Goal: Information Seeking & Learning: Understand process/instructions

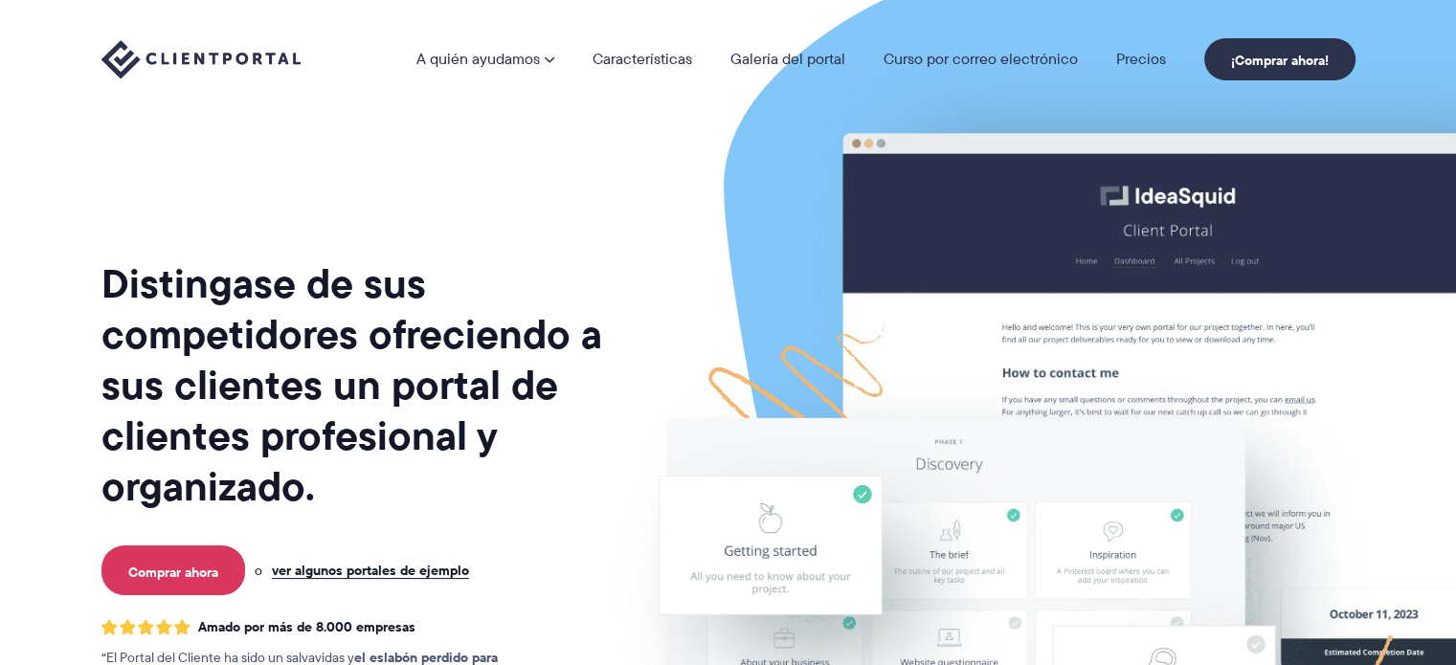
click at [710, 148] on img at bounding box center [1114, 474] width 1073 height 918
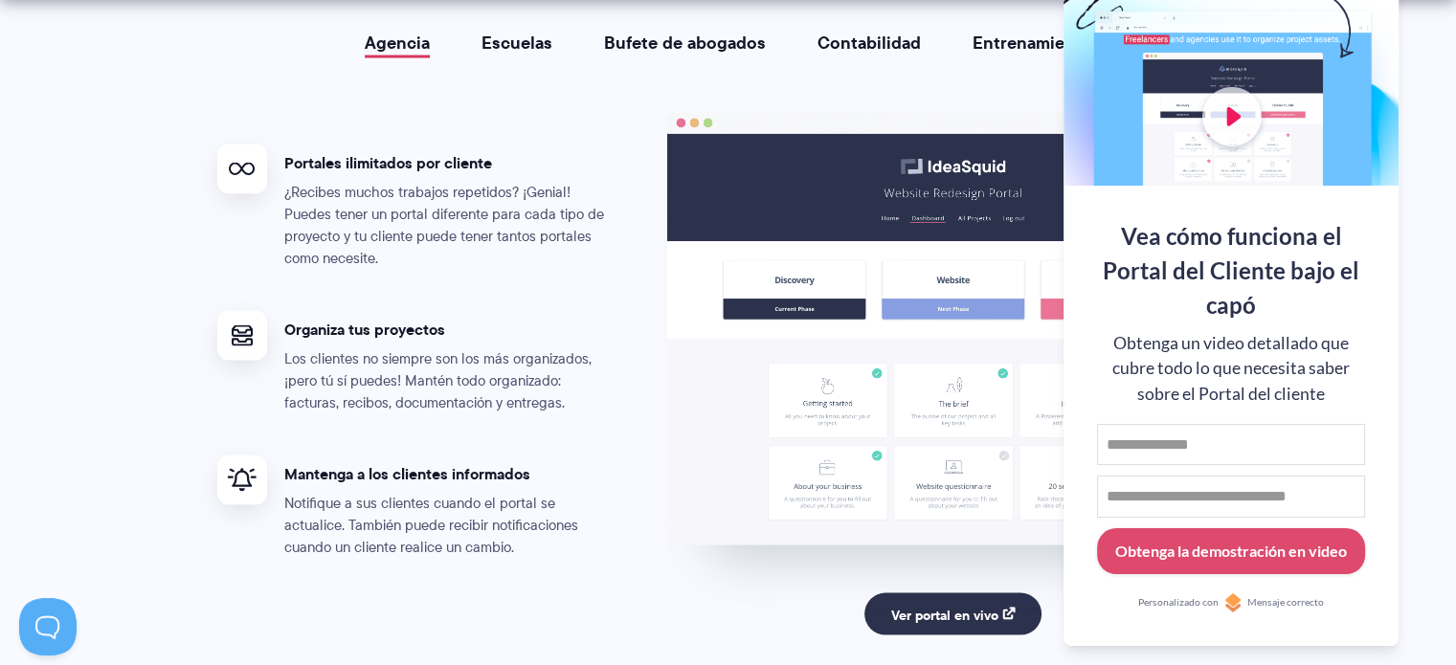
scroll to position [3724, 0]
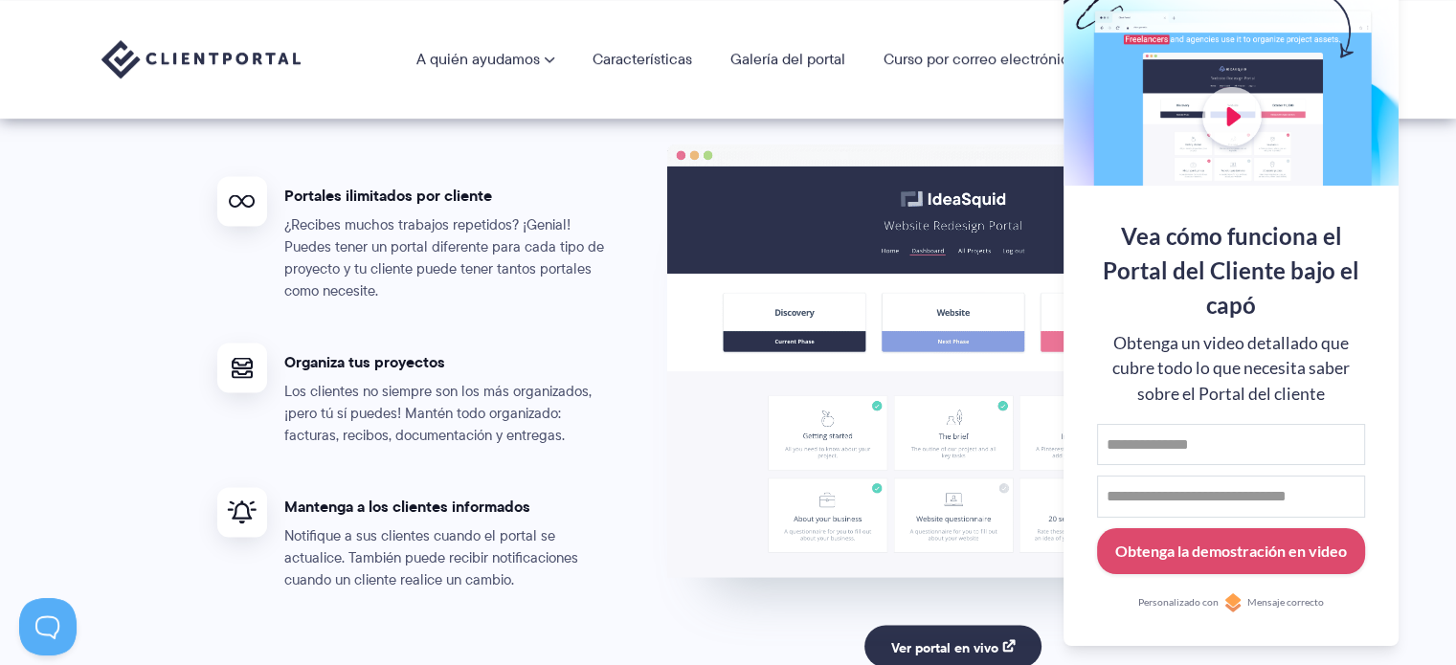
click at [1344, 78] on div at bounding box center [1230, 61] width 335 height 249
click at [1422, 23] on button at bounding box center [1431, 23] width 23 height 23
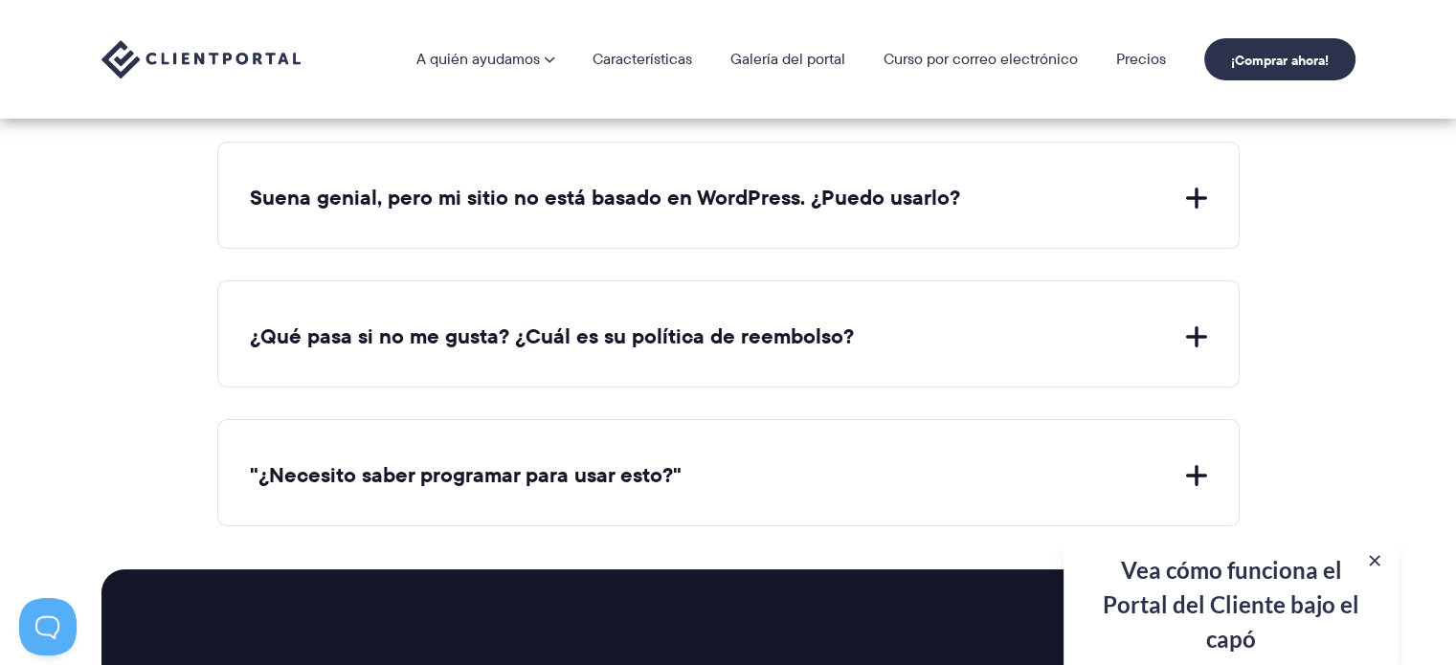
scroll to position [7361, 0]
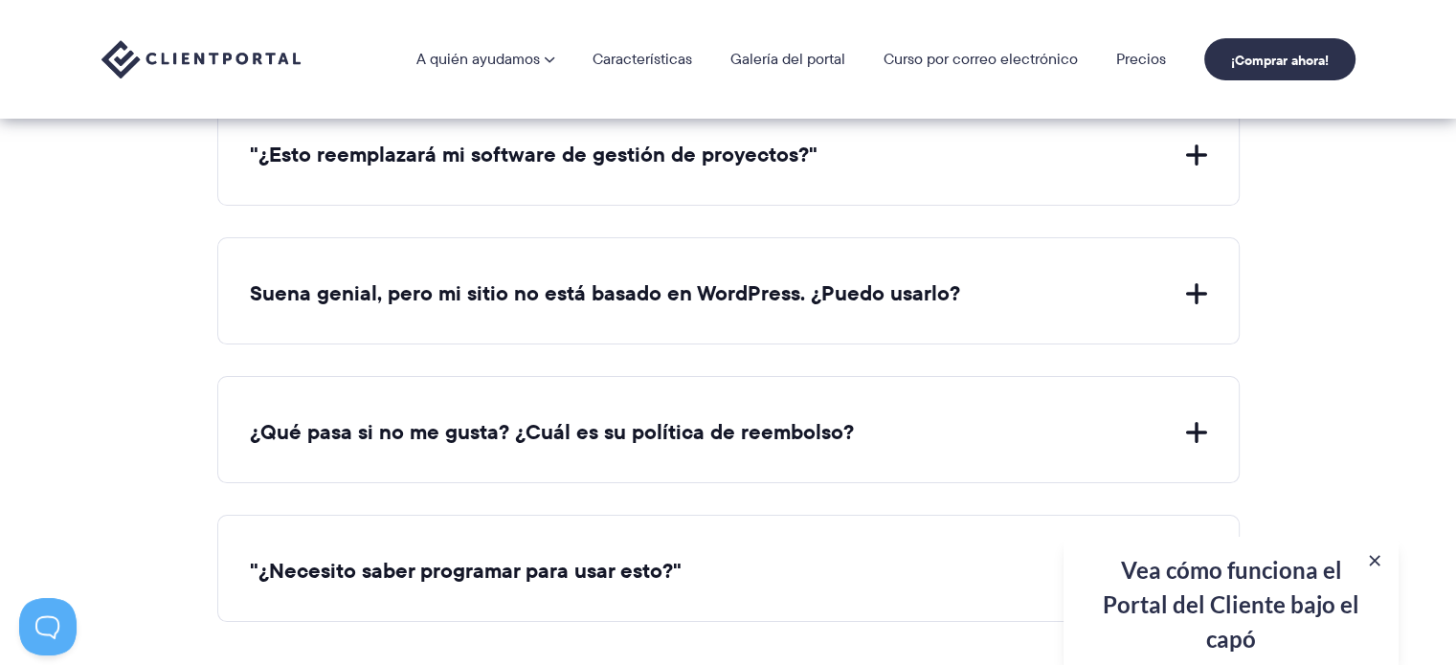
click at [1194, 145] on button ""¿Esto reemplazará mi software de gestión de proyectos?"" at bounding box center [728, 156] width 957 height 30
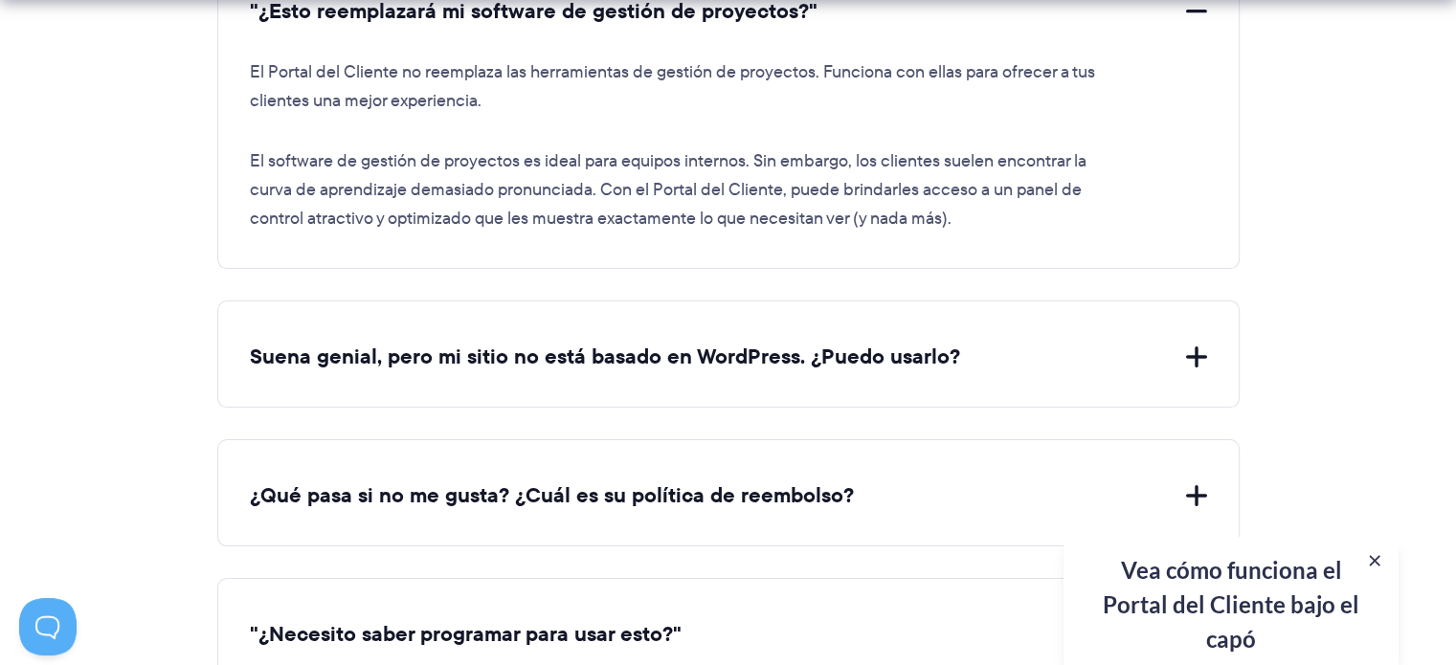
scroll to position [7552, 0]
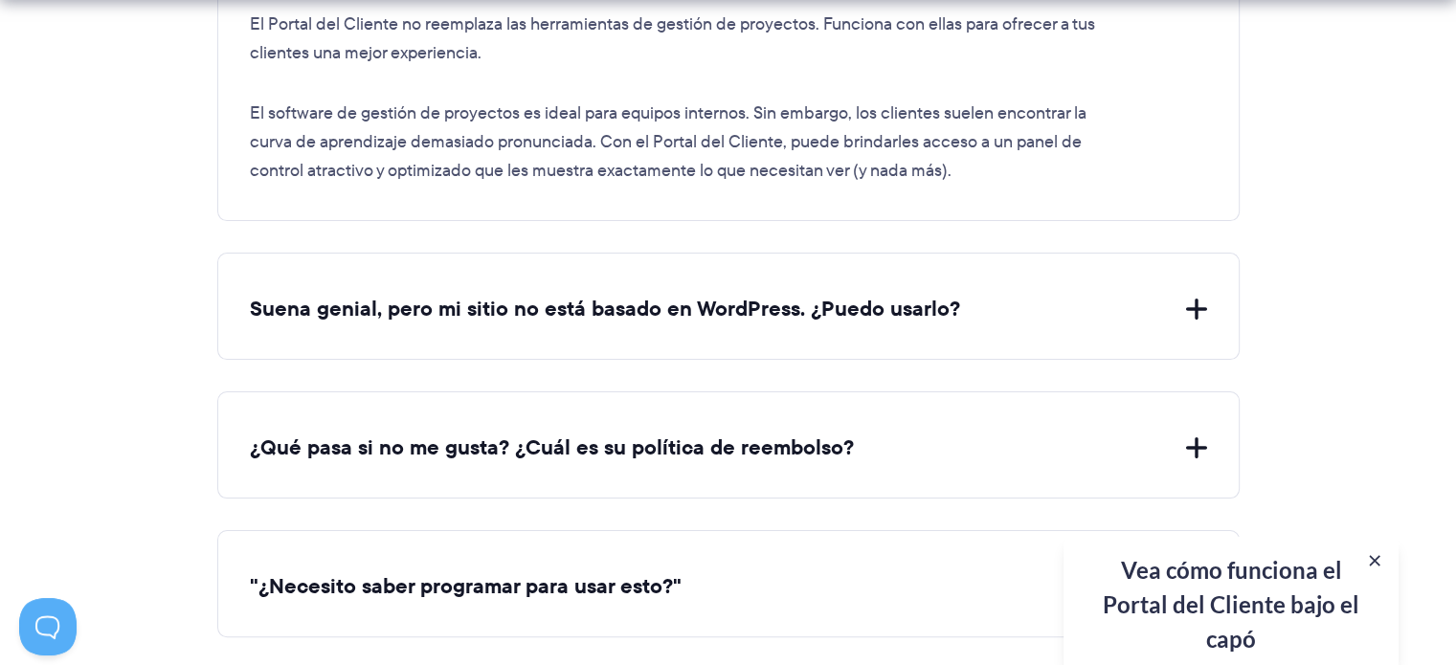
click at [999, 279] on div "Suena genial, pero mi sitio no está basado en WordPress. ¿Puedo usarlo? Dado qu…" at bounding box center [728, 306] width 1022 height 107
click at [1146, 305] on button "Suena genial, pero mi sitio no está basado en WordPress. ¿Puedo usarlo?" at bounding box center [728, 310] width 957 height 30
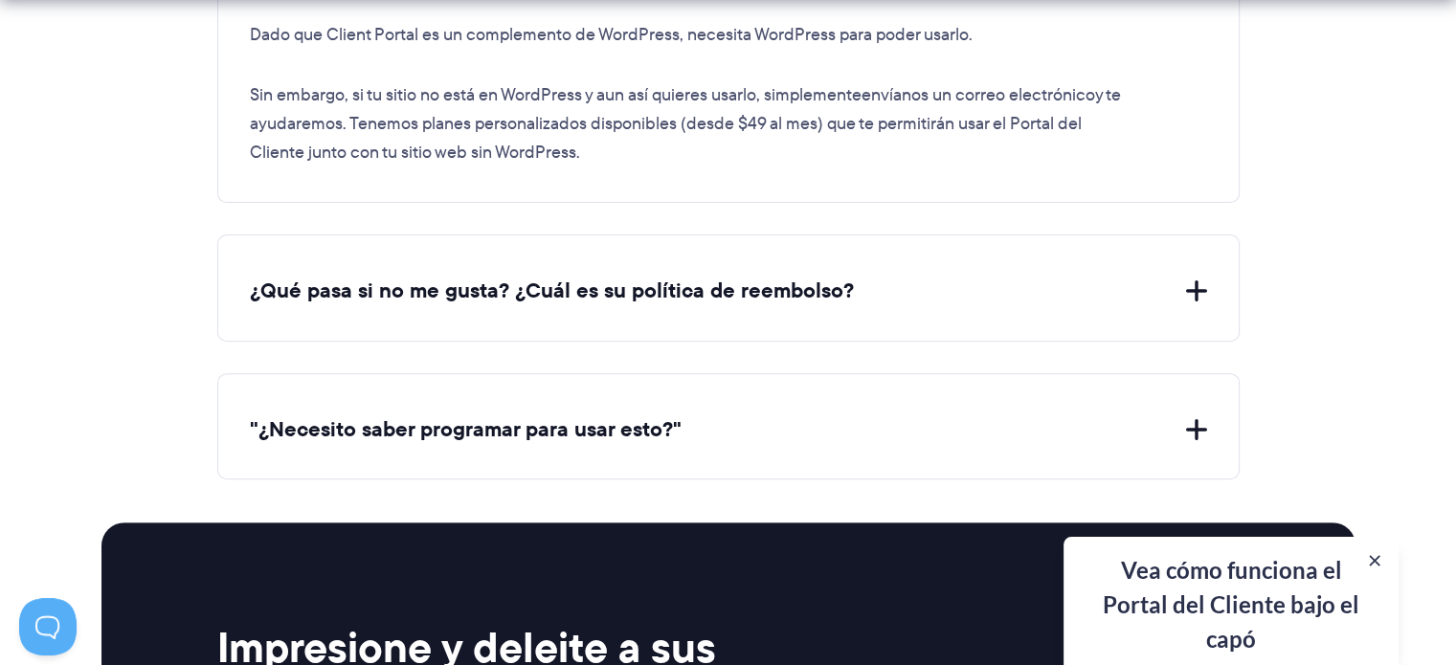
scroll to position [7935, 0]
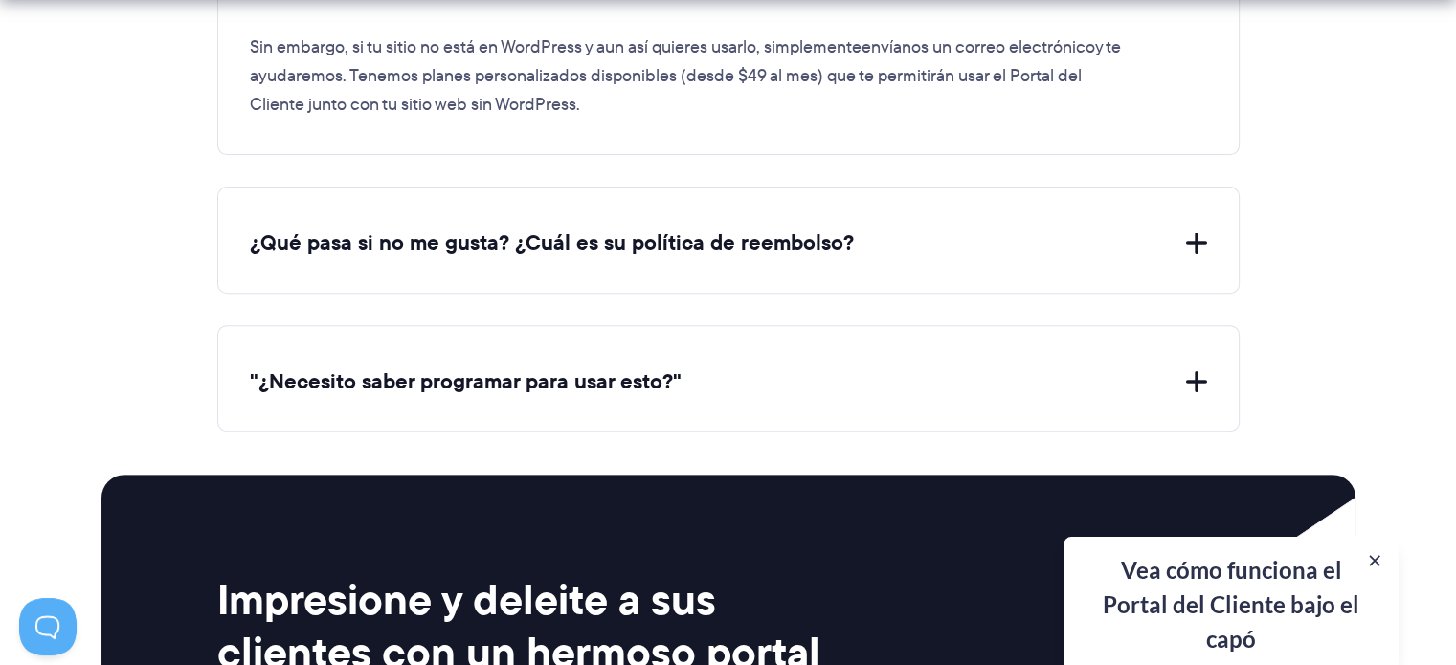
click at [1160, 229] on button "¿Qué pasa si no me gusta? ¿Cuál es su política de reembolso?" at bounding box center [728, 244] width 957 height 30
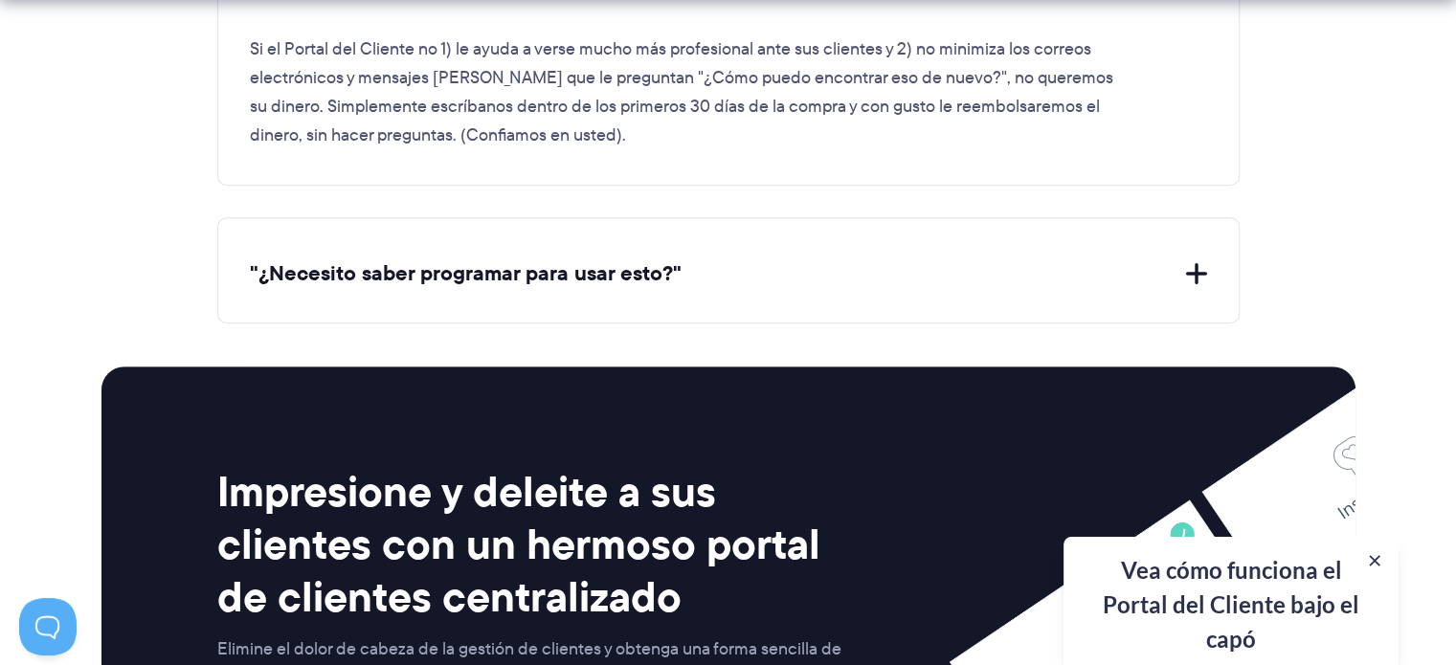
scroll to position [8222, 0]
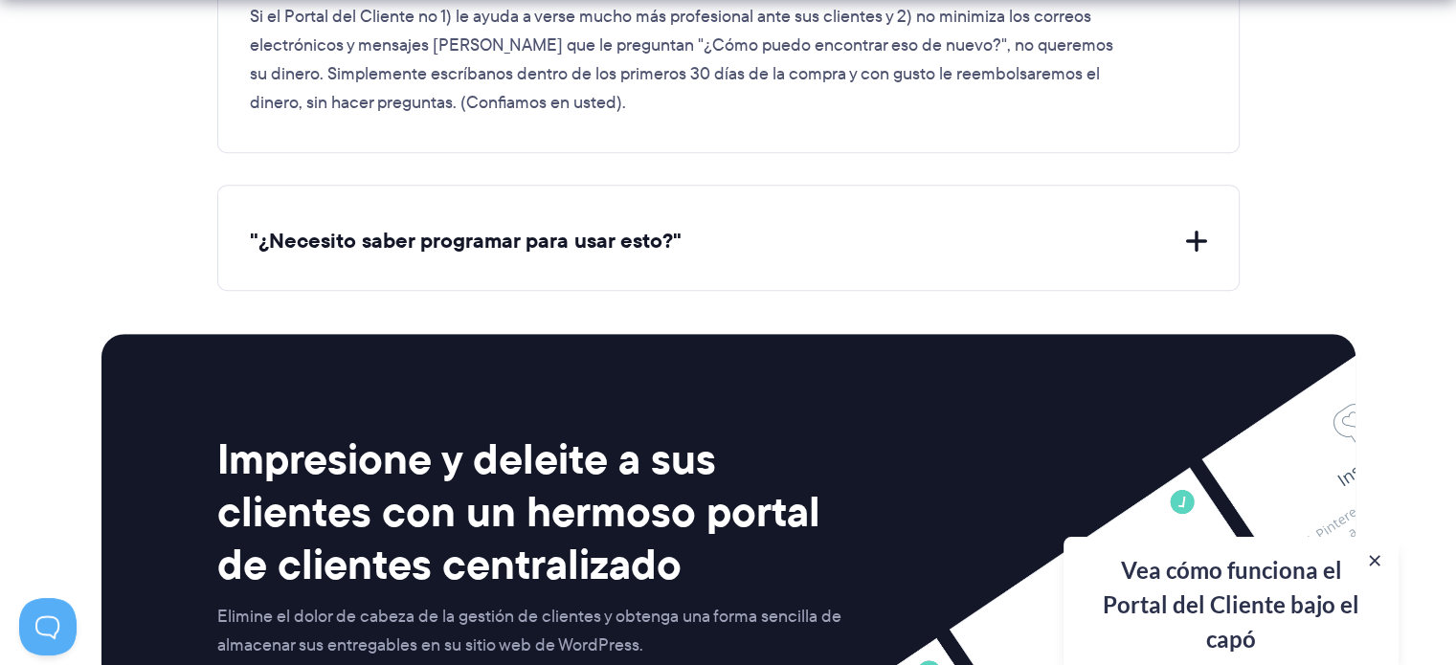
click at [1194, 227] on button ""¿Necesito saber programar para usar esto?"" at bounding box center [728, 242] width 957 height 30
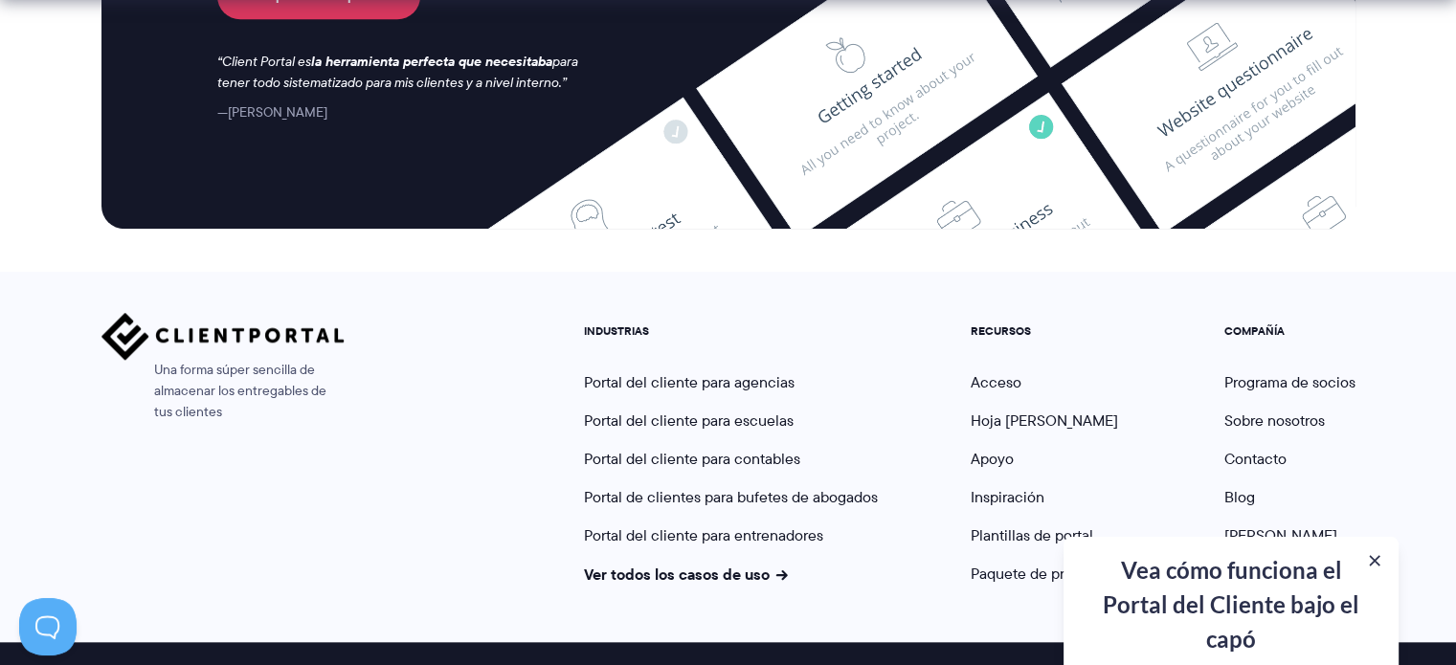
scroll to position [9106, 0]
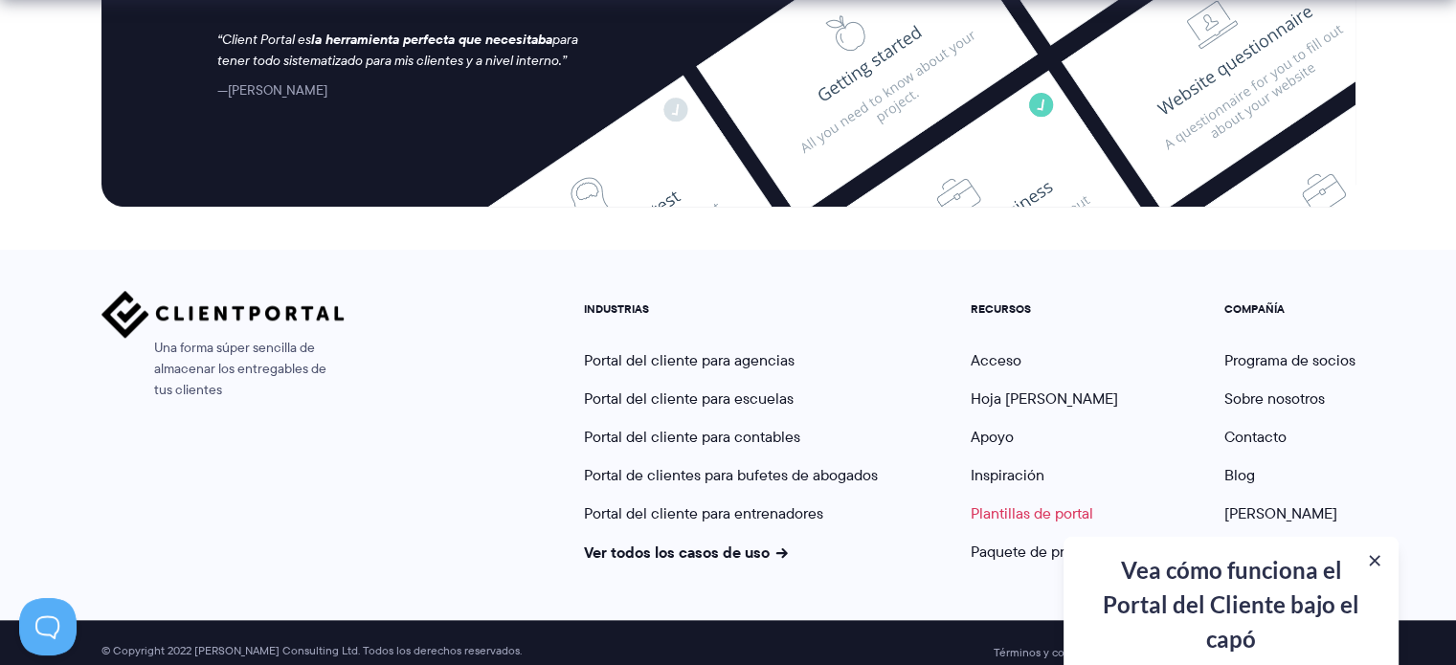
click at [1063, 503] on font "Plantillas de portal" at bounding box center [1032, 514] width 123 height 22
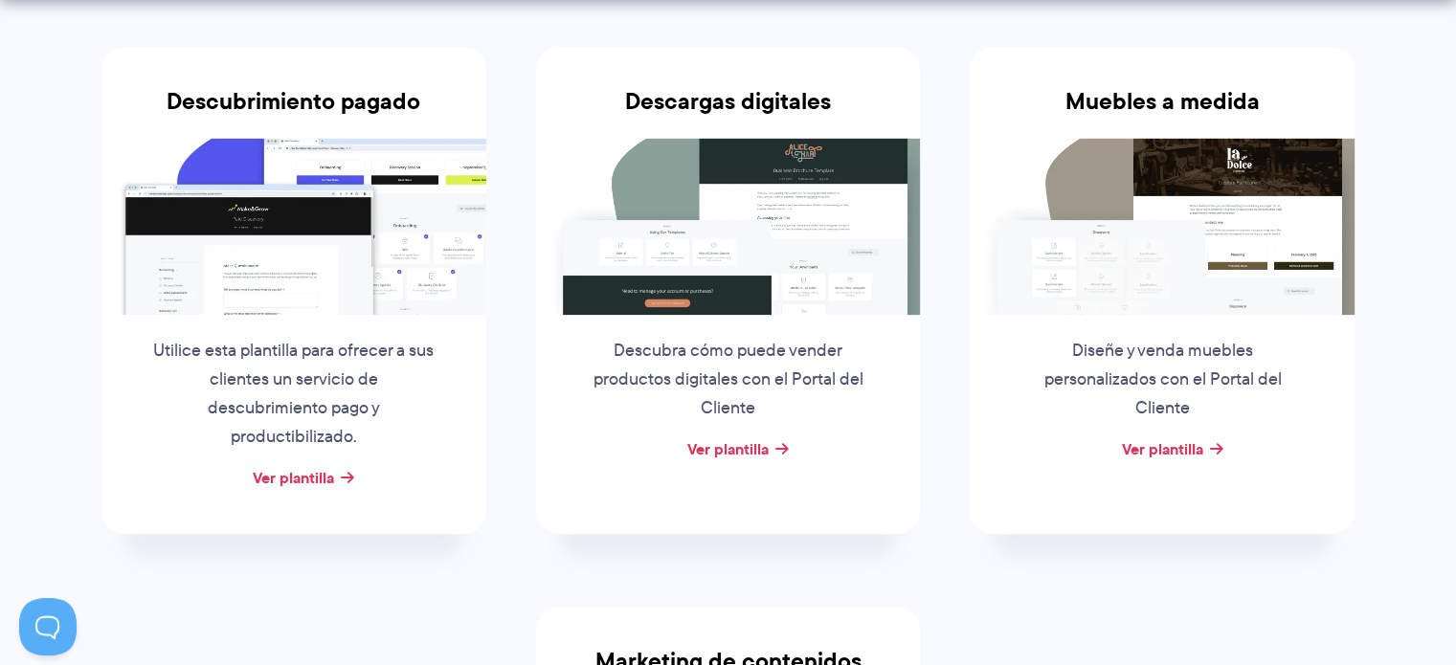
scroll to position [479, 0]
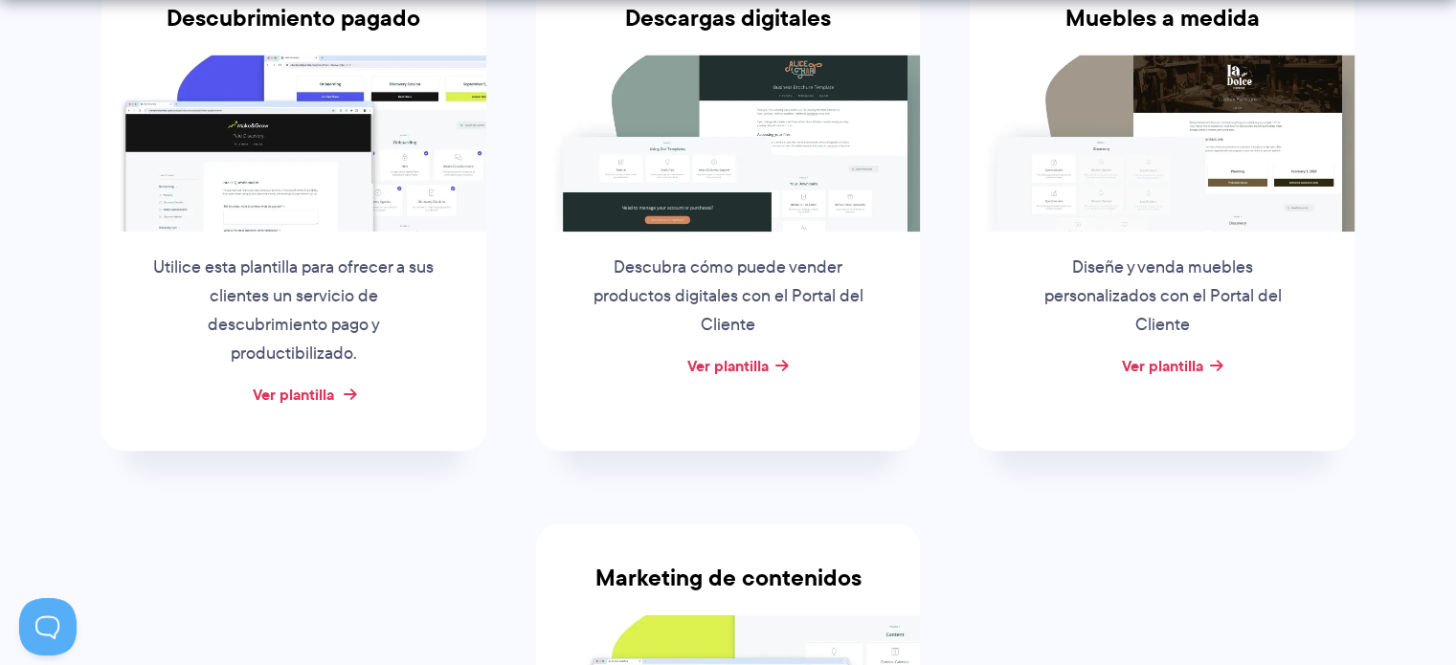
click at [295, 383] on font "Ver plantilla" at bounding box center [293, 394] width 81 height 23
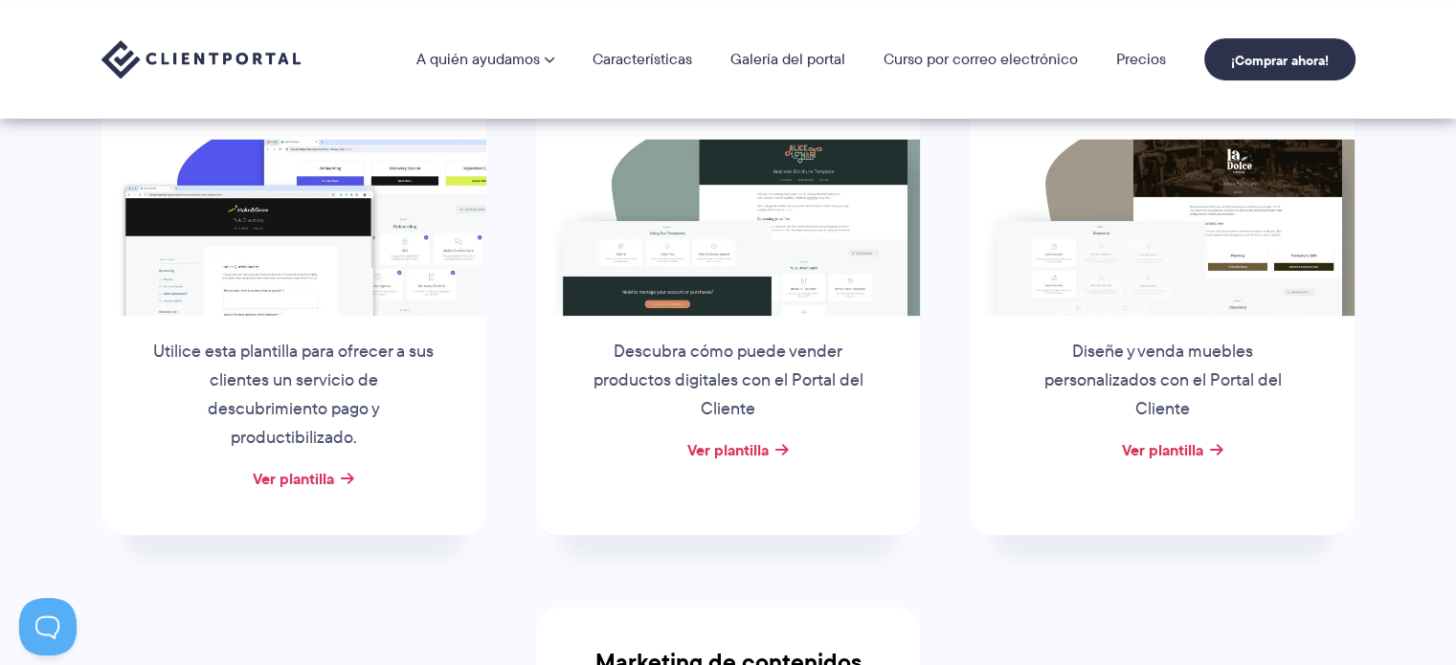
scroll to position [287, 0]
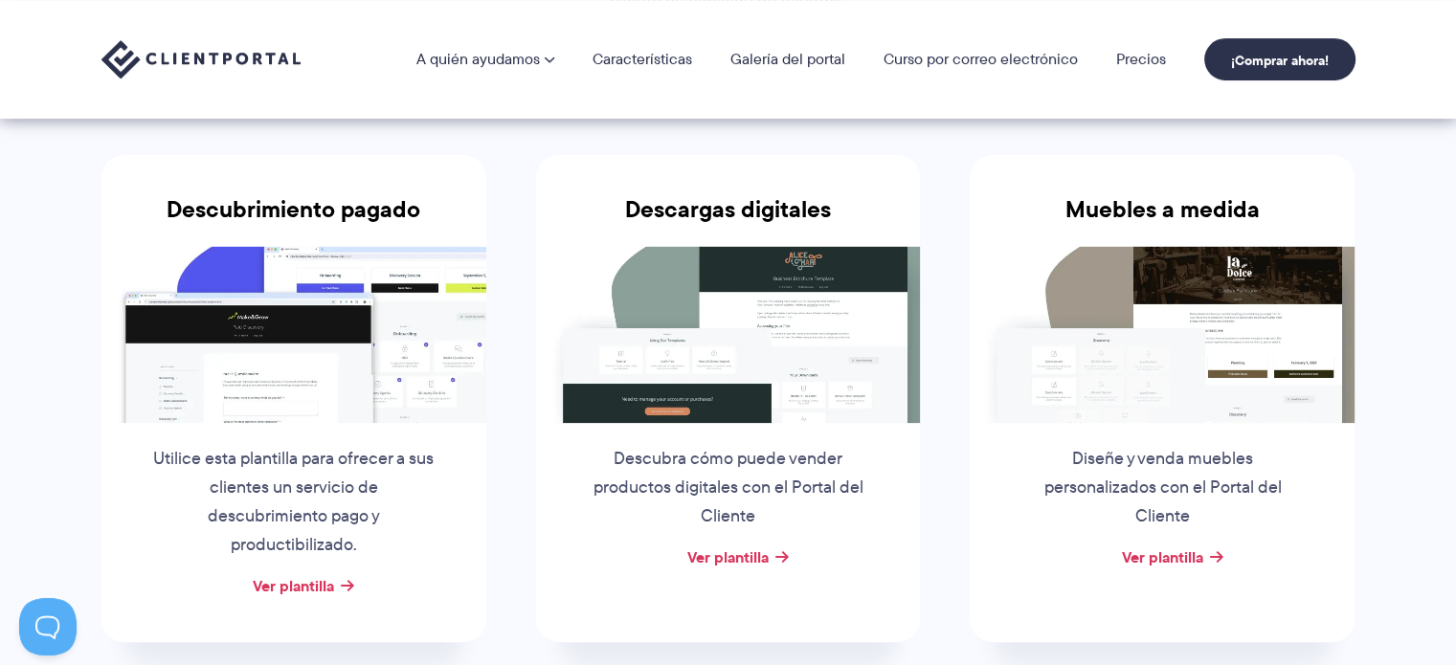
click at [770, 554] on div "Ver plantilla" at bounding box center [728, 558] width 385 height 29
click at [744, 557] on font "Ver plantilla" at bounding box center [727, 557] width 81 height 23
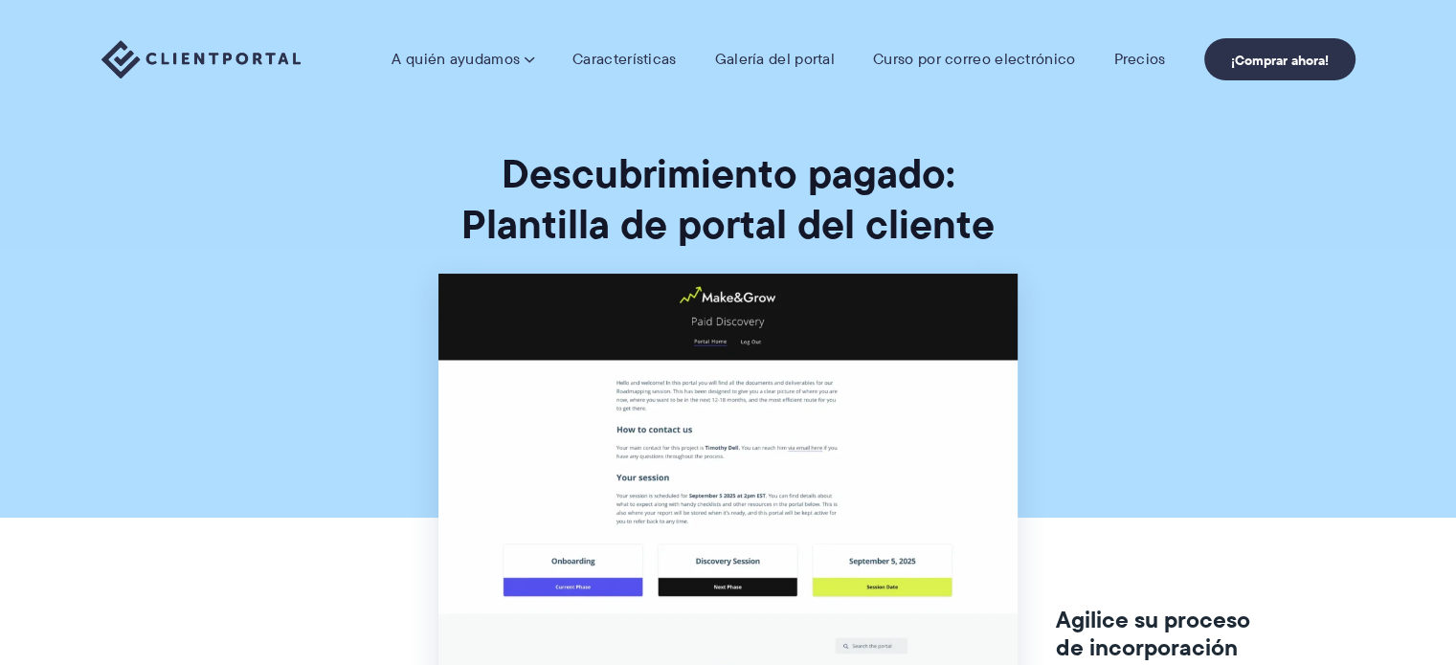
click at [1141, 201] on h1 "Descubrimiento pagado: Plantilla de portal del cliente" at bounding box center [728, 198] width 1456 height 101
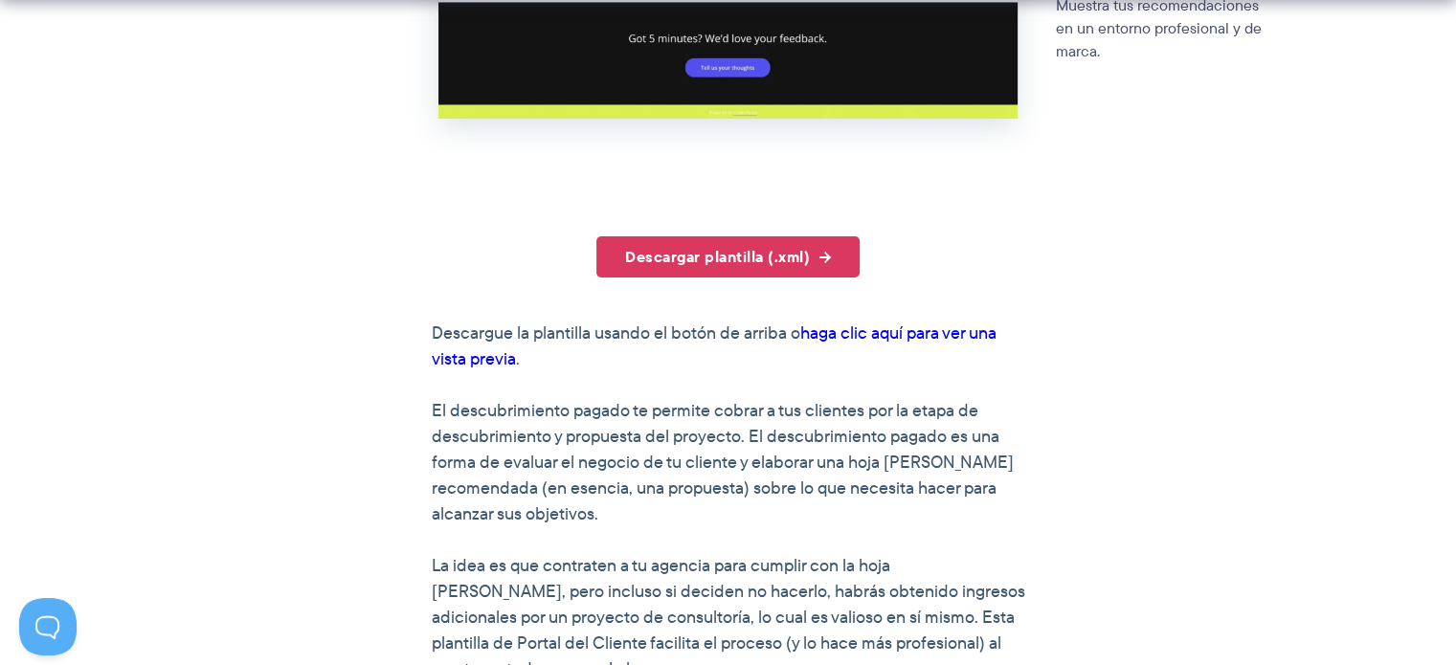
scroll to position [1149, 0]
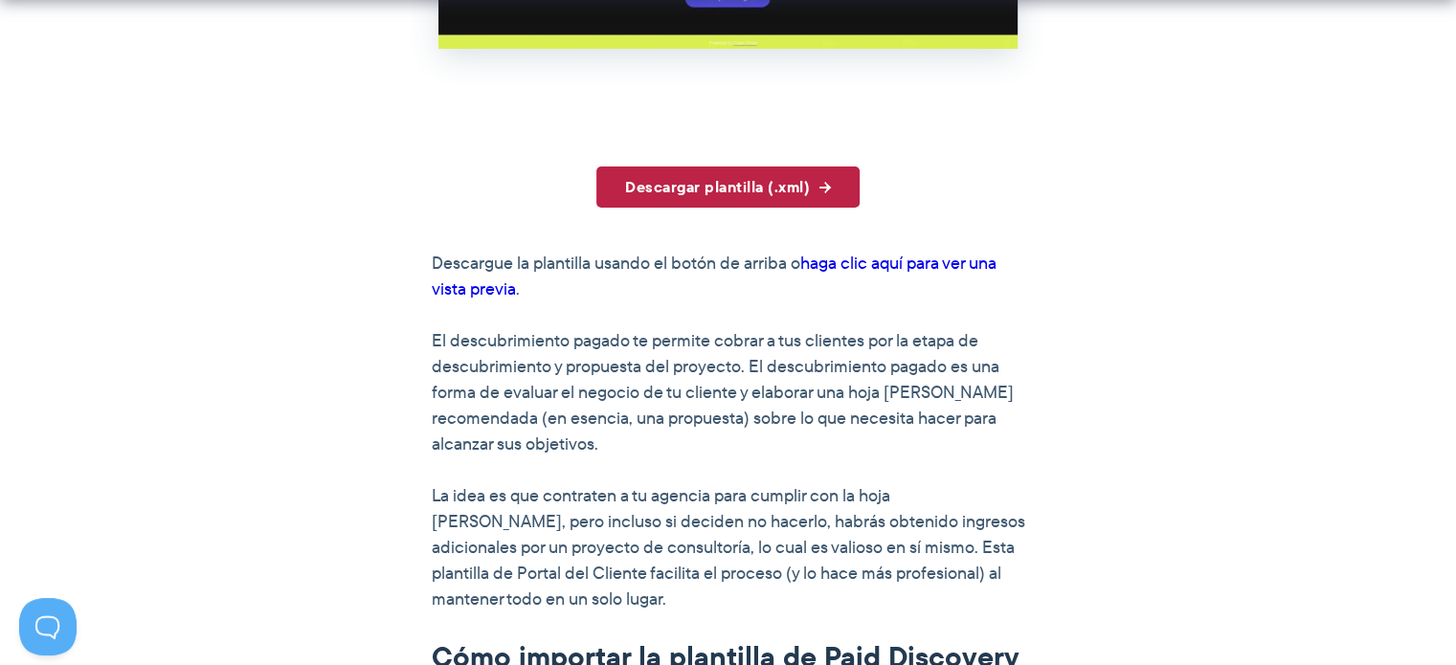
click at [787, 189] on font "Descargar plantilla (.xml)" at bounding box center [717, 186] width 185 height 23
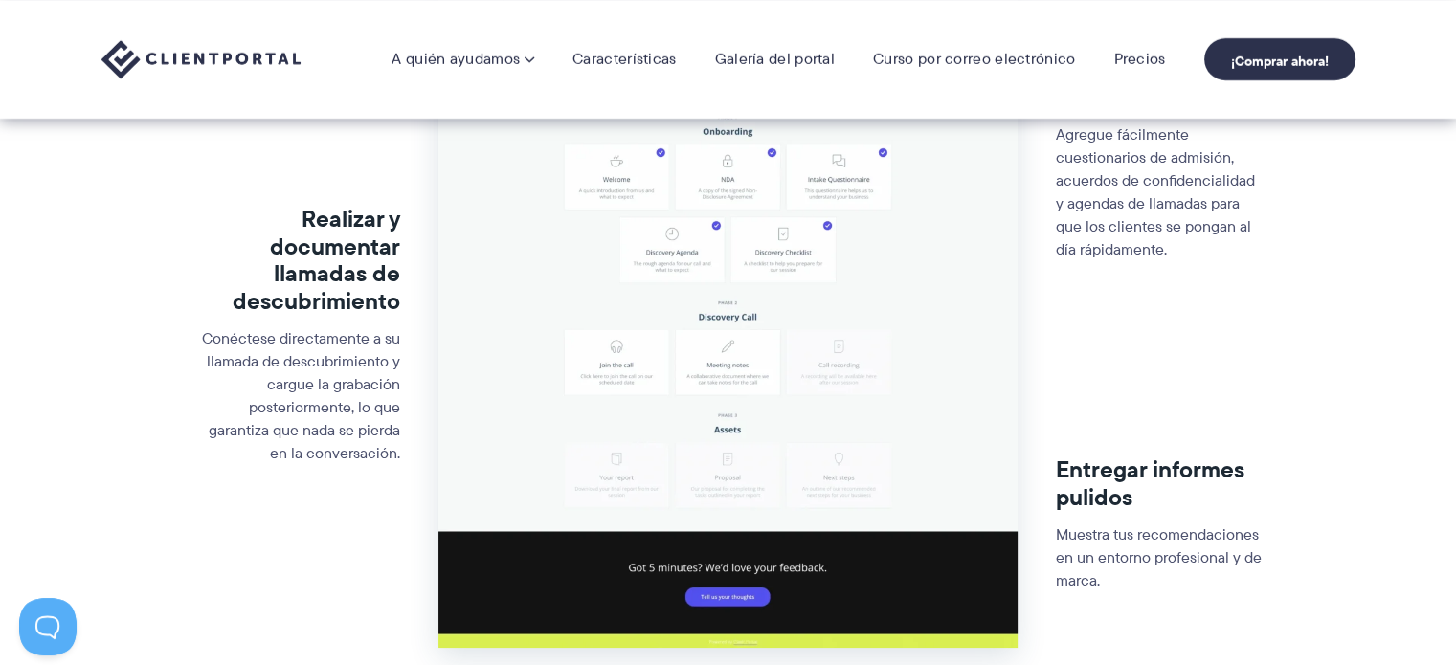
scroll to position [479, 0]
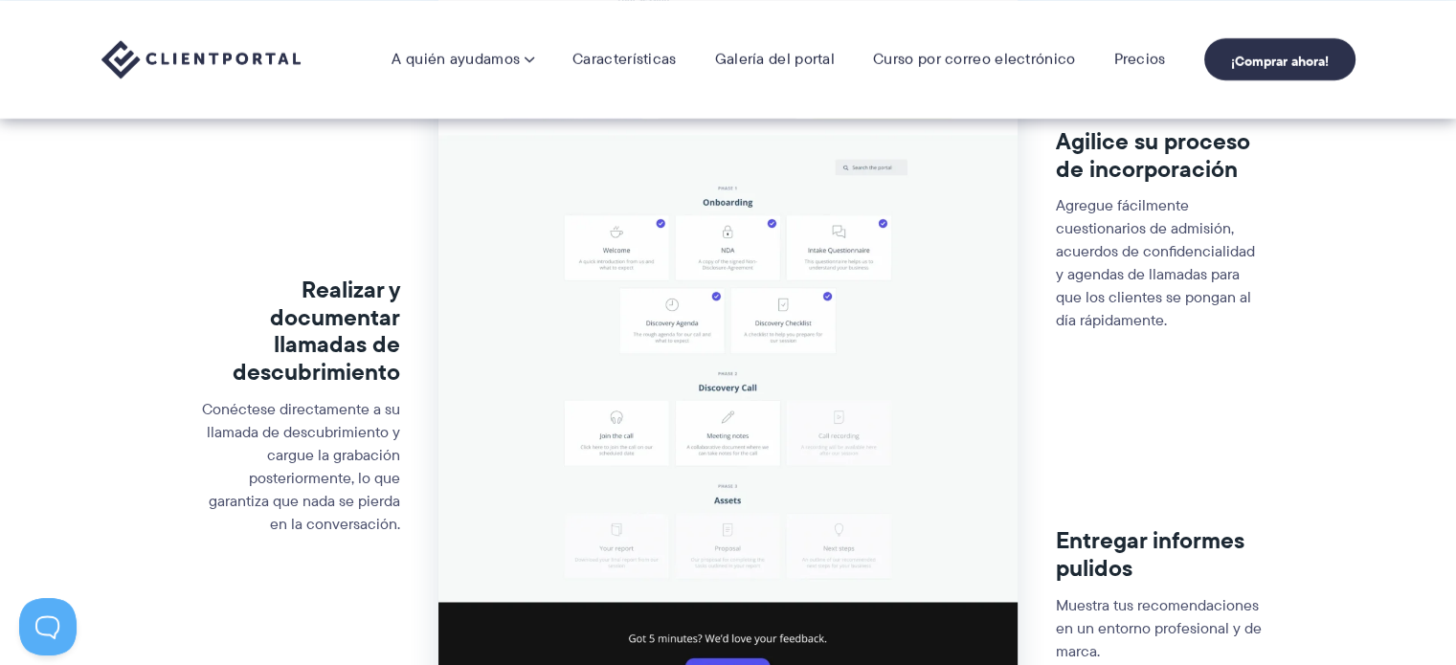
click at [951, 425] on img at bounding box center [727, 257] width 579 height 924
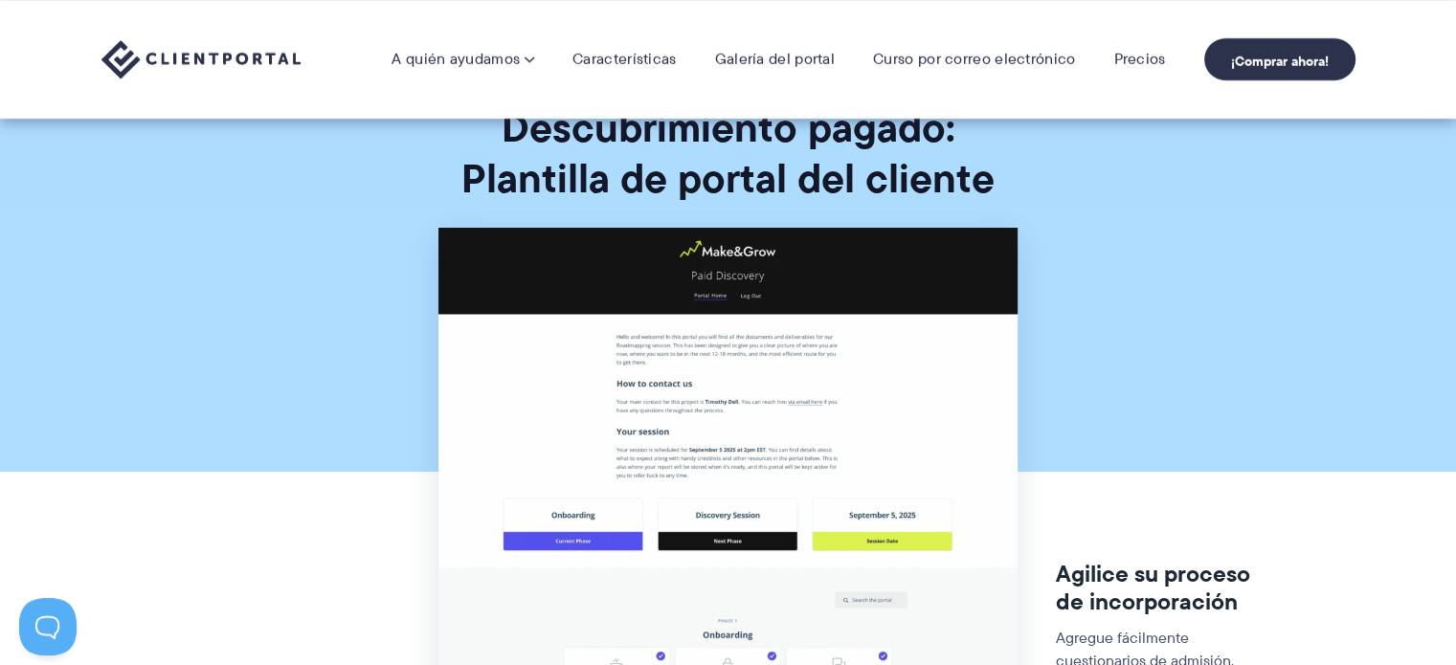
scroll to position [0, 0]
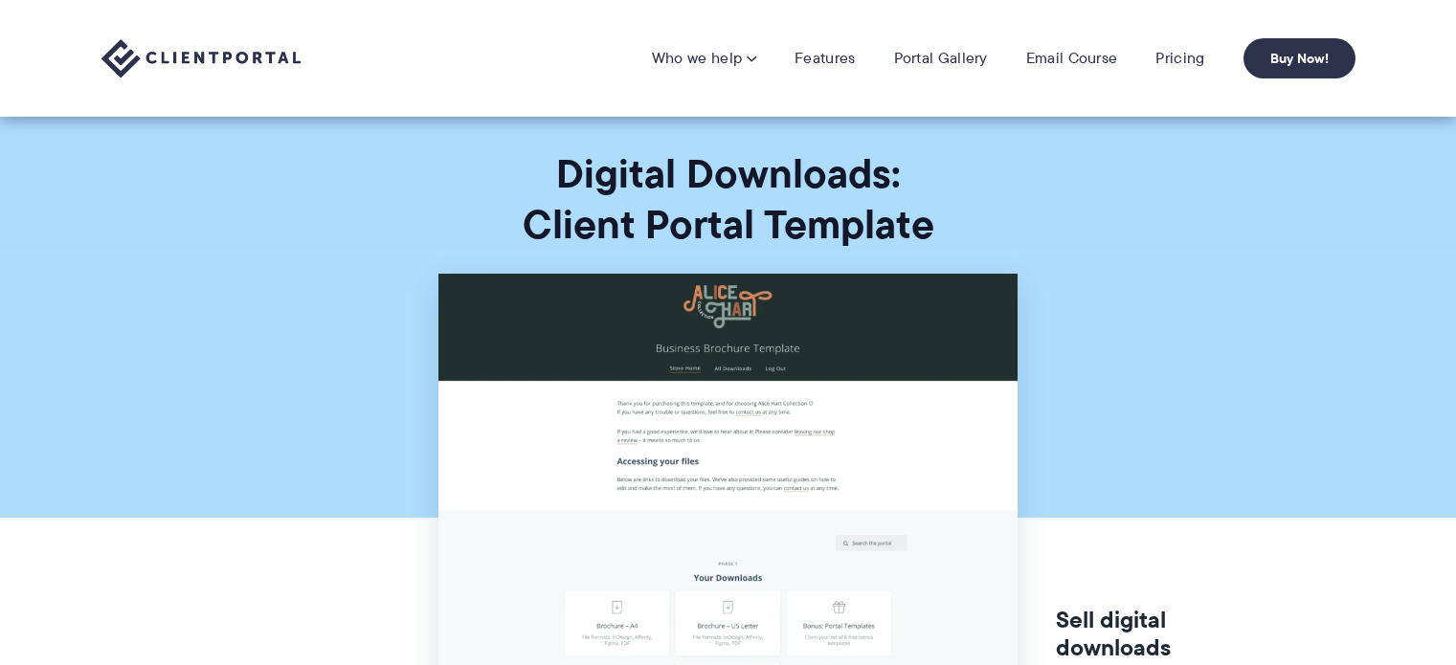
scroll to position [287, 0]
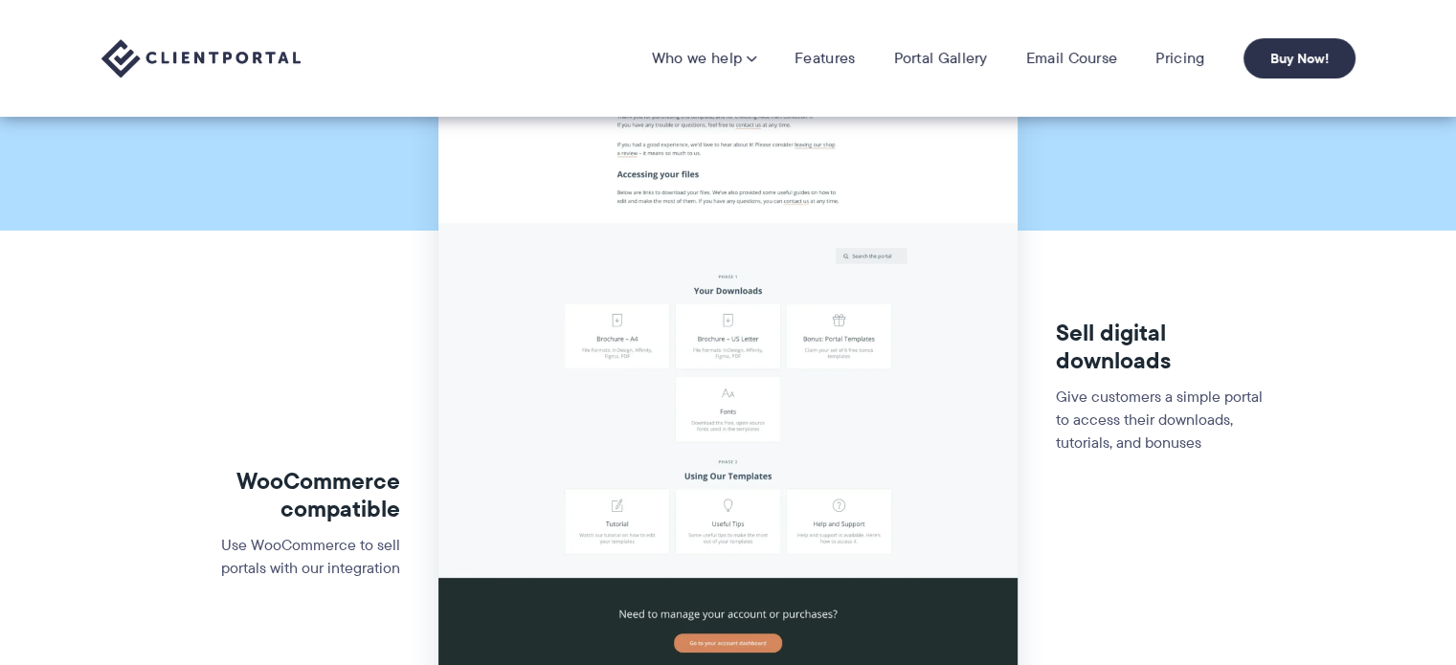
click at [1113, 182] on section "WooCommerce compatible Use WooCommerce to sell portals with our integration Sel…" at bounding box center [728, 372] width 1456 height 771
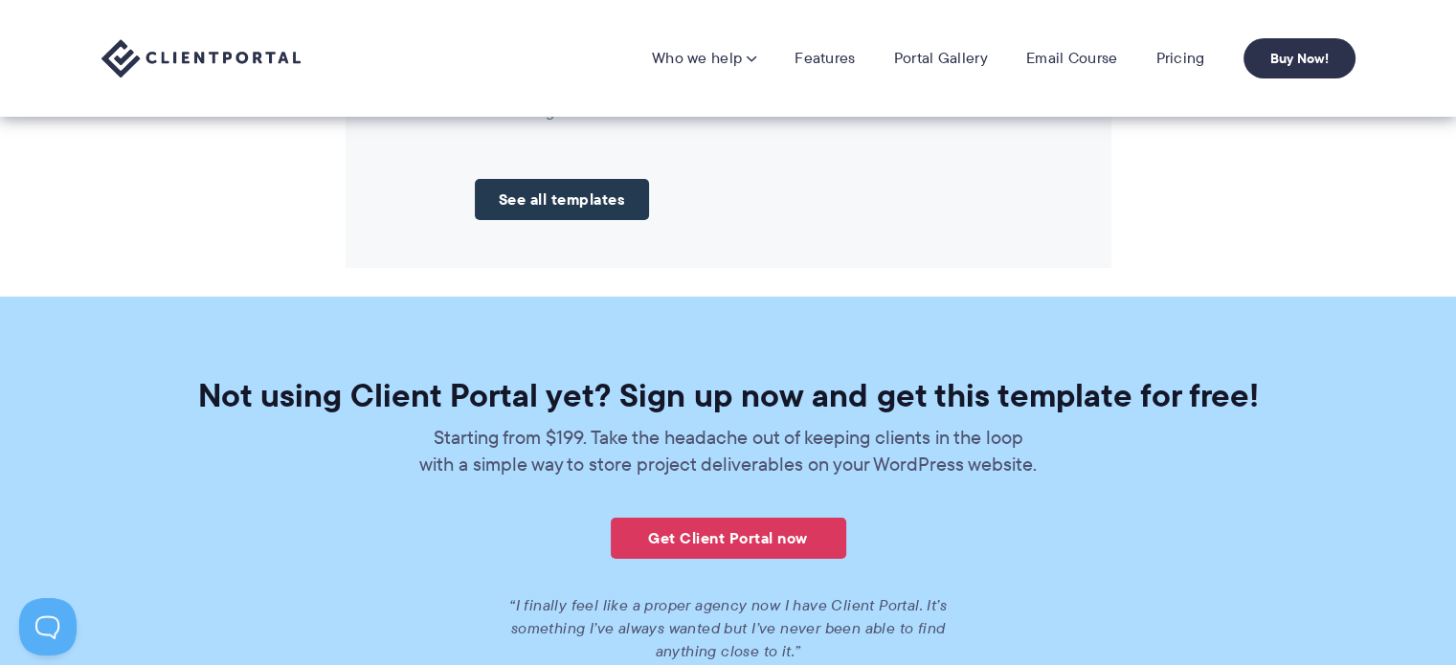
scroll to position [2297, 0]
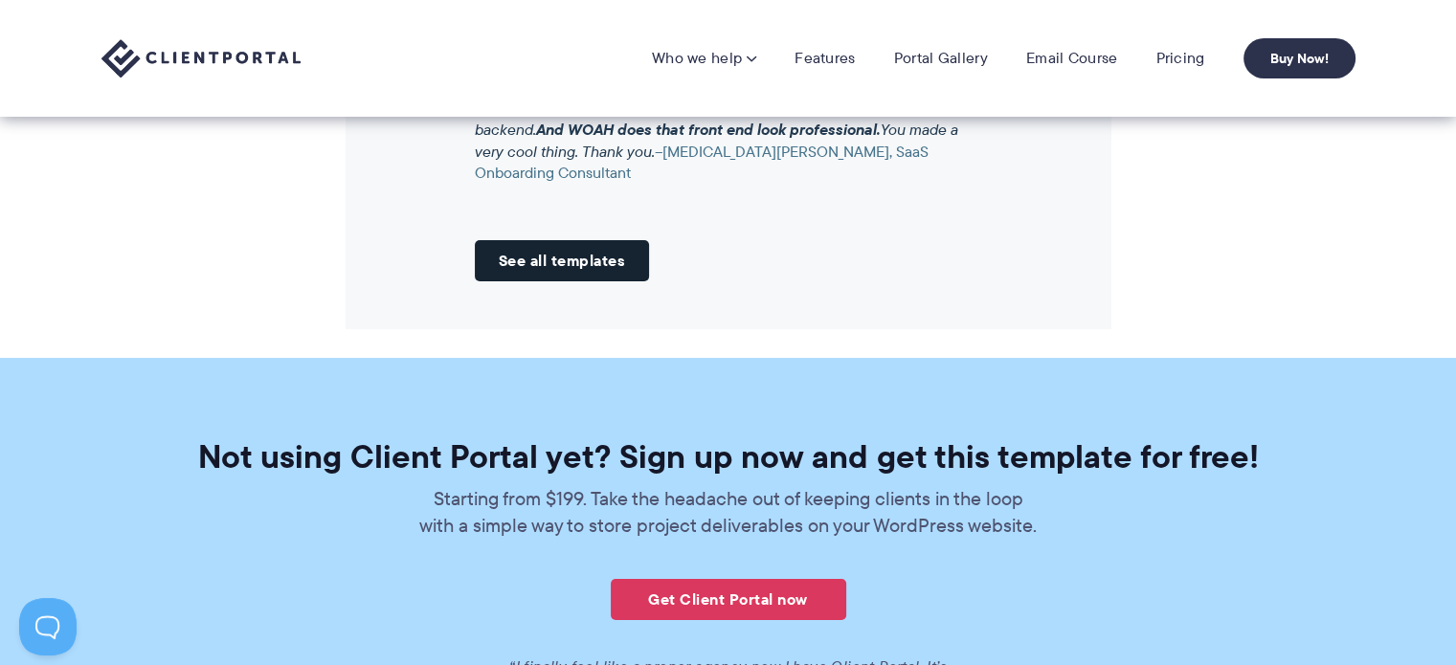
click at [586, 267] on link "See all templates" at bounding box center [562, 260] width 175 height 41
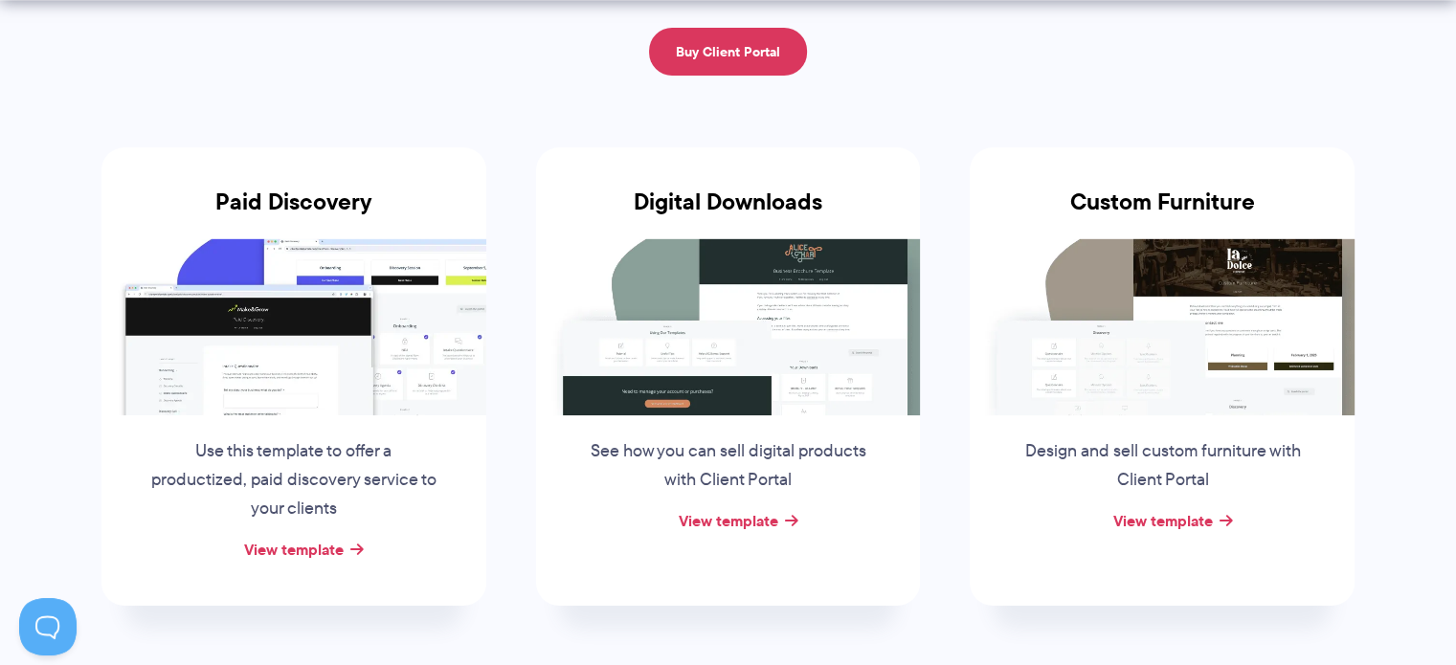
scroll to position [287, 0]
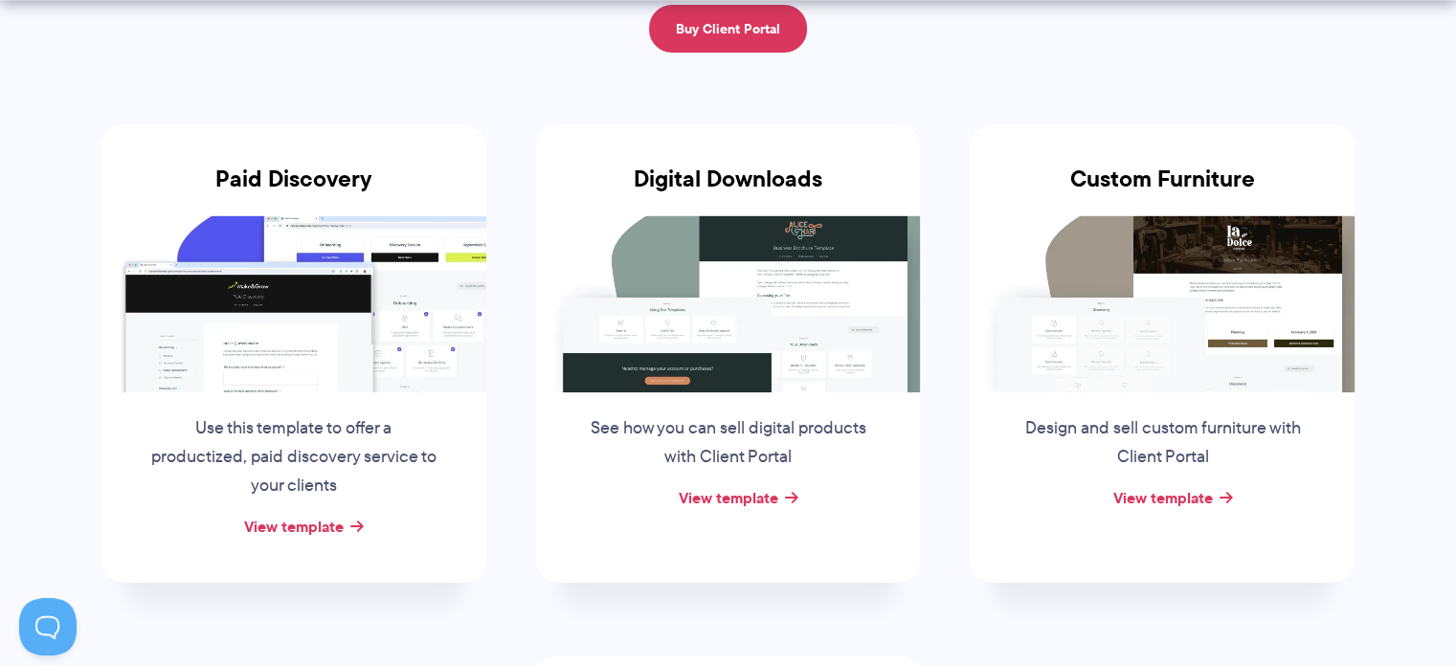
drag, startPoint x: 1321, startPoint y: 127, endPoint x: 1172, endPoint y: 72, distance: 159.3
click at [1194, 95] on li "Custom Furniture Design and sell custom furniture with Client Portal View templ…" at bounding box center [1162, 353] width 435 height 530
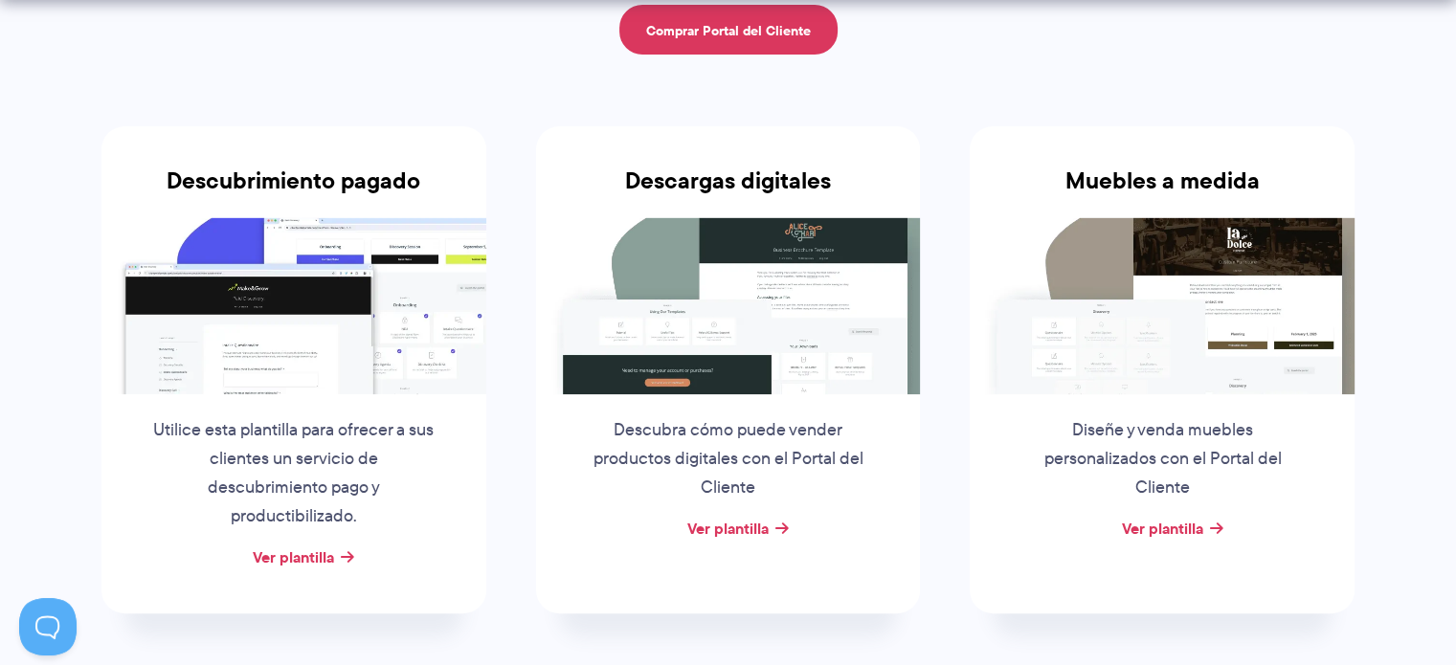
click at [1340, 115] on li "Muebles a medida Diseñe y venda muebles personalizados con el Portal del Client…" at bounding box center [1162, 369] width 435 height 559
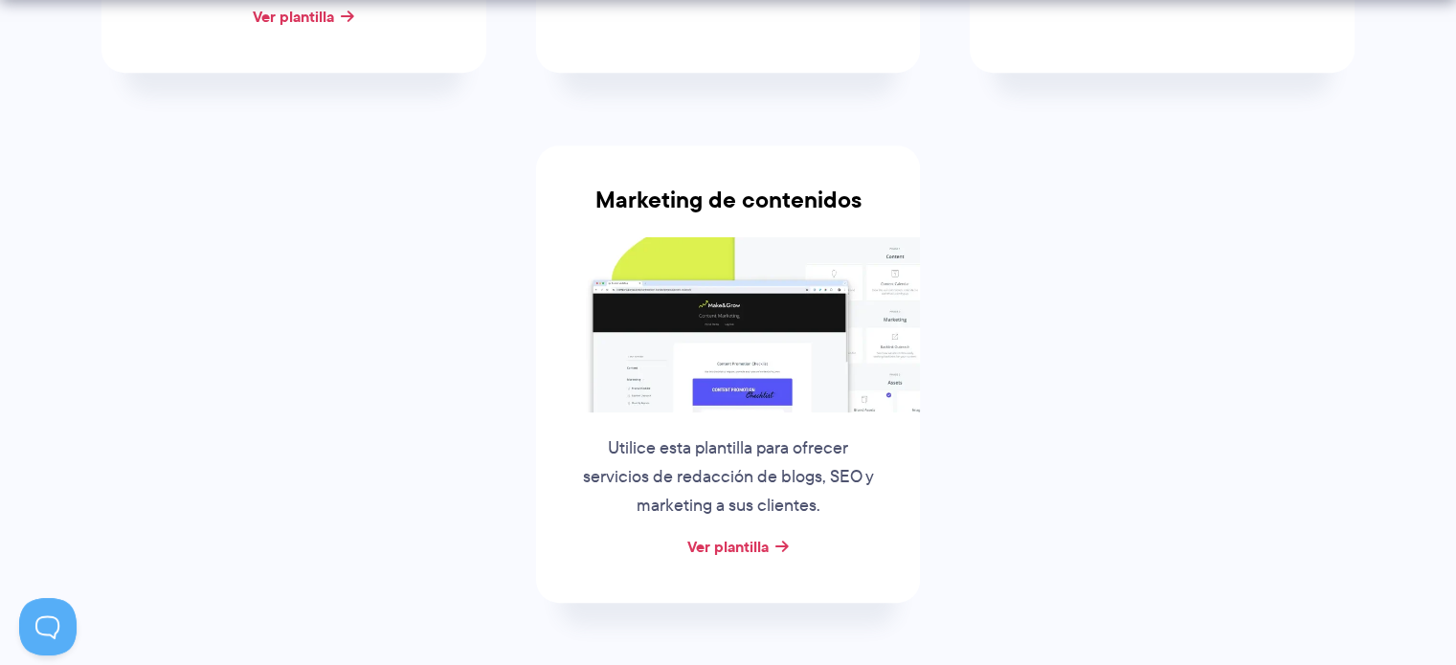
scroll to position [890, 0]
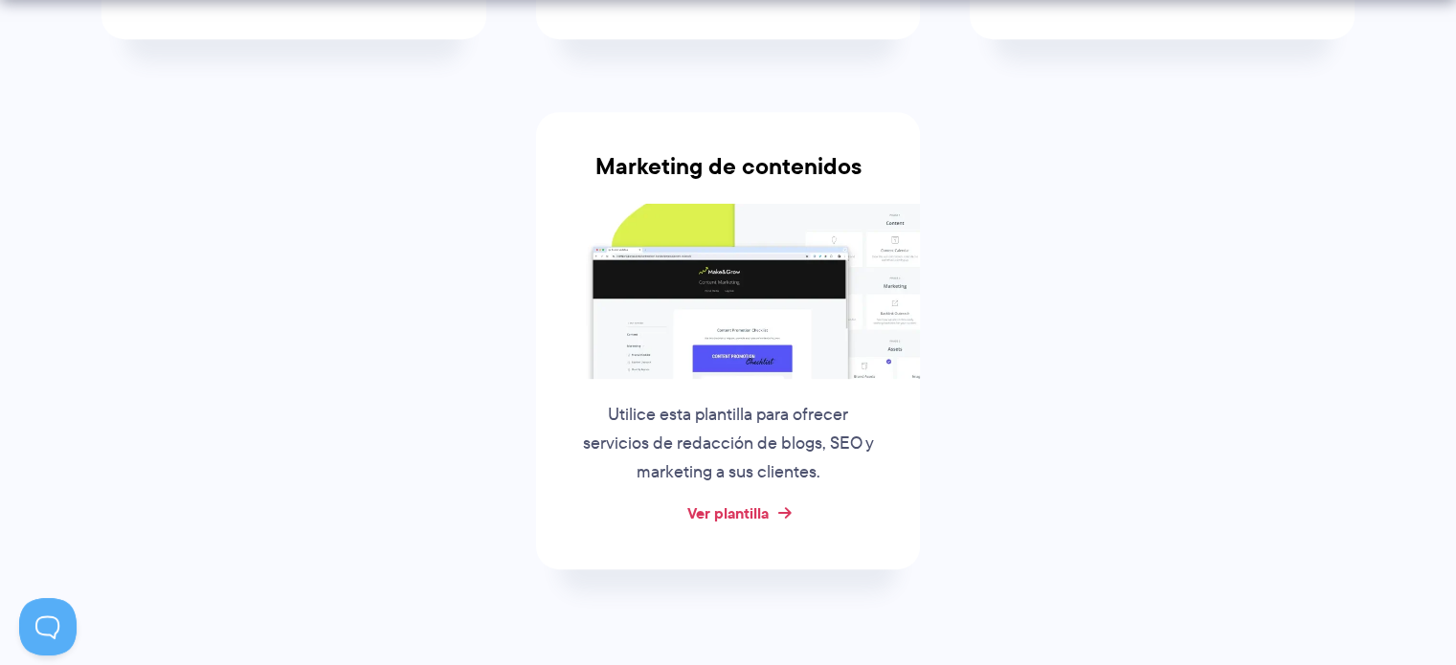
click at [766, 502] on font "Ver plantilla" at bounding box center [727, 513] width 81 height 23
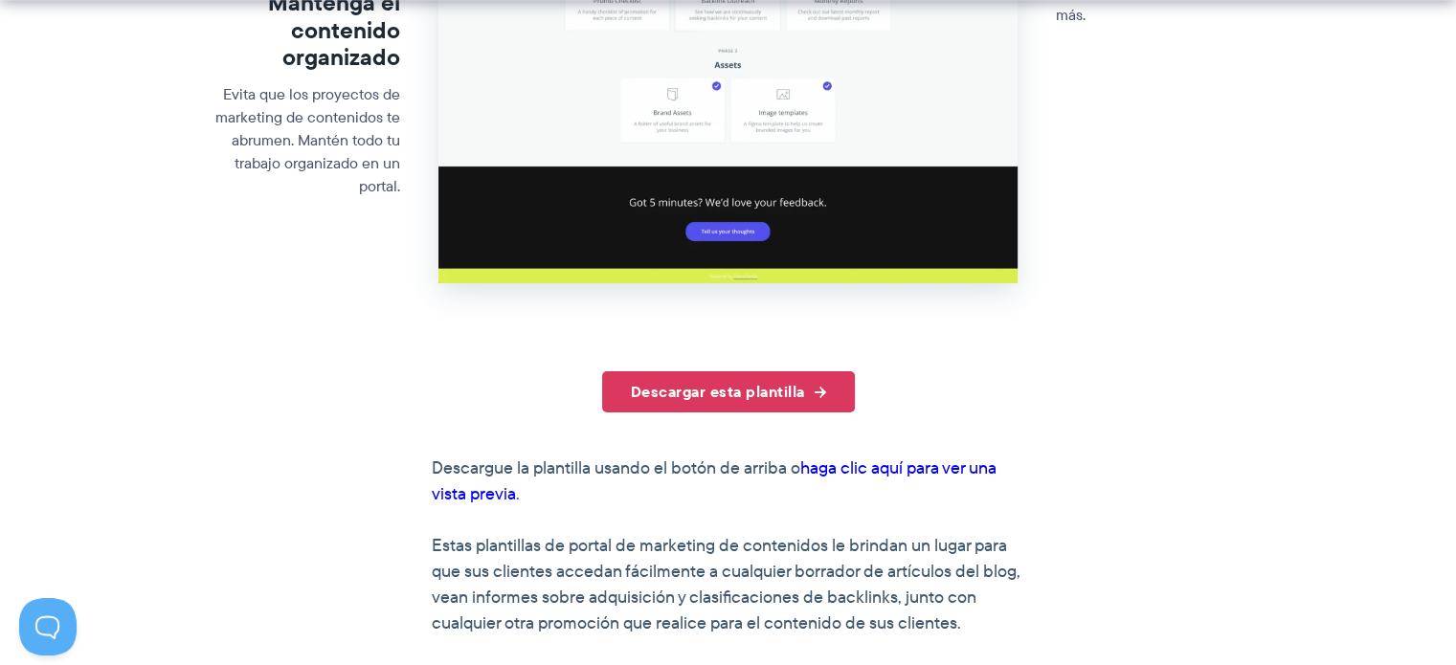
scroll to position [861, 0]
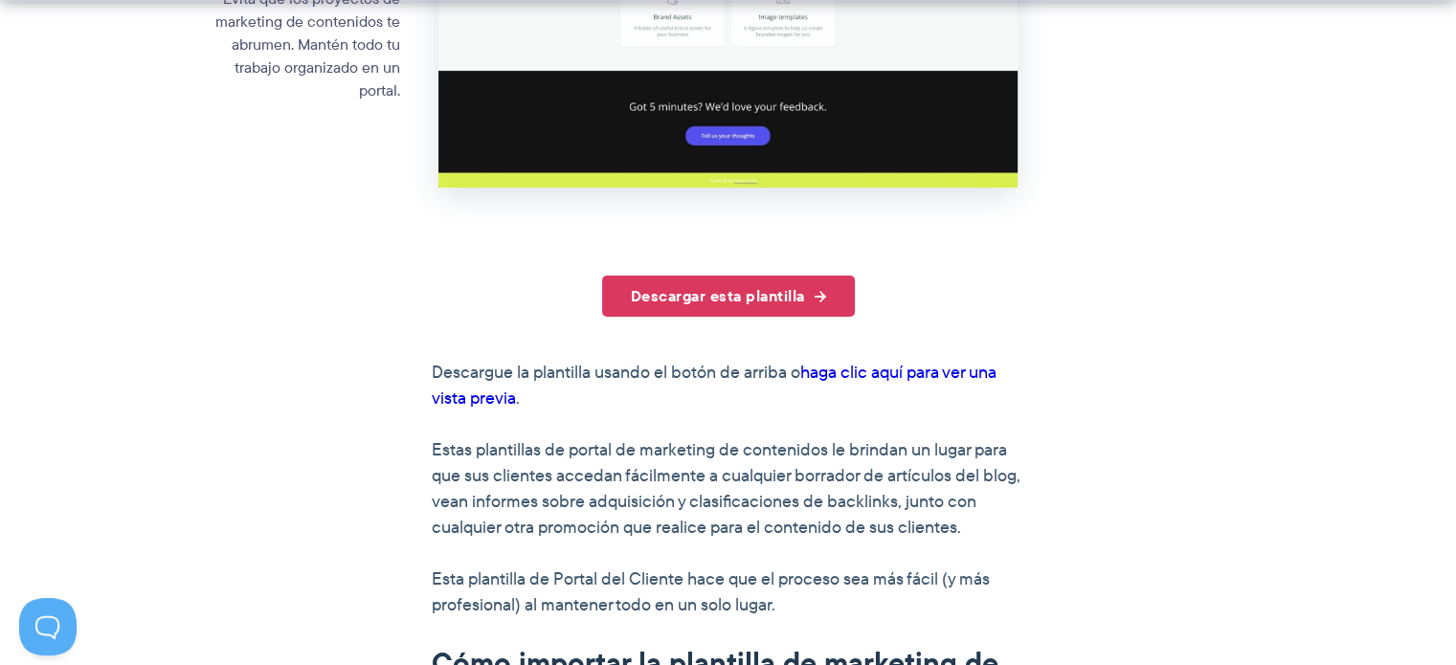
click at [981, 371] on font "haga clic aquí para ver una vista previa" at bounding box center [714, 385] width 565 height 51
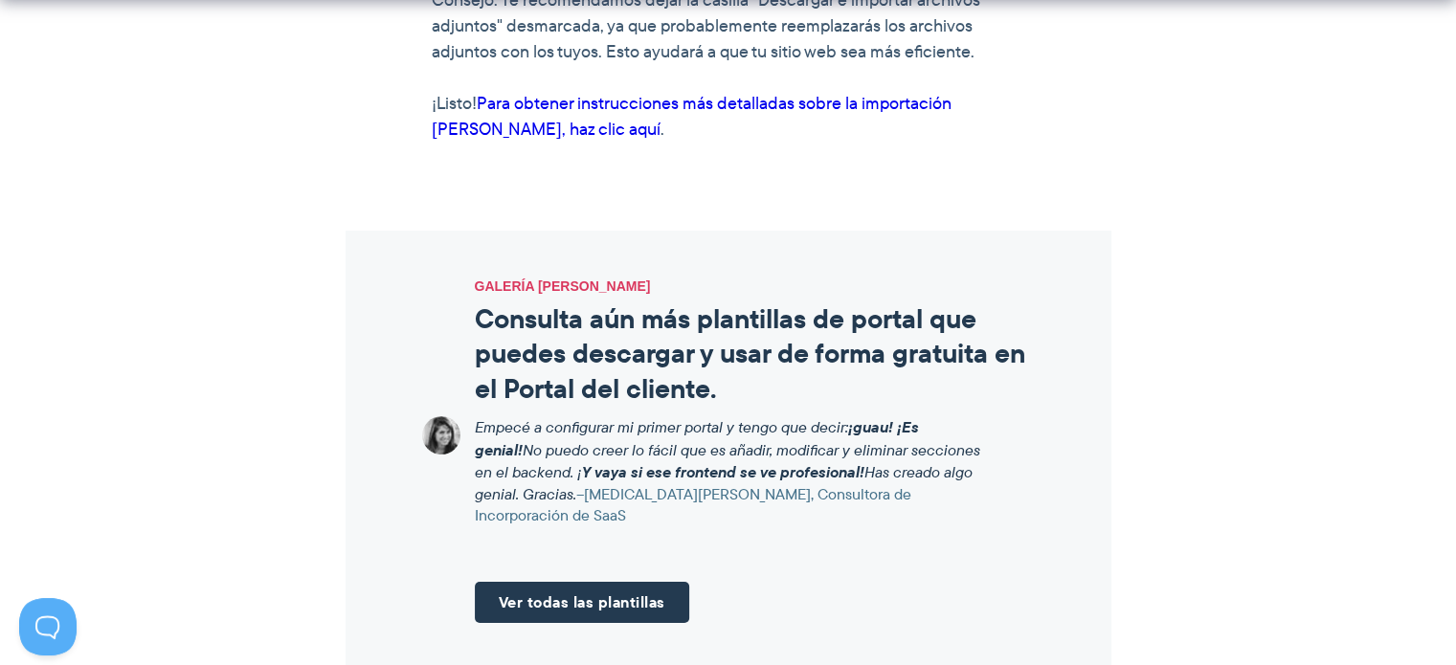
scroll to position [2106, 0]
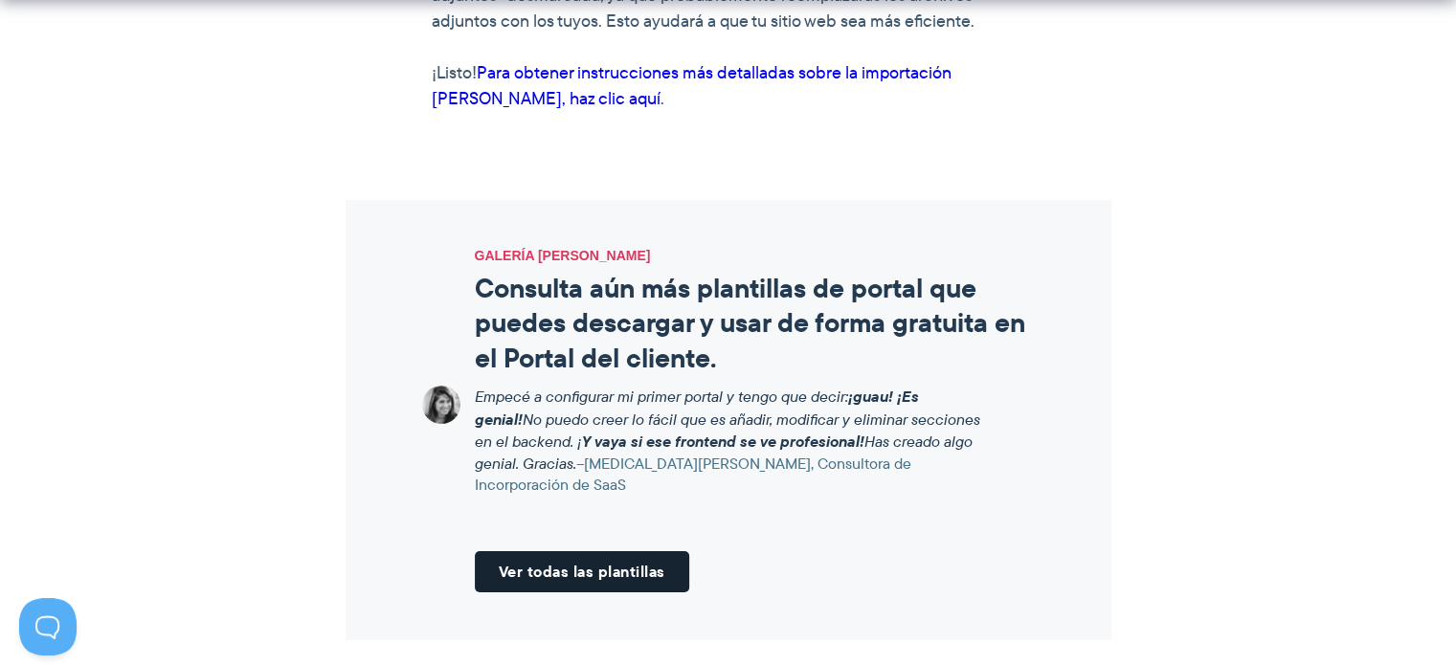
click at [629, 560] on font "Ver todas las plantillas" at bounding box center [582, 571] width 167 height 23
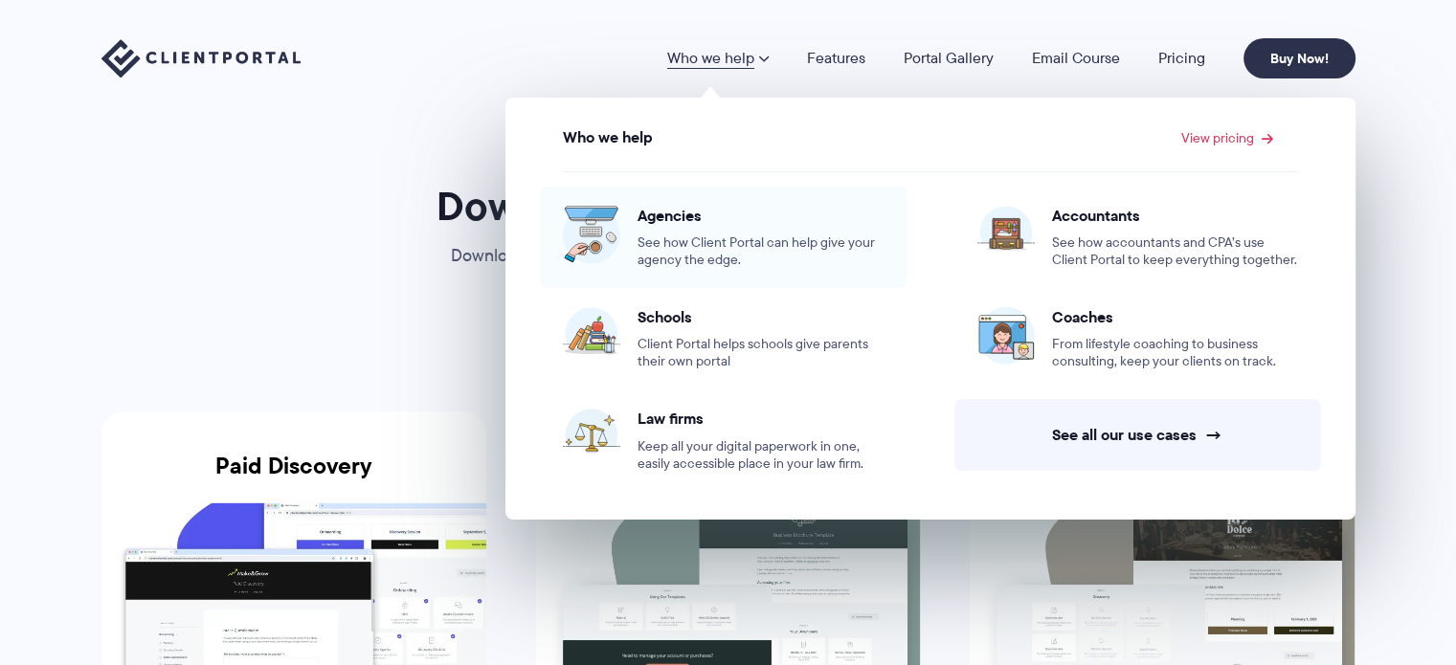
click at [708, 217] on span "Agencies" at bounding box center [760, 215] width 246 height 19
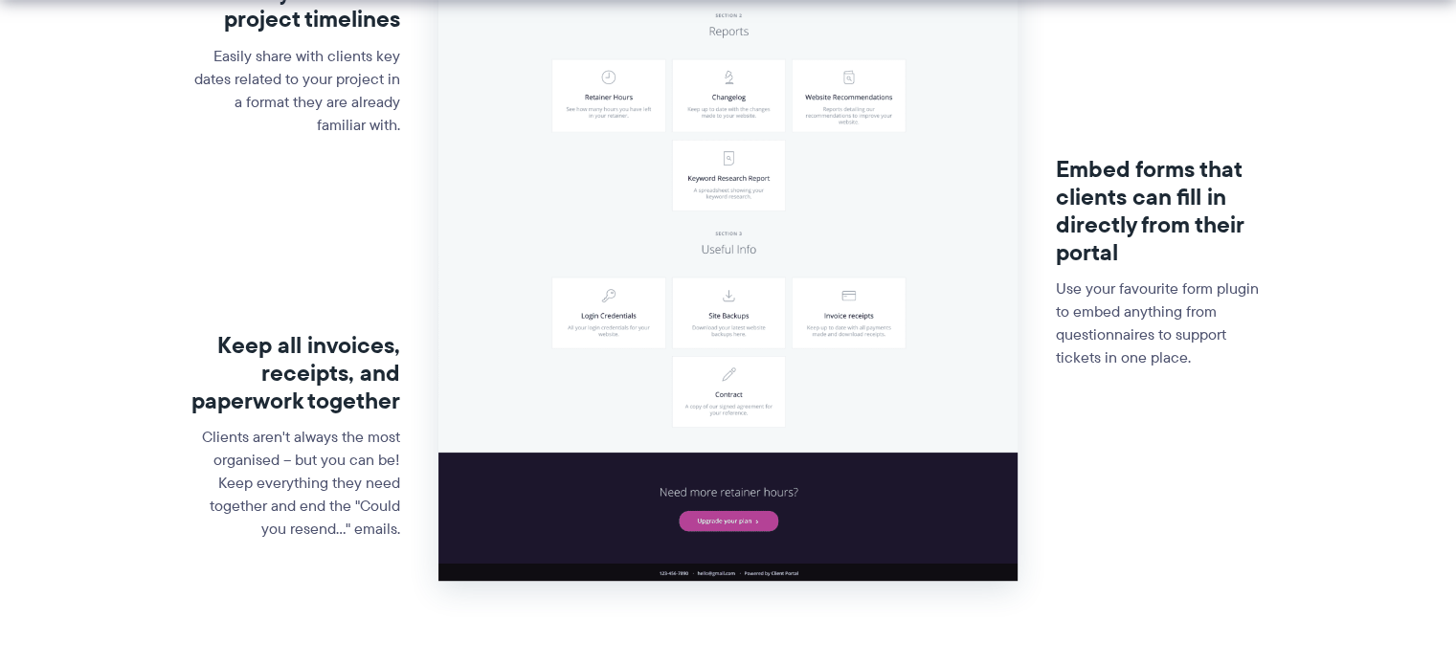
scroll to position [861, 0]
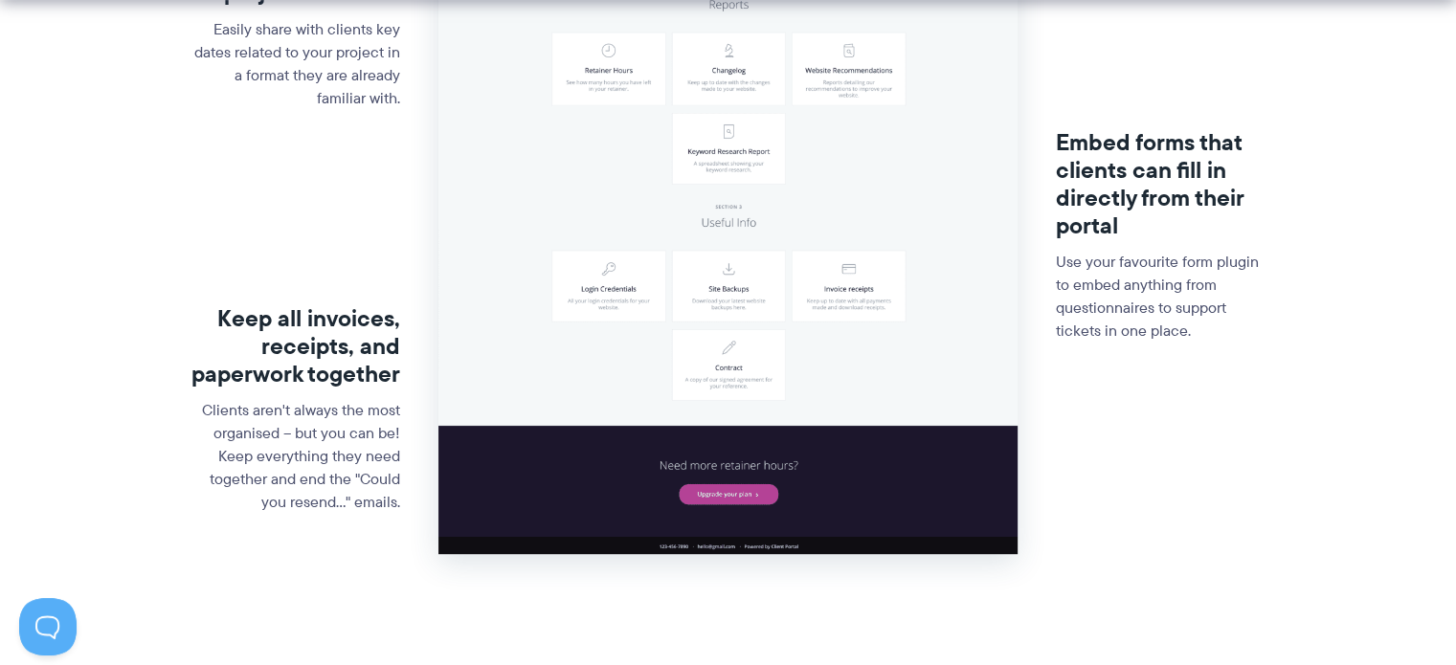
click at [1266, 272] on div "Embed Google calendars to show key dates and project timelines Easily share wit…" at bounding box center [728, 145] width 1104 height 962
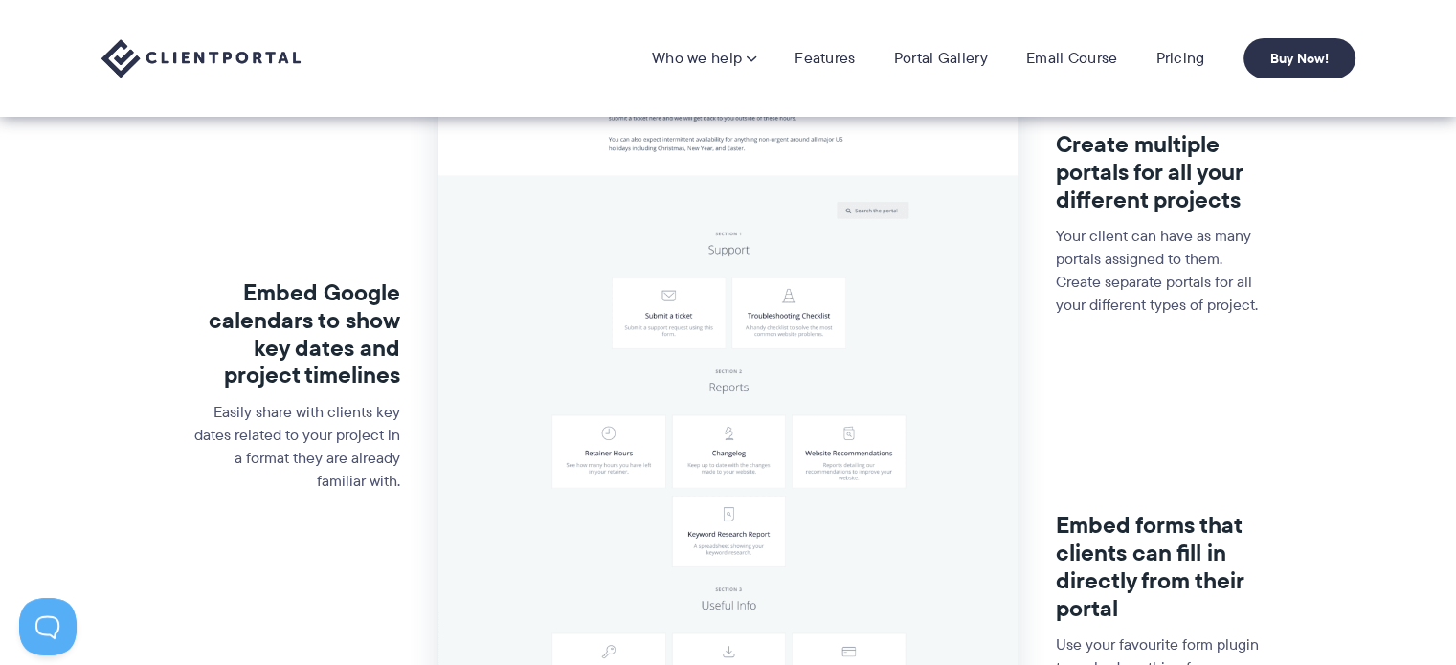
scroll to position [0, 0]
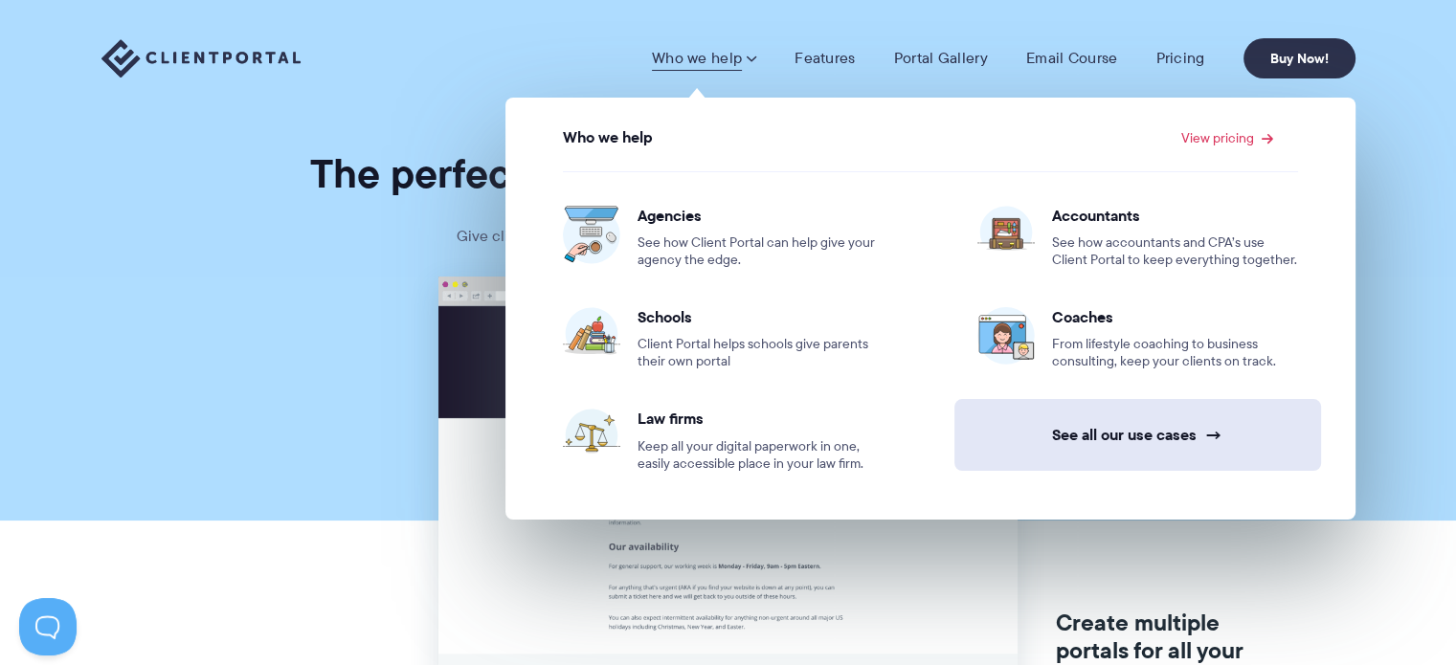
click at [1076, 445] on link "See all our use cases →" at bounding box center [1137, 435] width 367 height 72
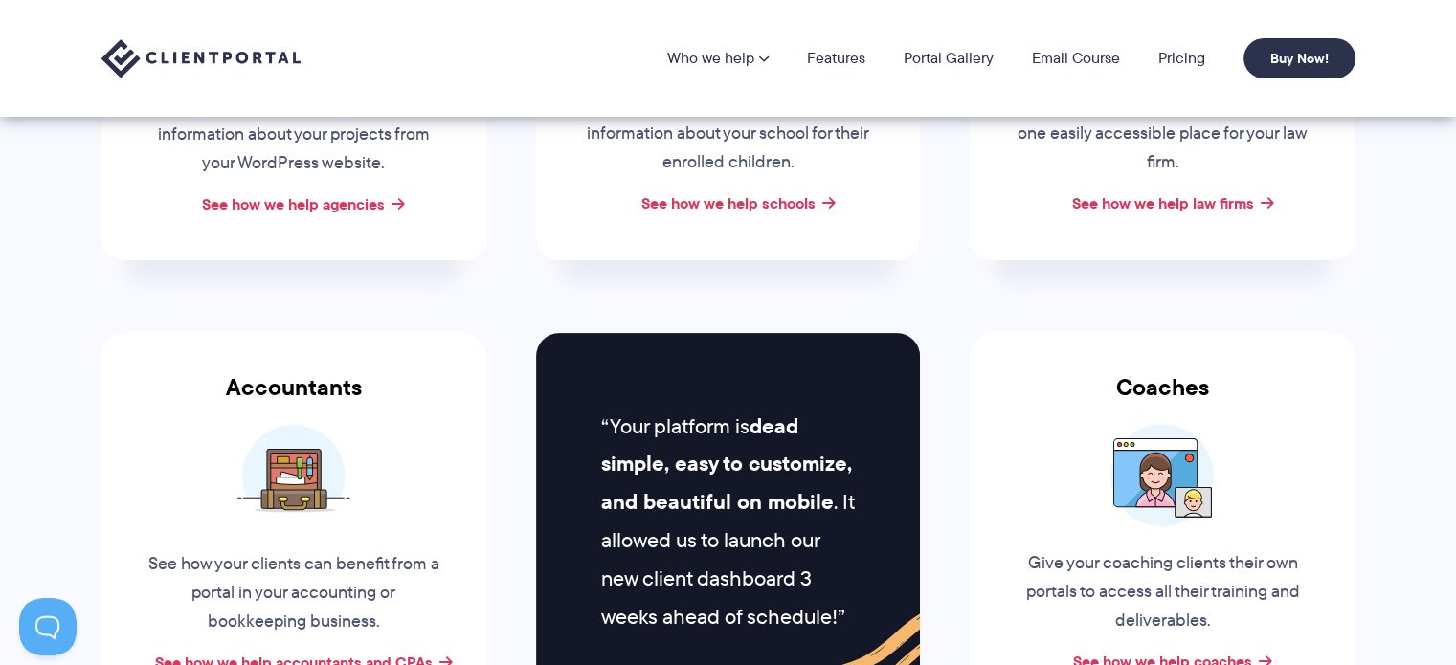
scroll to position [383, 0]
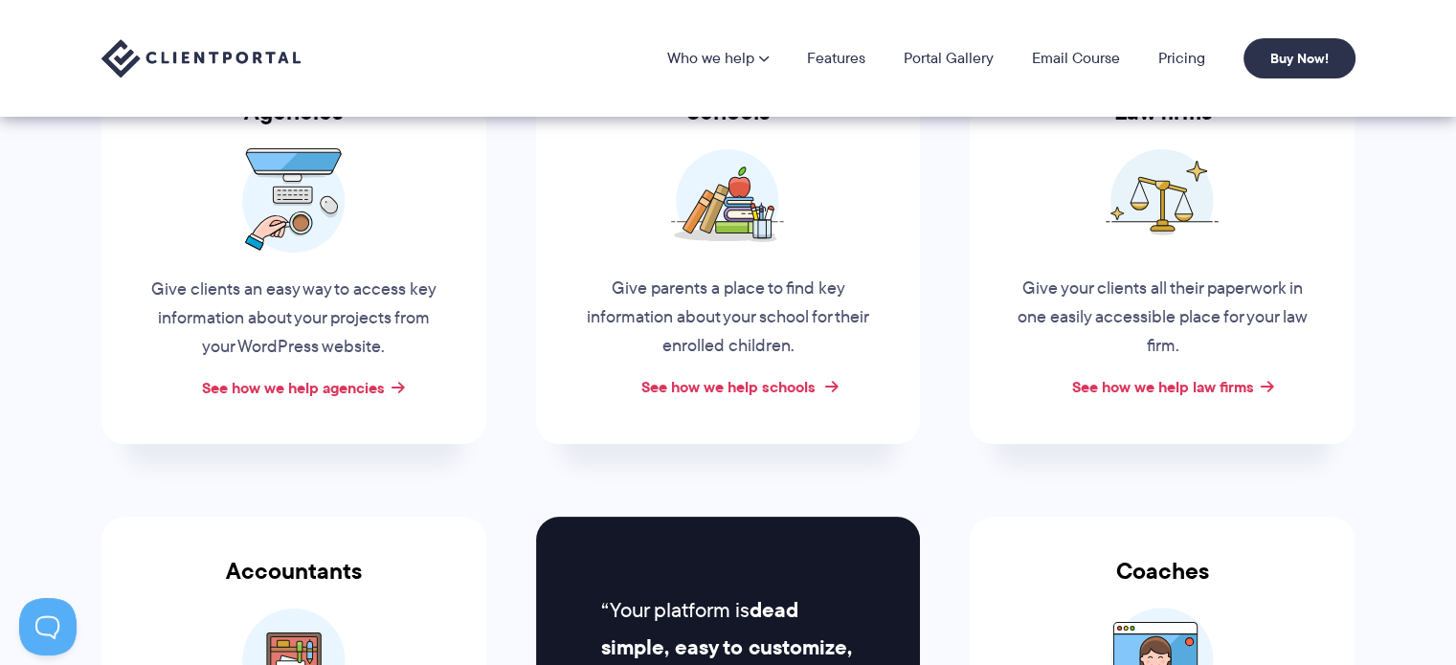
click at [770, 390] on link "See how we help schools" at bounding box center [727, 386] width 174 height 23
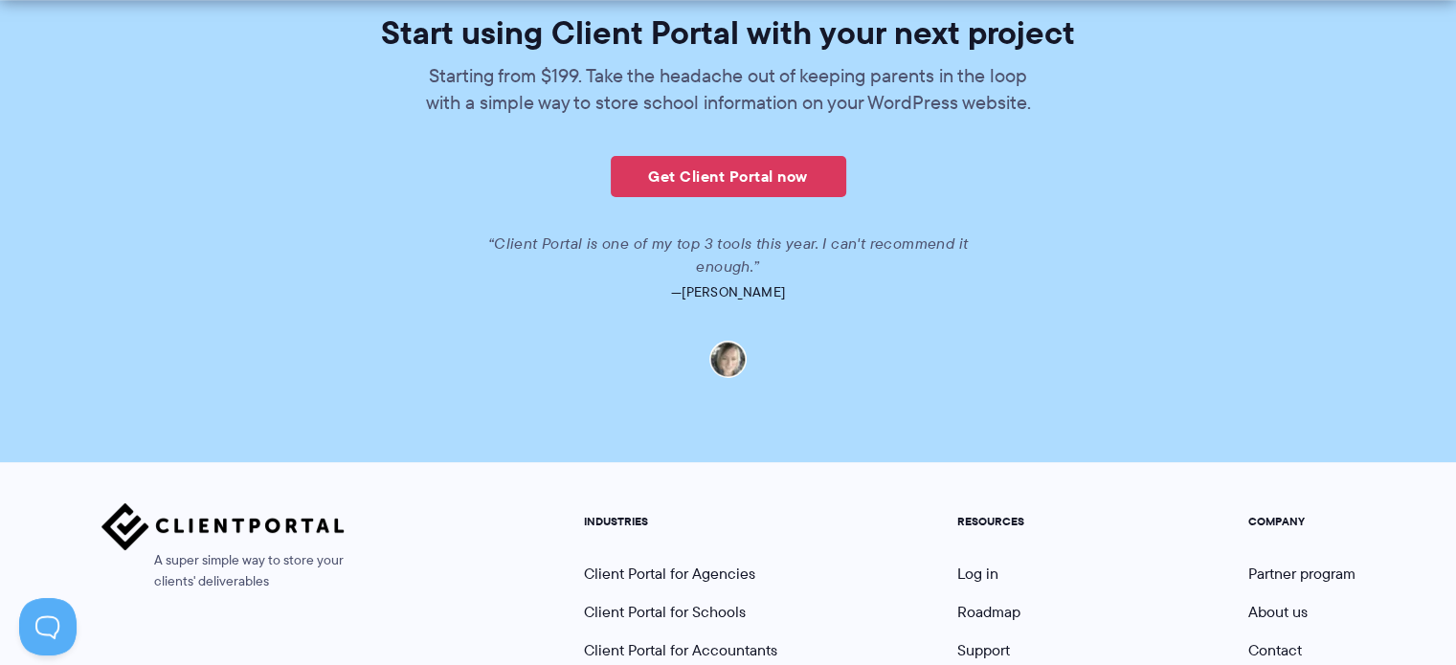
scroll to position [4390, 0]
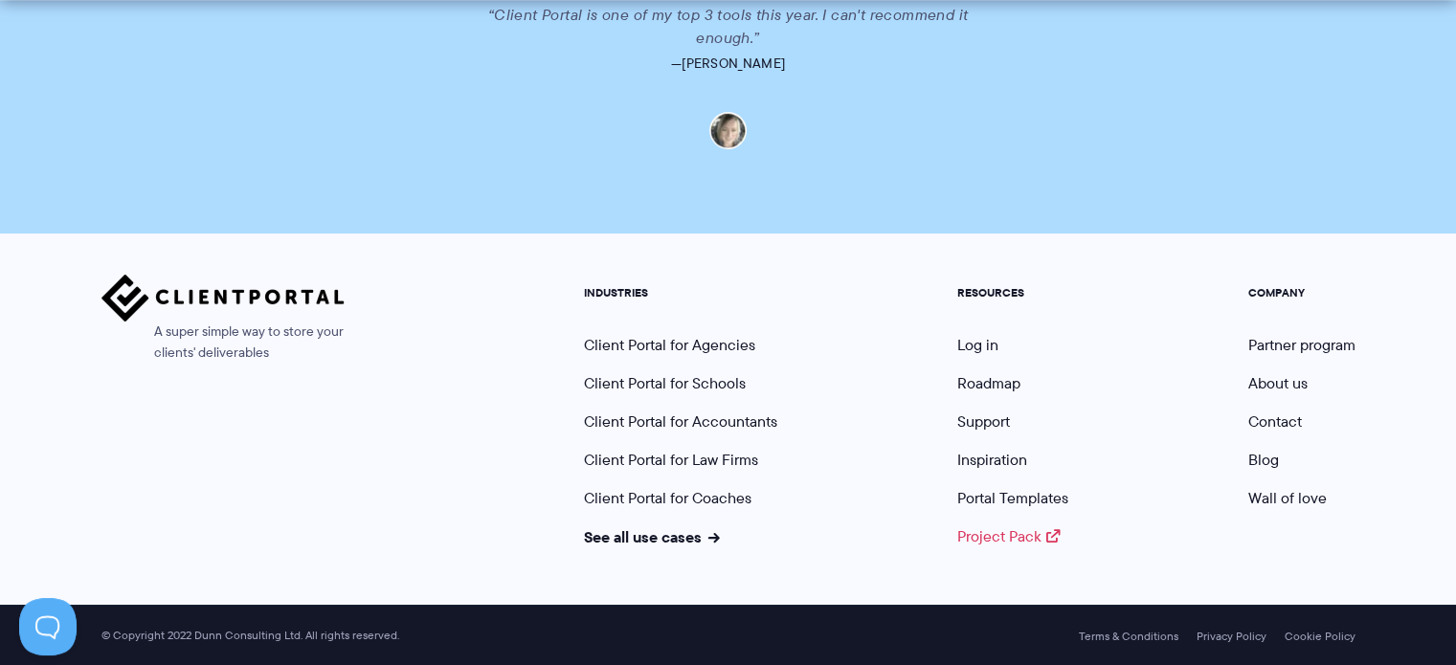
click at [992, 534] on link "Project Pack" at bounding box center [1008, 537] width 103 height 22
click at [1018, 464] on link "Inspiration" at bounding box center [992, 460] width 70 height 22
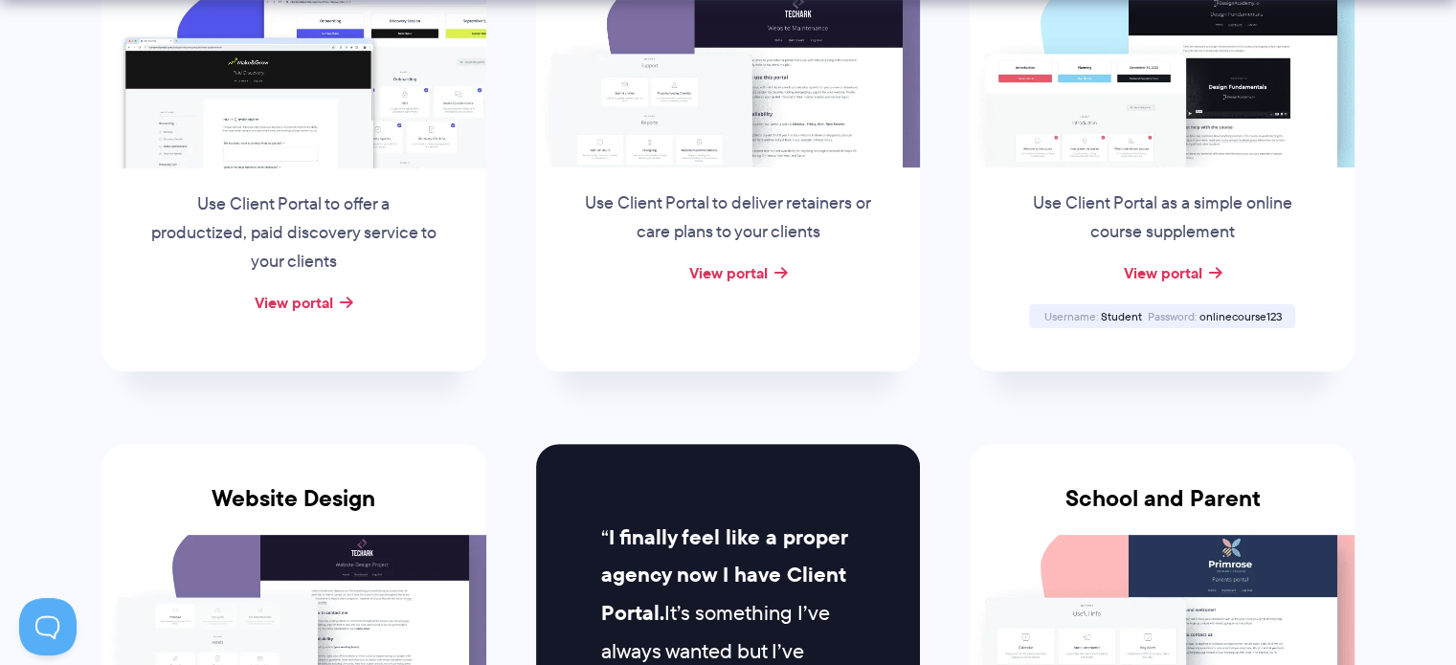
scroll to position [574, 0]
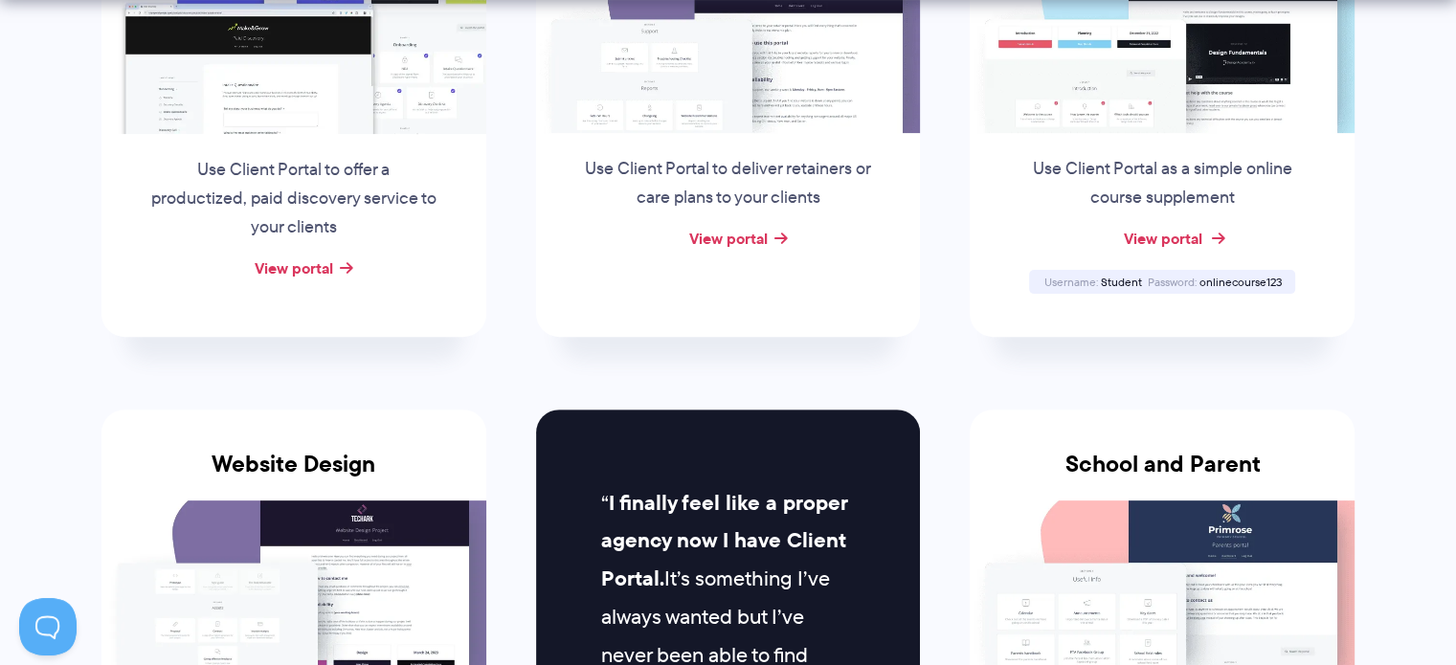
click at [1185, 235] on link "View portal" at bounding box center [1162, 238] width 78 height 23
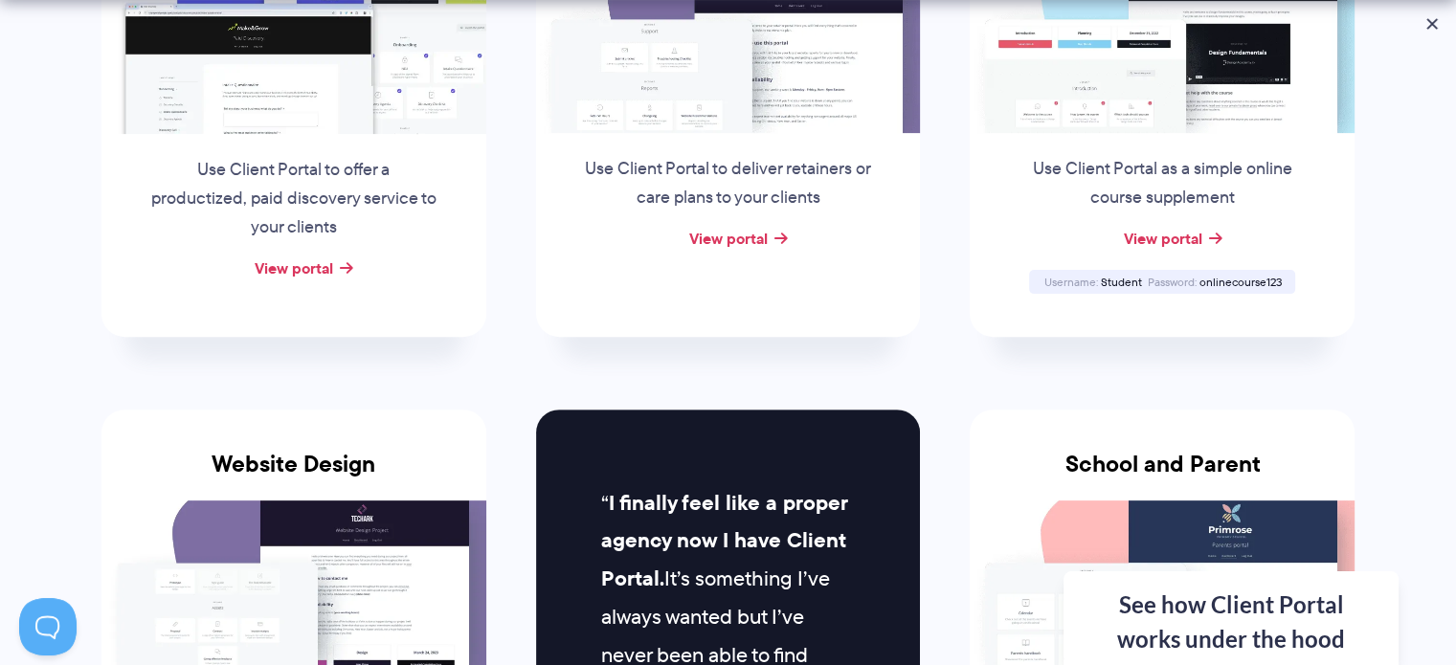
click at [1122, 280] on span "Student" at bounding box center [1120, 282] width 41 height 16
copy span "Student"
click at [1239, 280] on span "onlinecourse123" at bounding box center [1239, 282] width 82 height 16
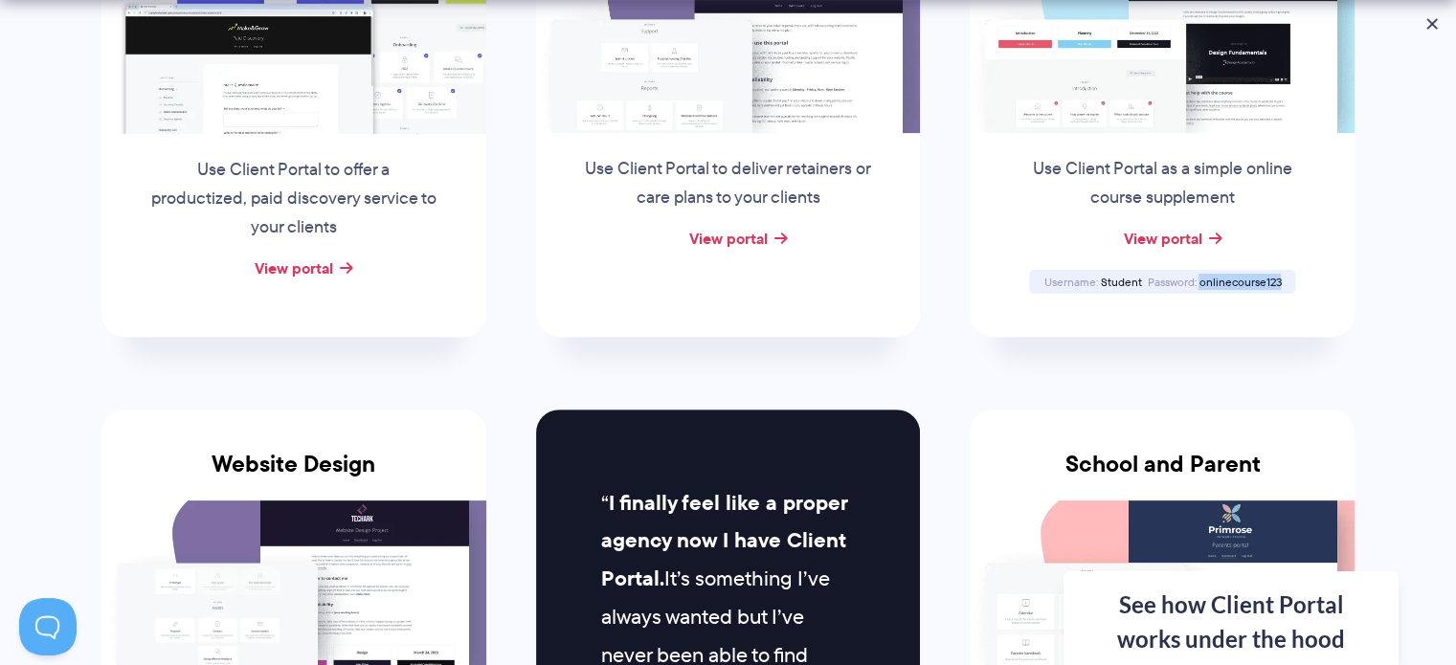
copy span "onlinecourse123"
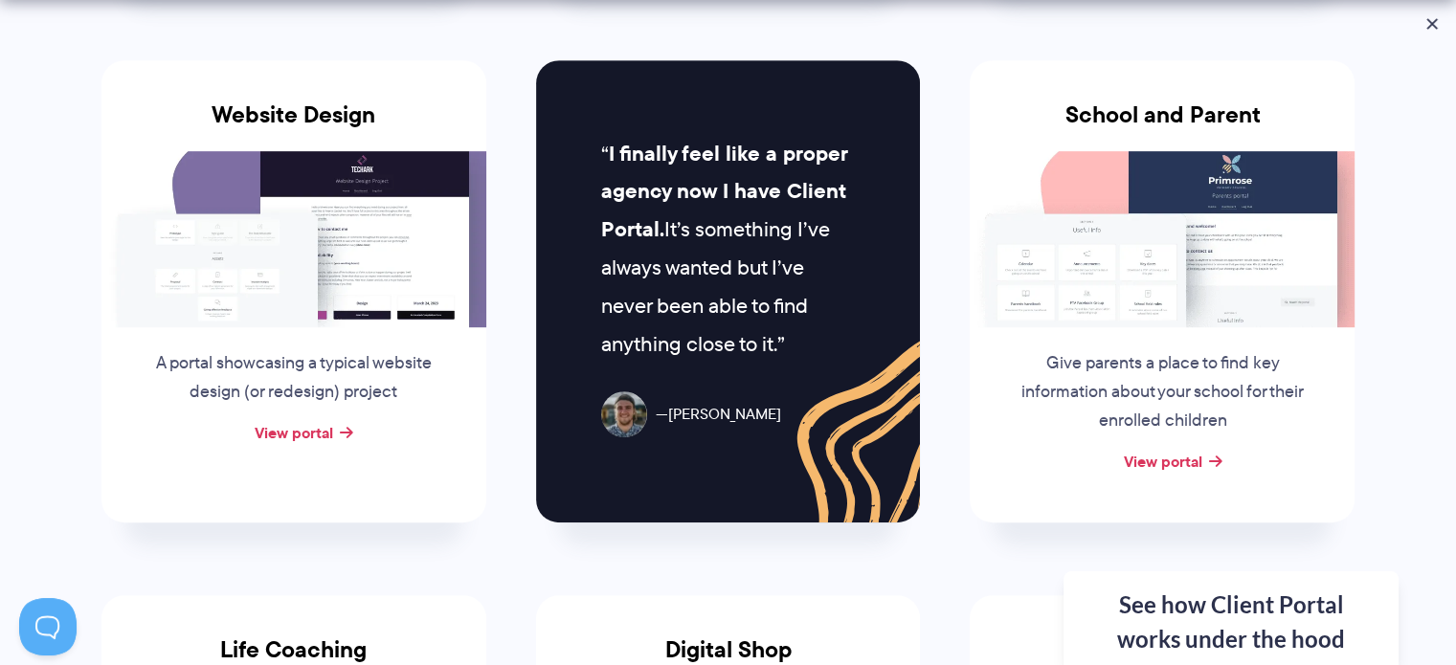
scroll to position [957, 0]
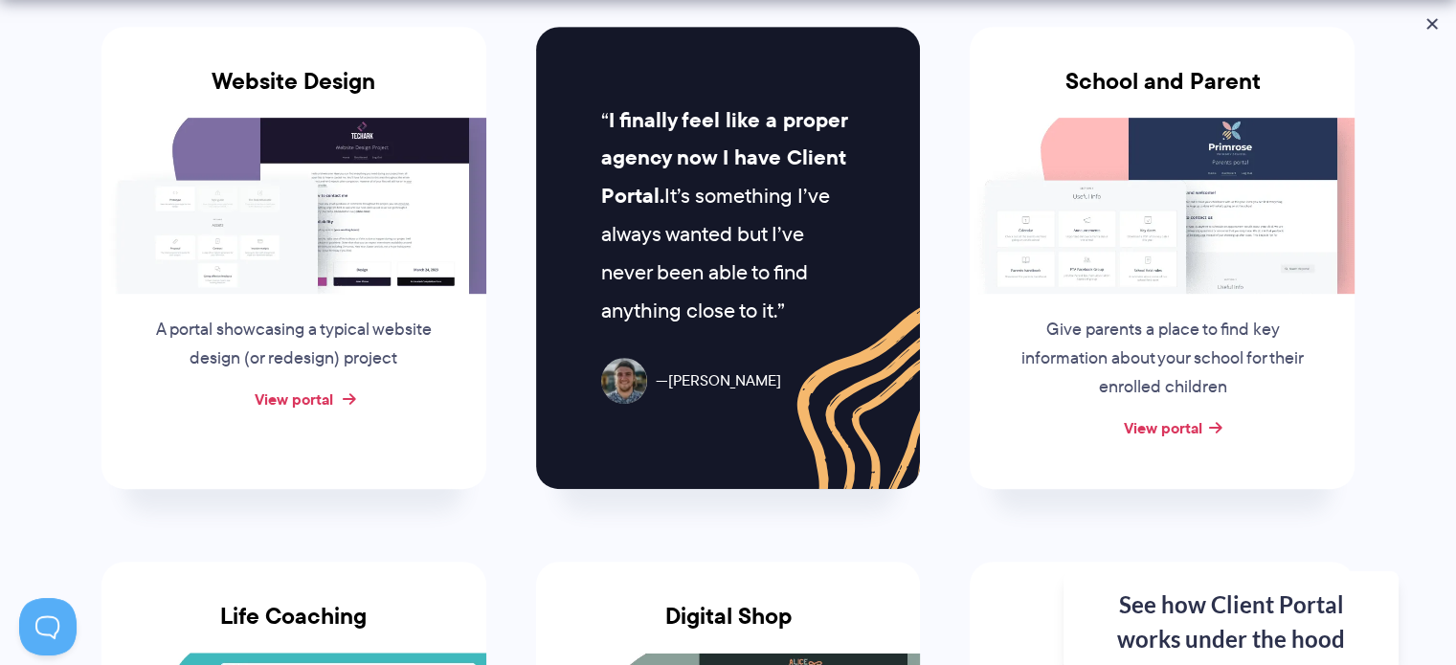
click at [306, 393] on link "View portal" at bounding box center [294, 399] width 78 height 23
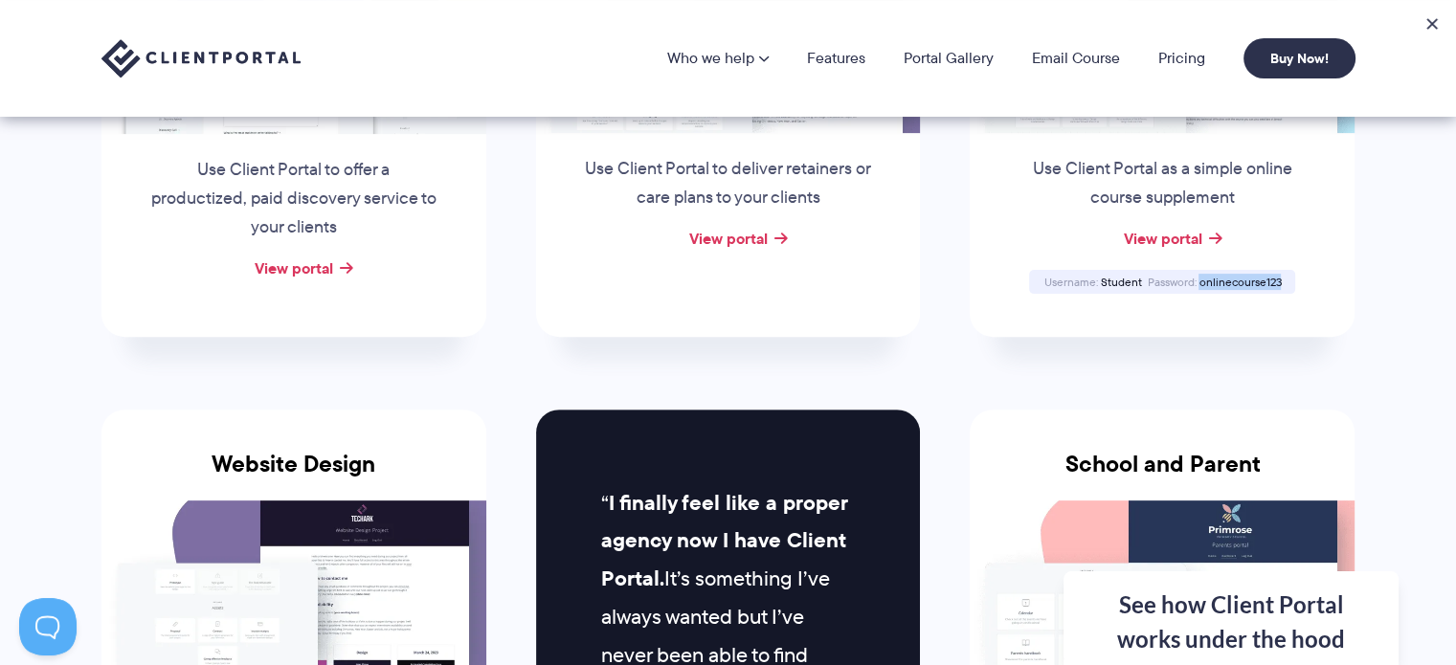
scroll to position [191, 0]
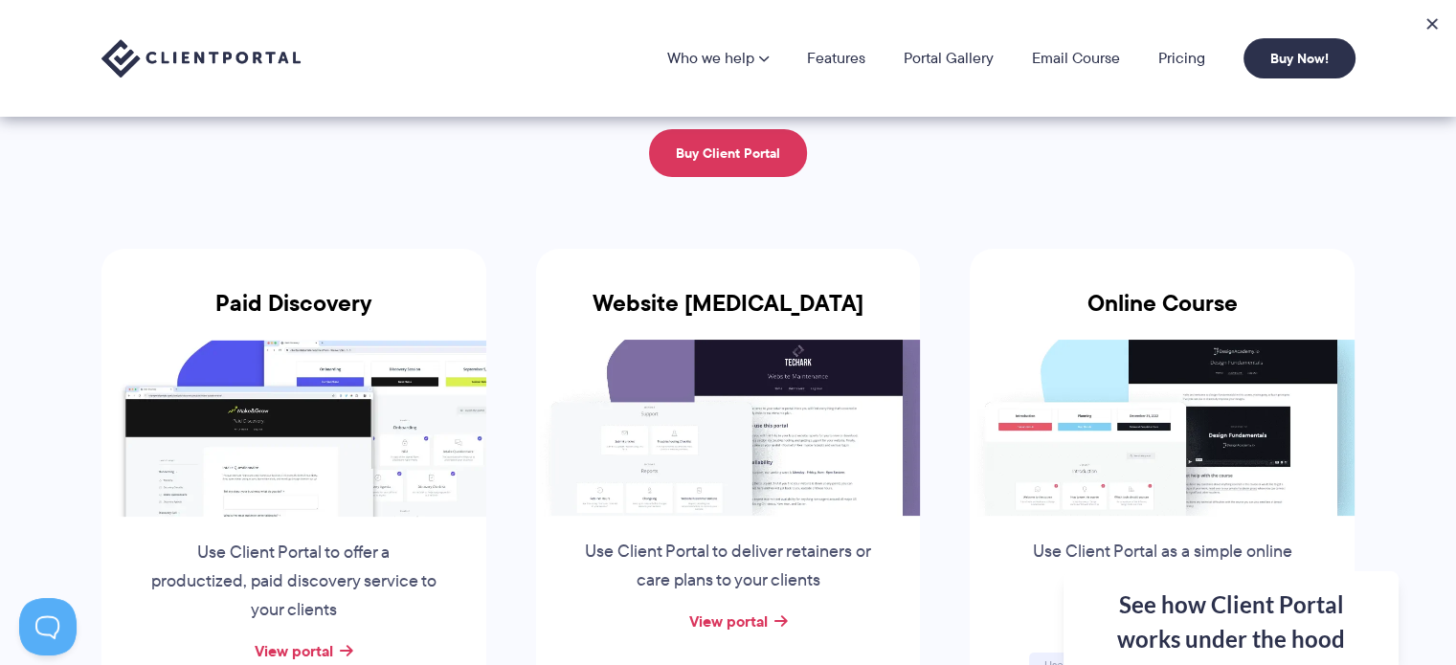
click at [225, 49] on img at bounding box center [200, 58] width 199 height 39
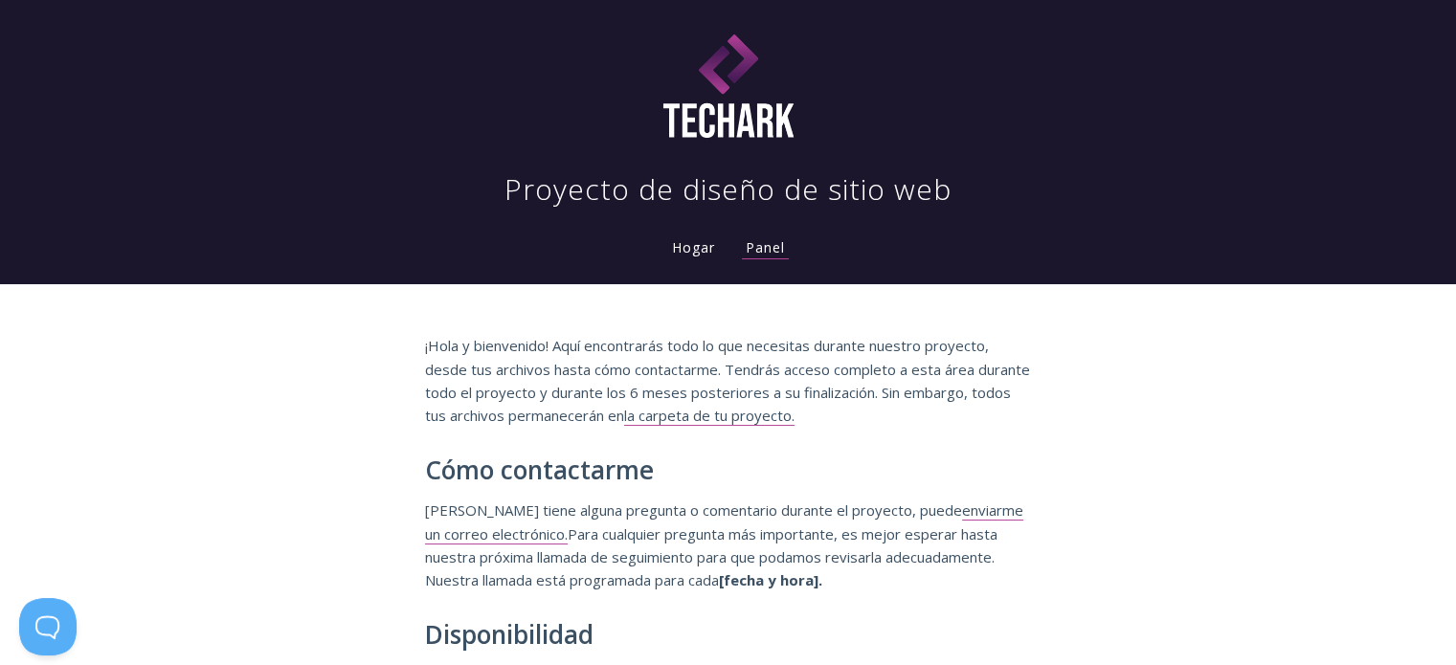
click at [1160, 292] on div "¡Hola y bienvenido! Aquí encontrarás todo lo que necesitas durante nuestro proy…" at bounding box center [728, 552] width 1456 height 537
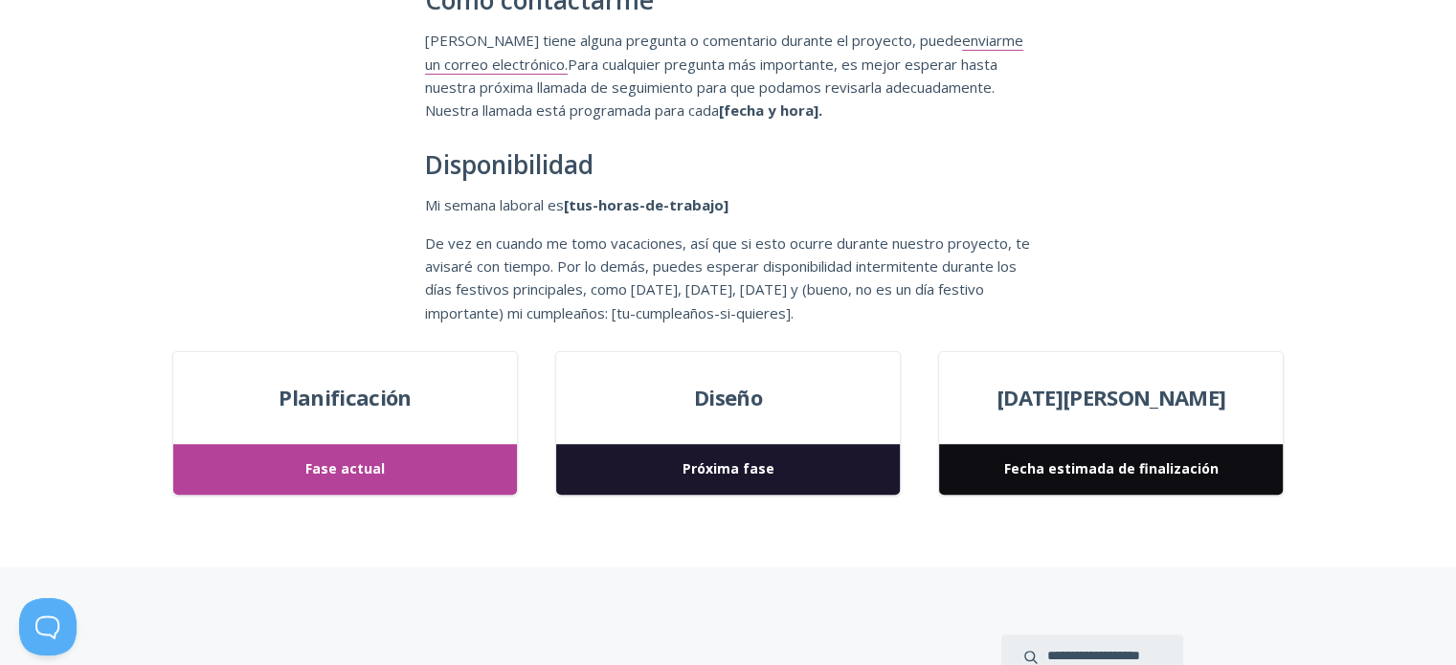
scroll to position [574, 0]
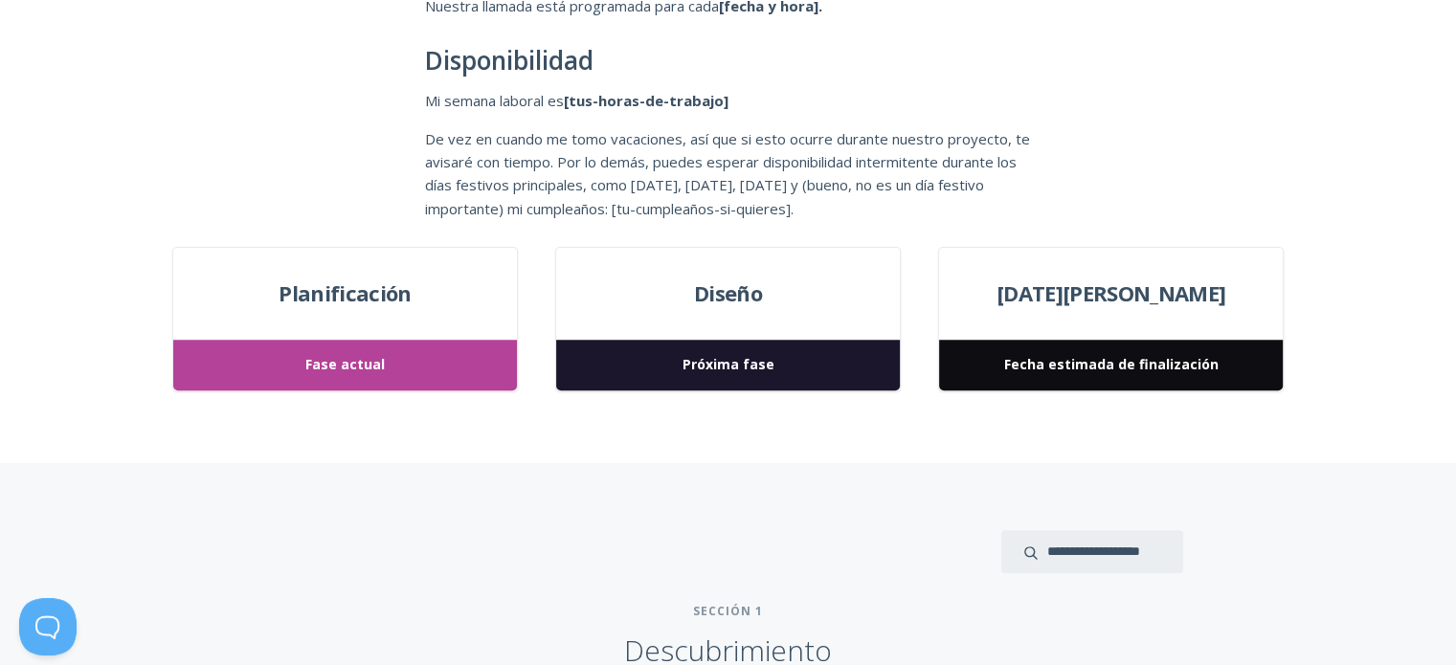
click at [391, 364] on span "Fase actual" at bounding box center [344, 365] width 343 height 51
click at [726, 302] on font "Diseño" at bounding box center [728, 293] width 68 height 29
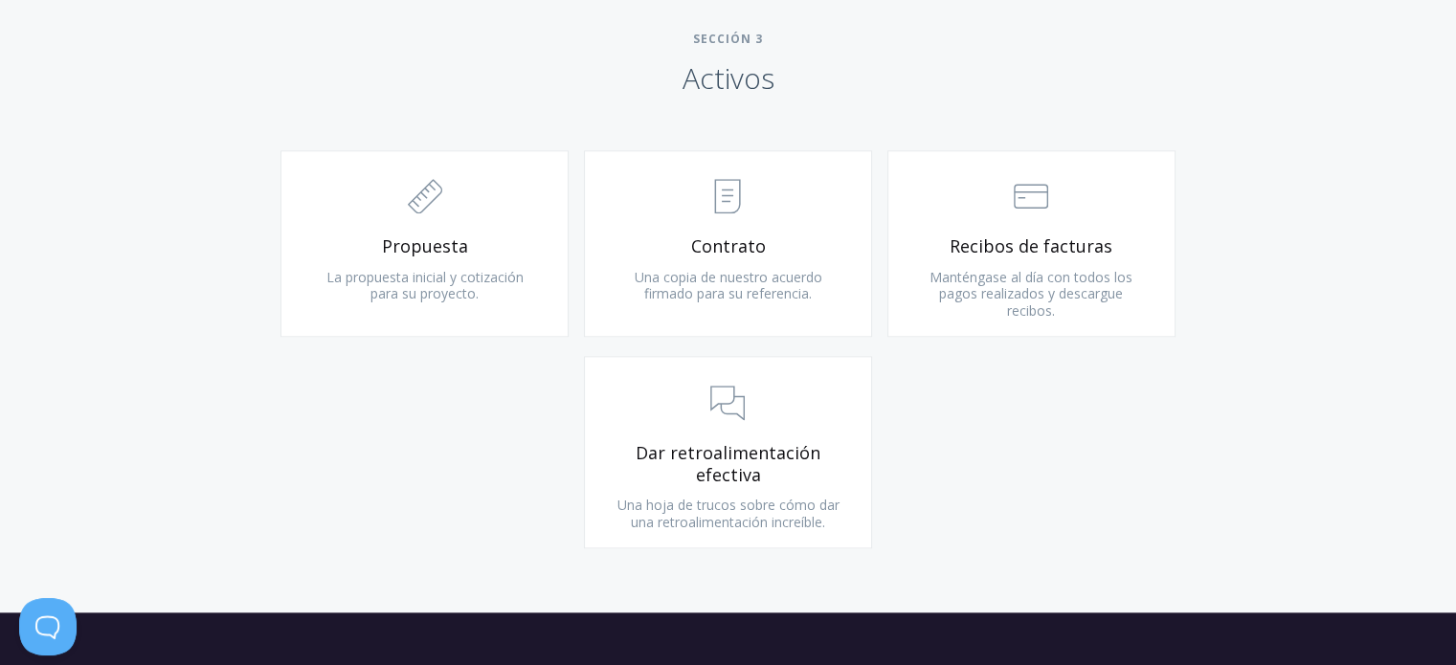
scroll to position [2106, 0]
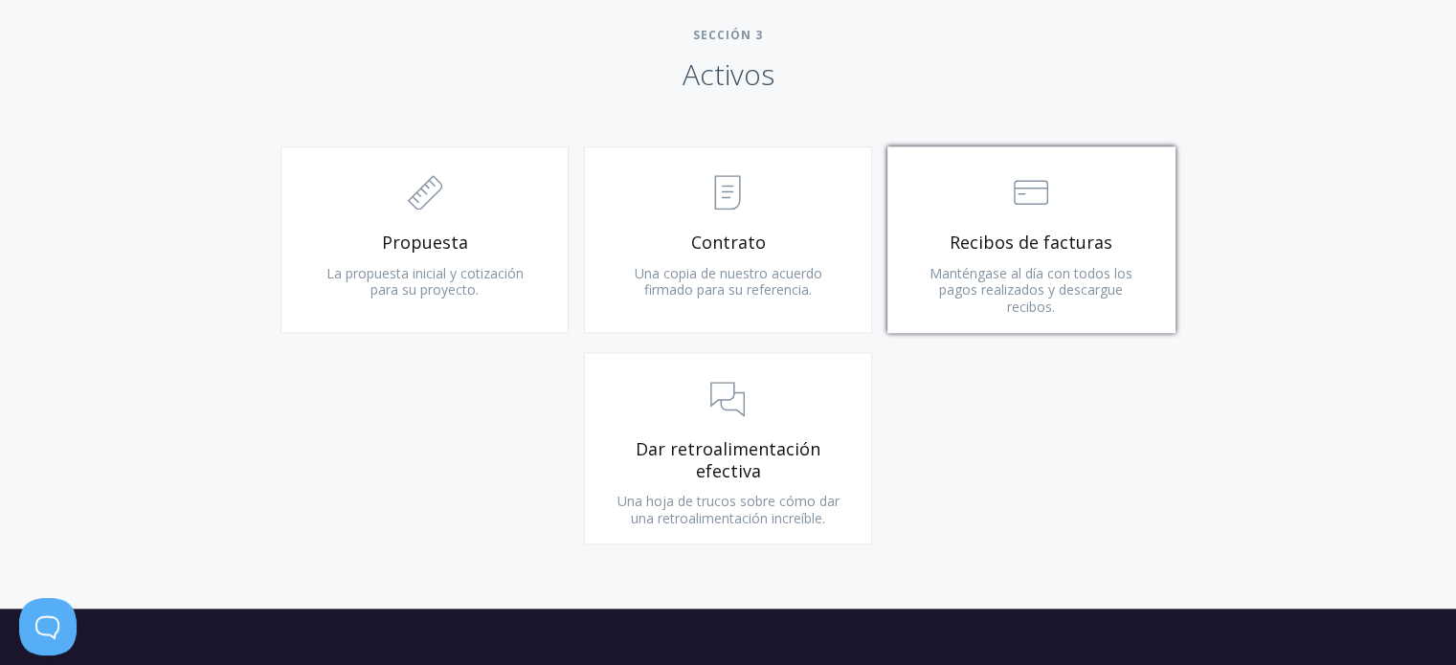
click at [987, 280] on font "Manténgase al día con todos los pagos realizados y descargue recibos." at bounding box center [1030, 290] width 203 height 52
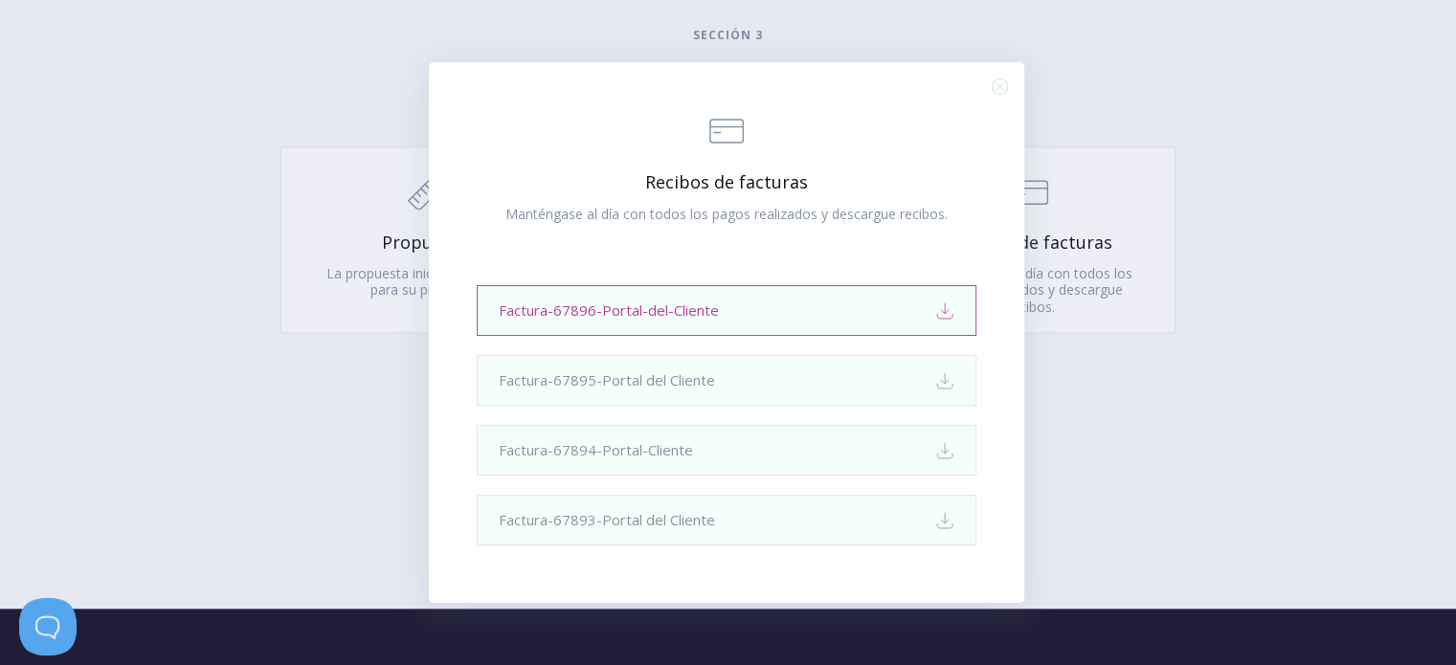
click at [950, 321] on icon "Download" at bounding box center [944, 311] width 19 height 19
click at [1000, 97] on div ".st0{fill:none;stroke:#000000;stroke-width:2;stroke-miterlimit:10;} Financial R…" at bounding box center [726, 332] width 595 height 541
click at [995, 91] on icon ".st0{fill:none;stroke:#000000;stroke-width:2;stroke-miterlimit:10;} Close" at bounding box center [1000, 86] width 16 height 16
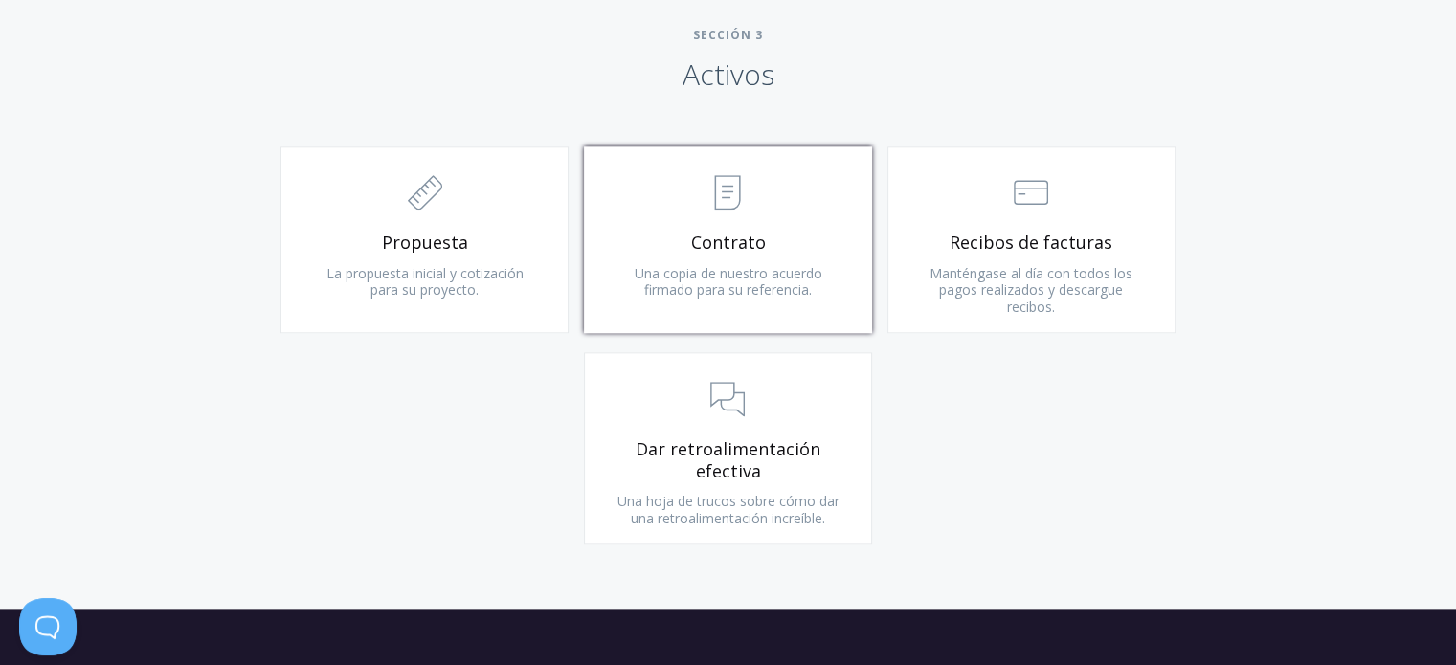
click at [808, 261] on link ".st0{fill:none;stroke:#000000;stroke-width:2;stroke-miterlimit:10;} Untitled-15…" at bounding box center [728, 240] width 288 height 188
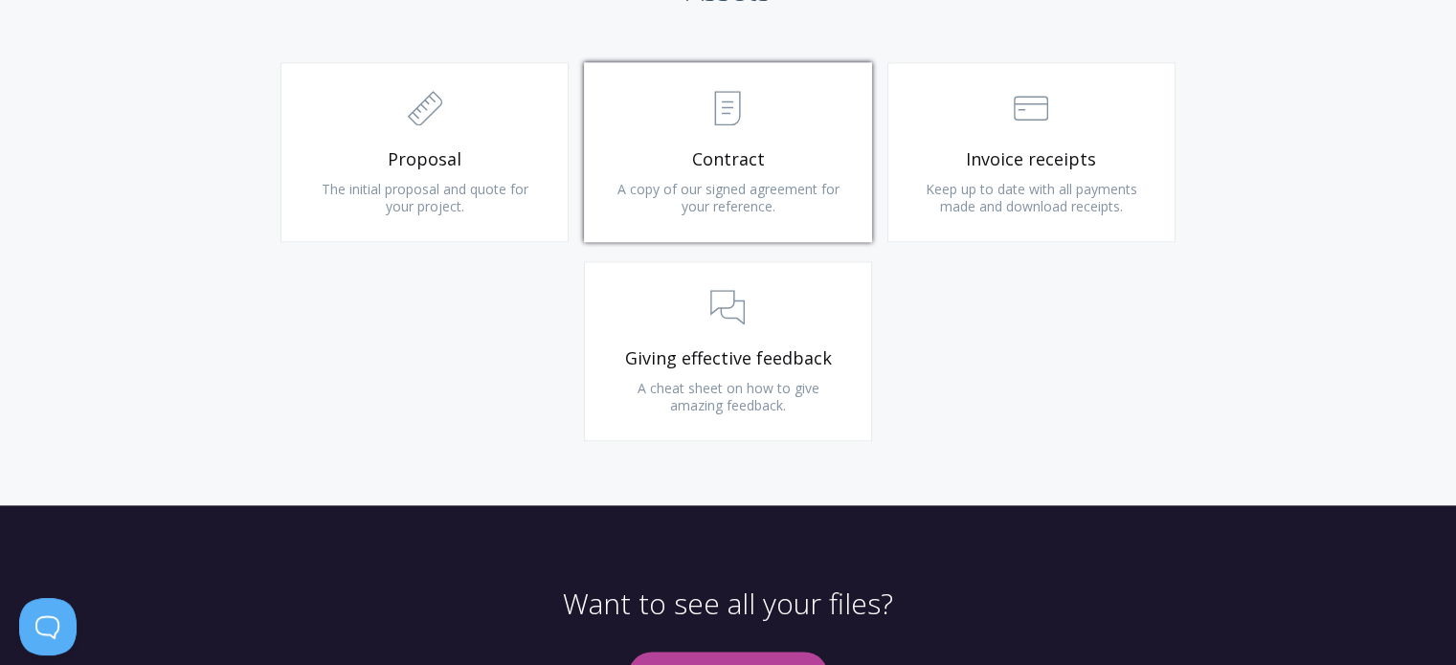
scroll to position [2022, 0]
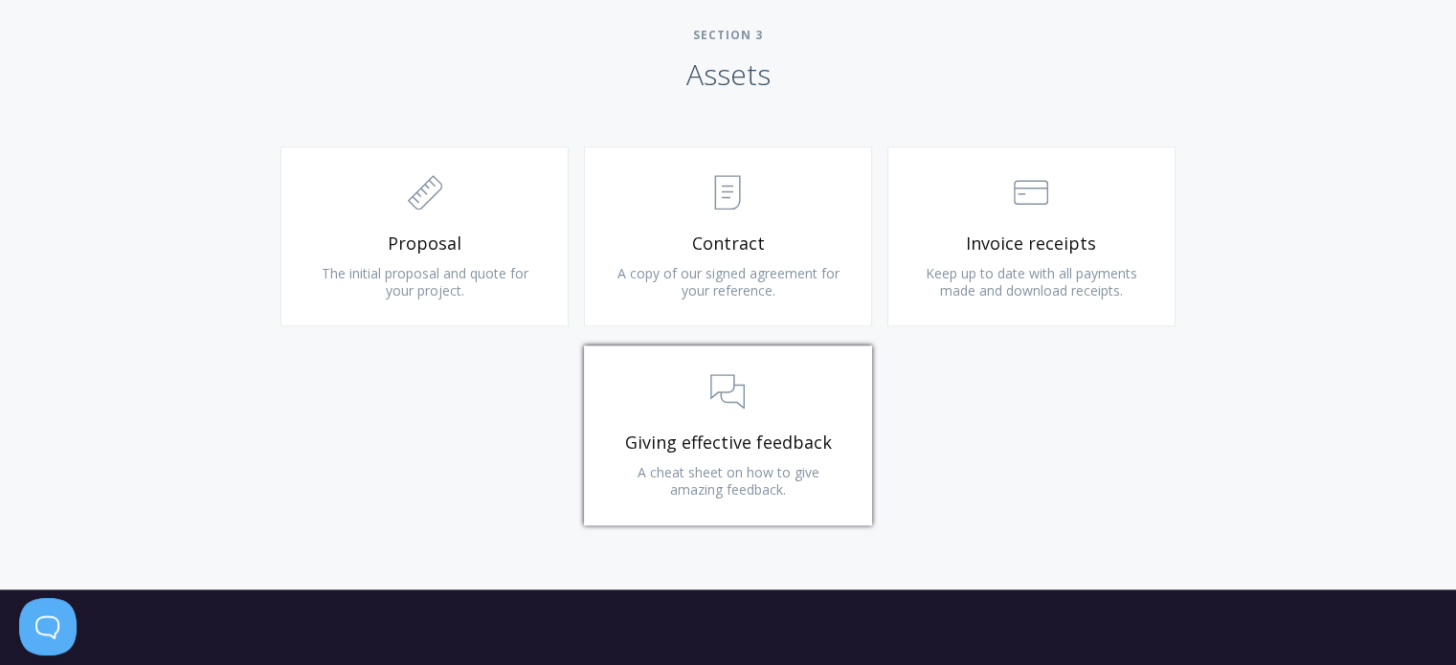
click at [822, 466] on link ".st0{fill:none;stroke:#000000;stroke-width:2;stroke-miterlimit:10;} 3. Communic…" at bounding box center [728, 436] width 288 height 180
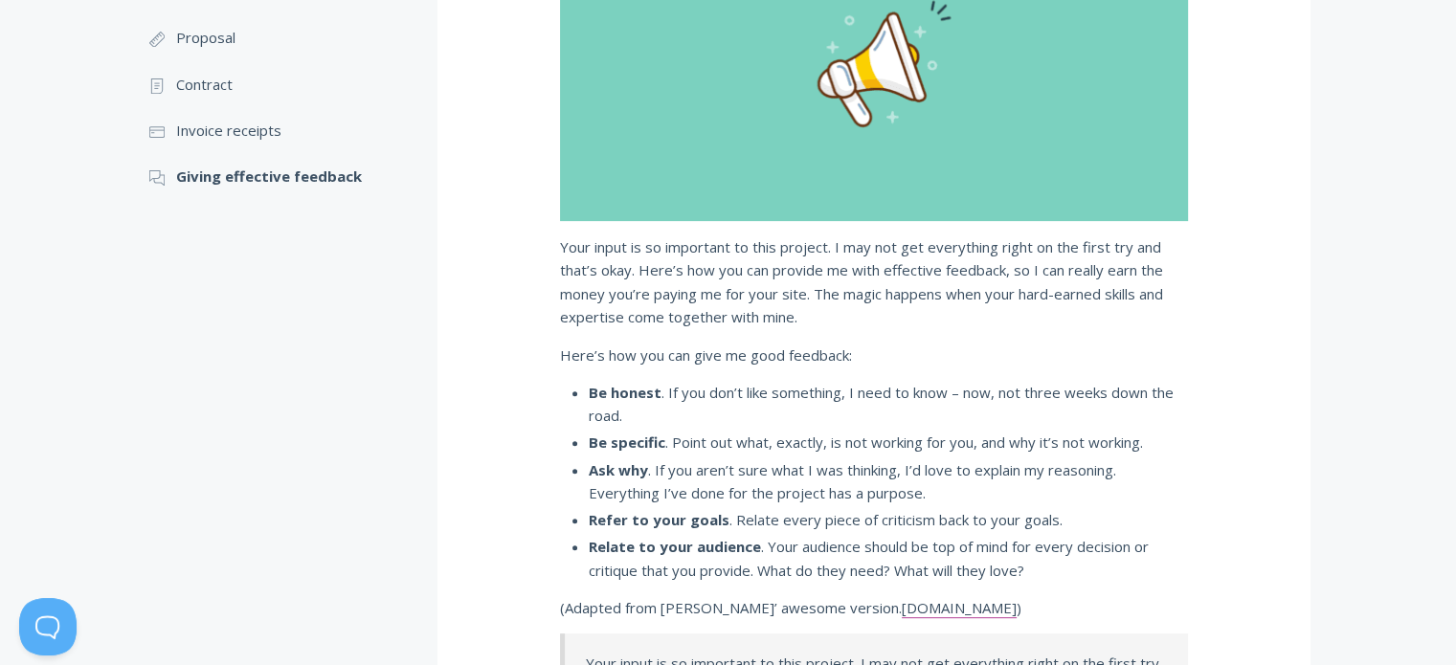
scroll to position [191, 0]
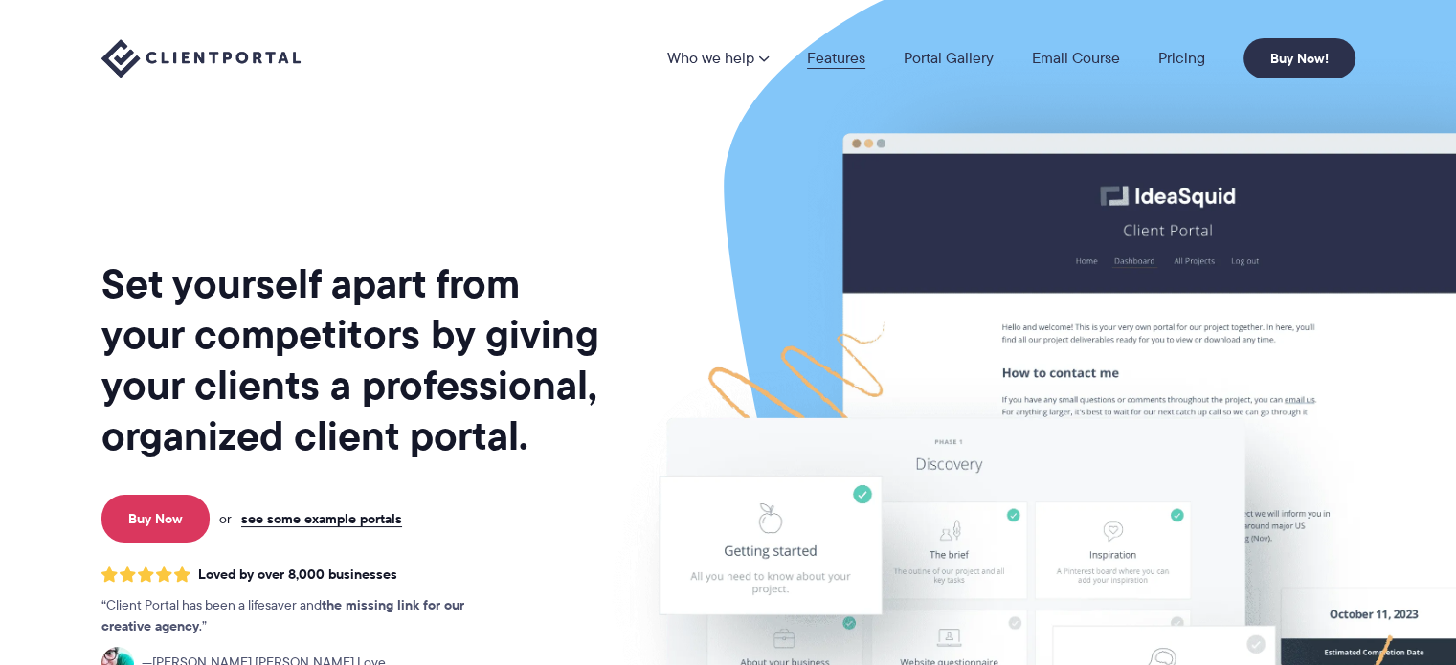
click at [839, 62] on link "Features" at bounding box center [836, 58] width 58 height 15
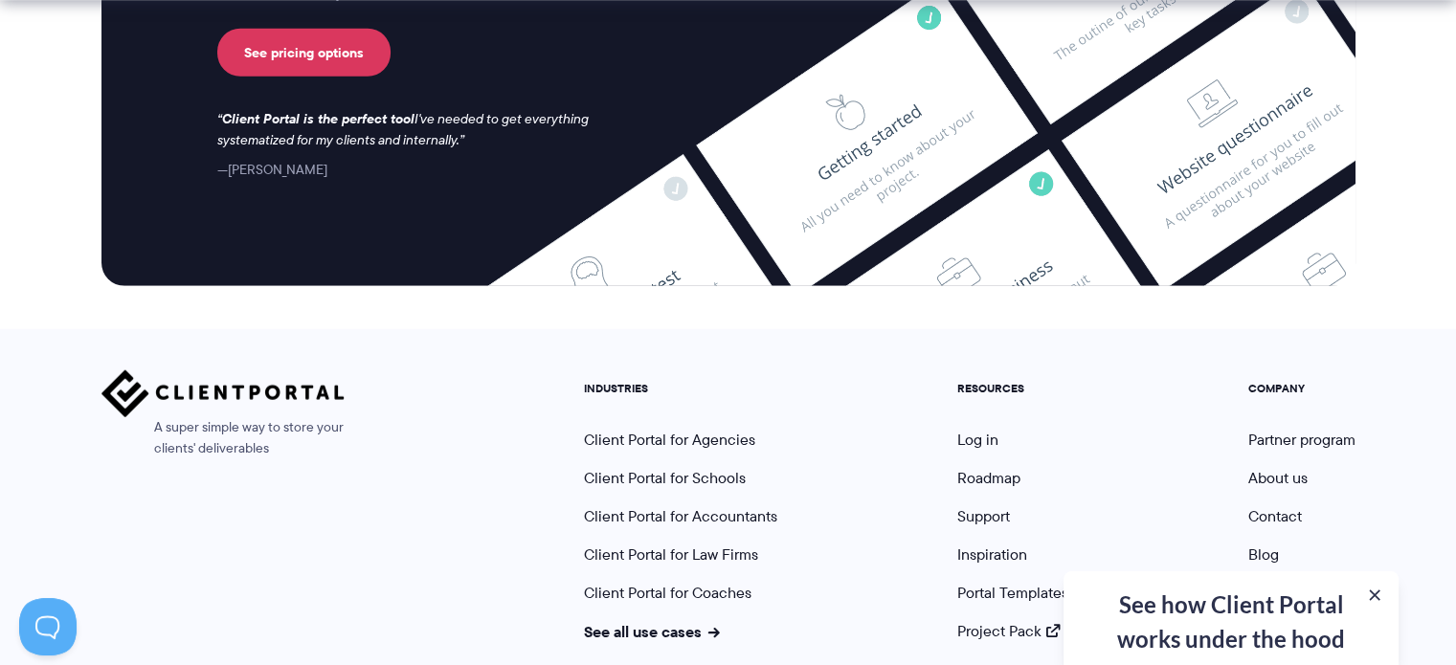
scroll to position [5245, 0]
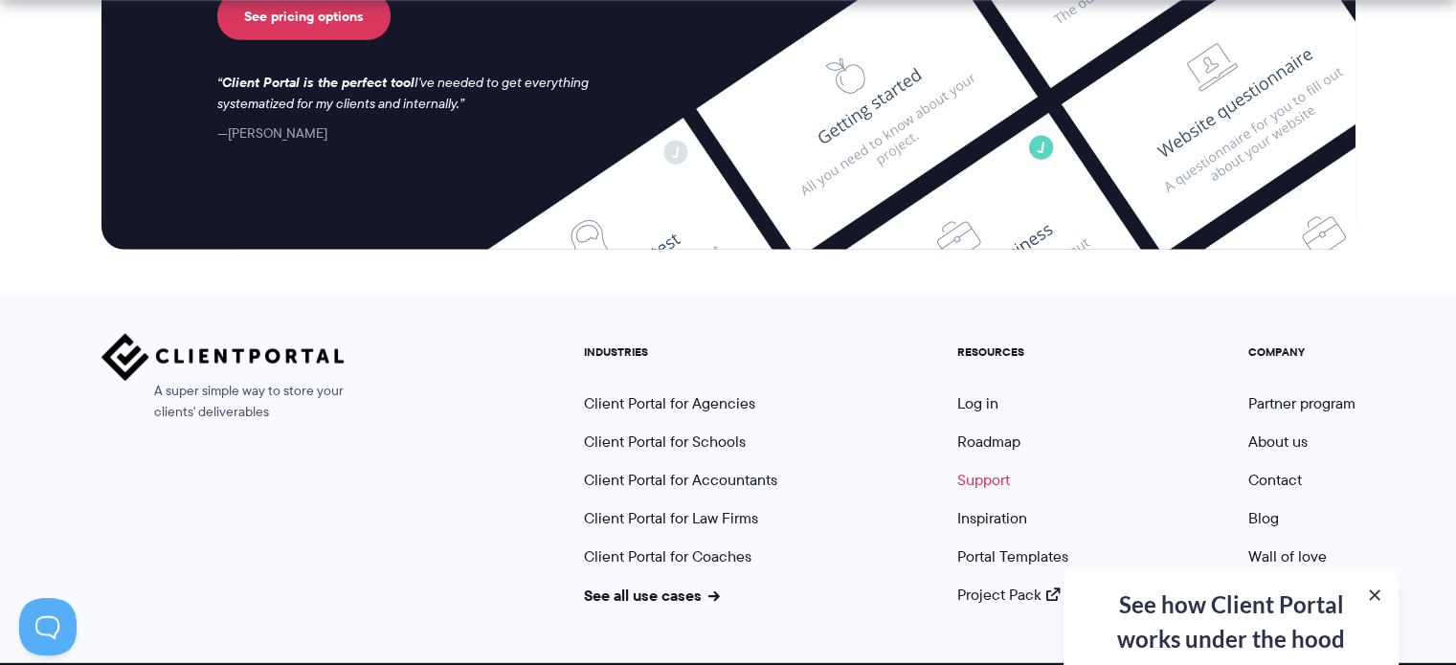
click at [992, 469] on link "Support" at bounding box center [983, 480] width 53 height 22
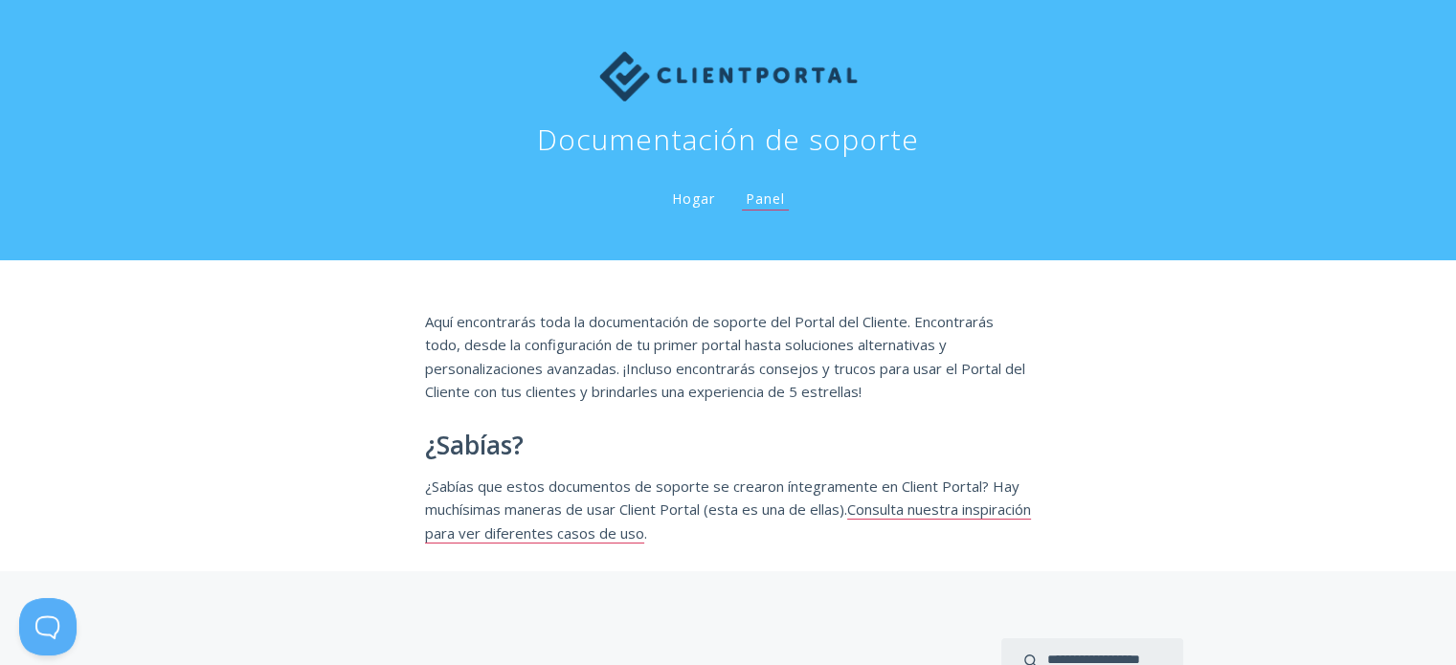
click at [1073, 168] on nav "Documentación de soporte Hogar Panel" at bounding box center [728, 130] width 1225 height 245
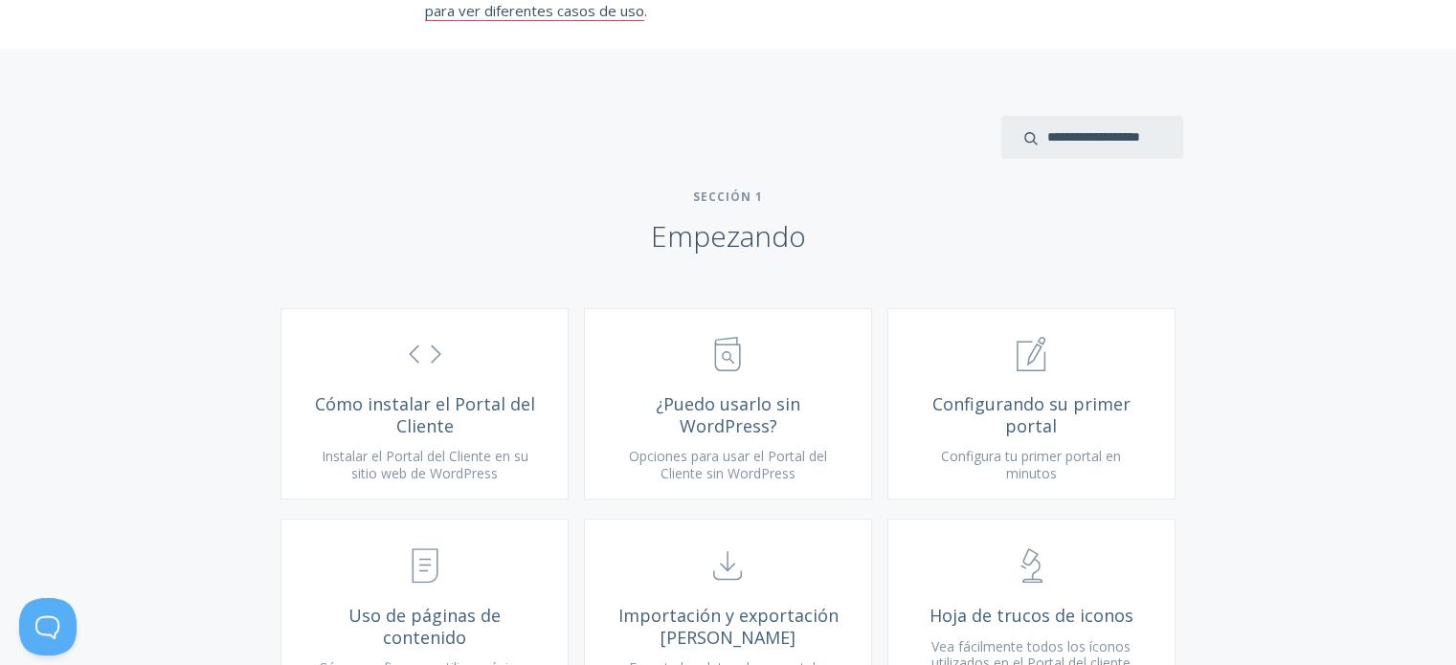
scroll to position [574, 0]
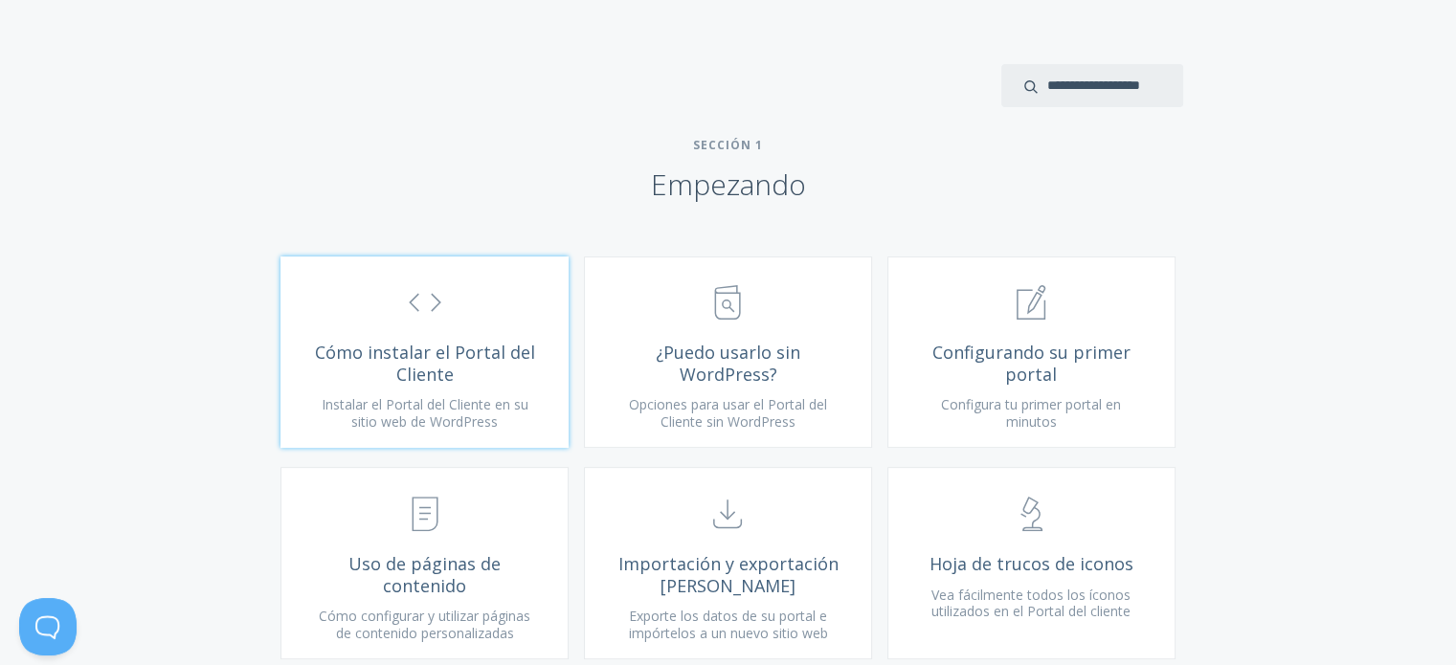
click at [429, 337] on link ".st0{fill:none;stroke:#000000;stroke-width:2;stroke-miterlimit:10;} Untitled-16…" at bounding box center [424, 353] width 288 height 192
click at [993, 374] on span "Configurando su primer portal" at bounding box center [1031, 363] width 229 height 43
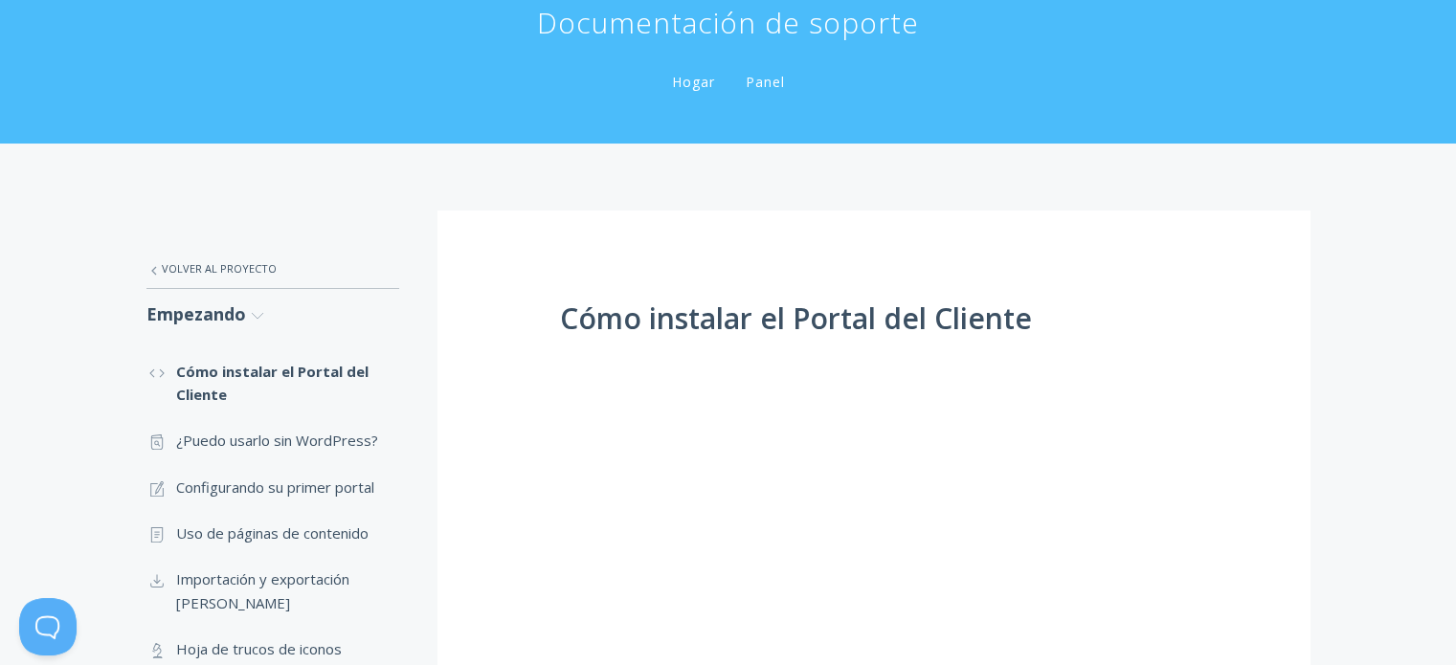
scroll to position [96, 0]
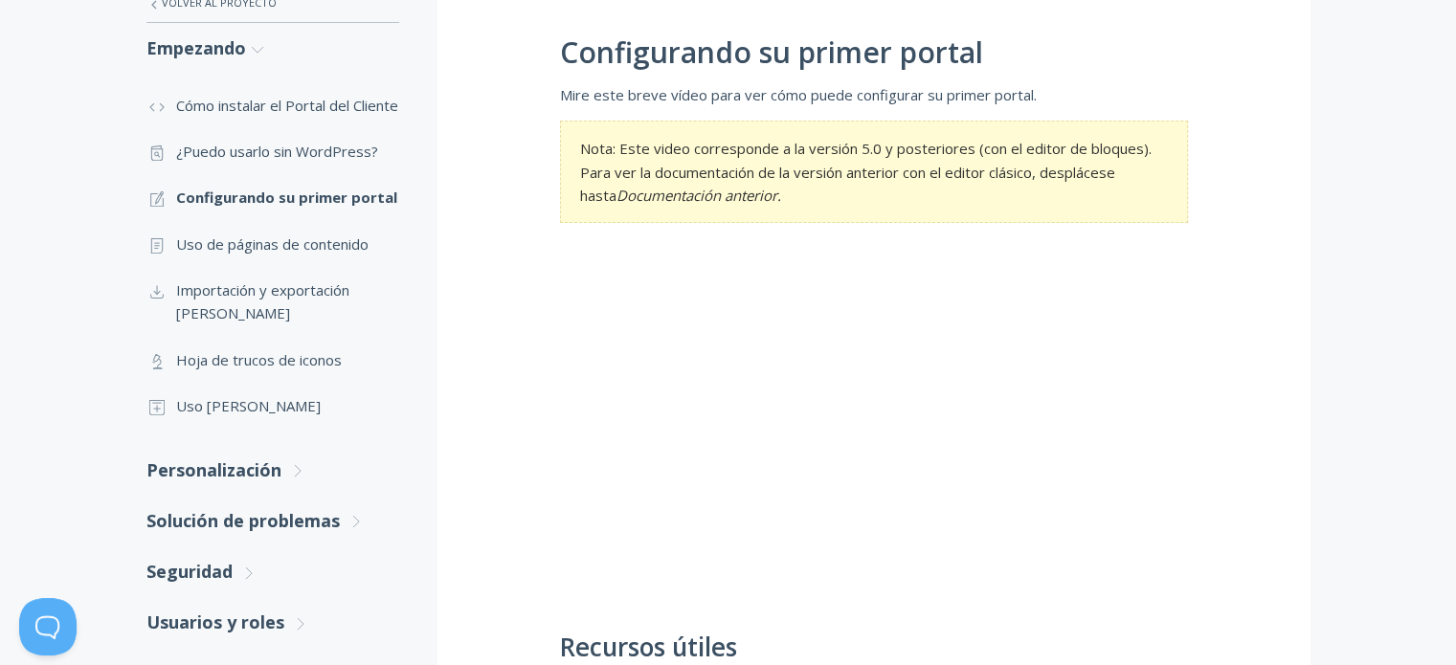
scroll to position [479, 0]
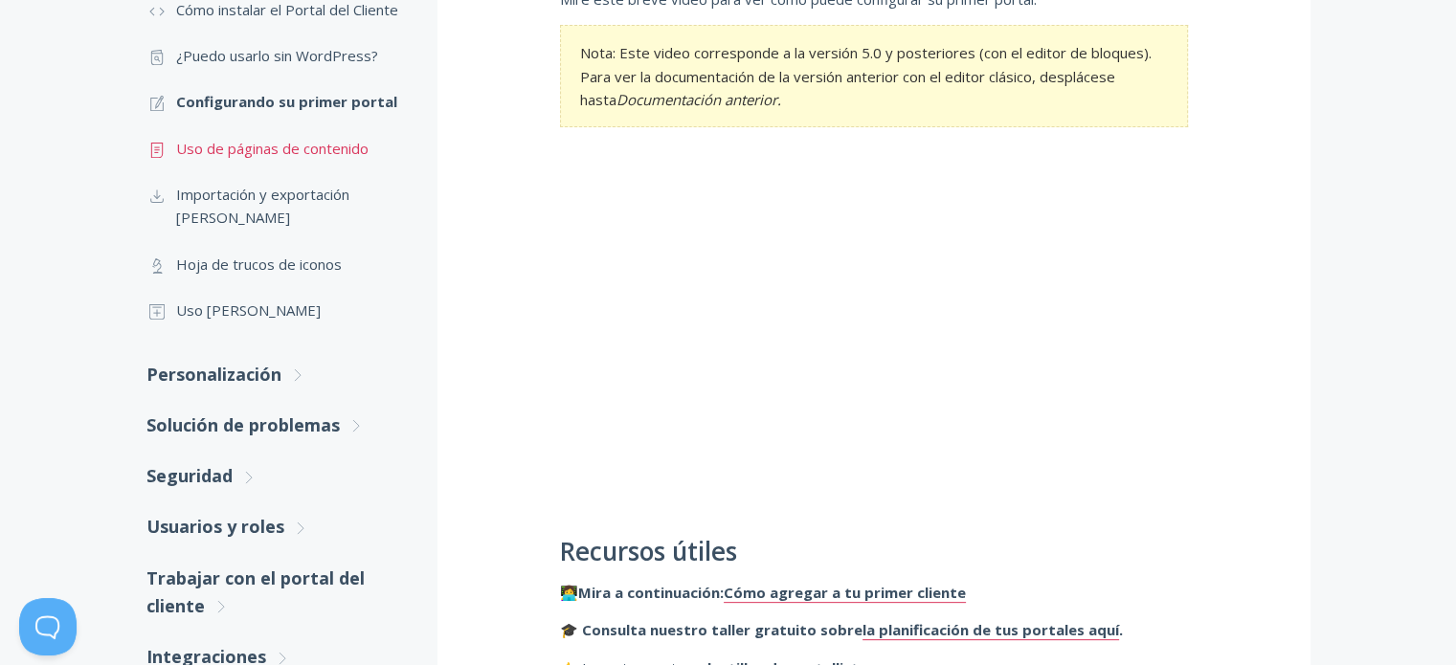
click at [324, 158] on font "Uso de páginas de contenido" at bounding box center [272, 148] width 192 height 19
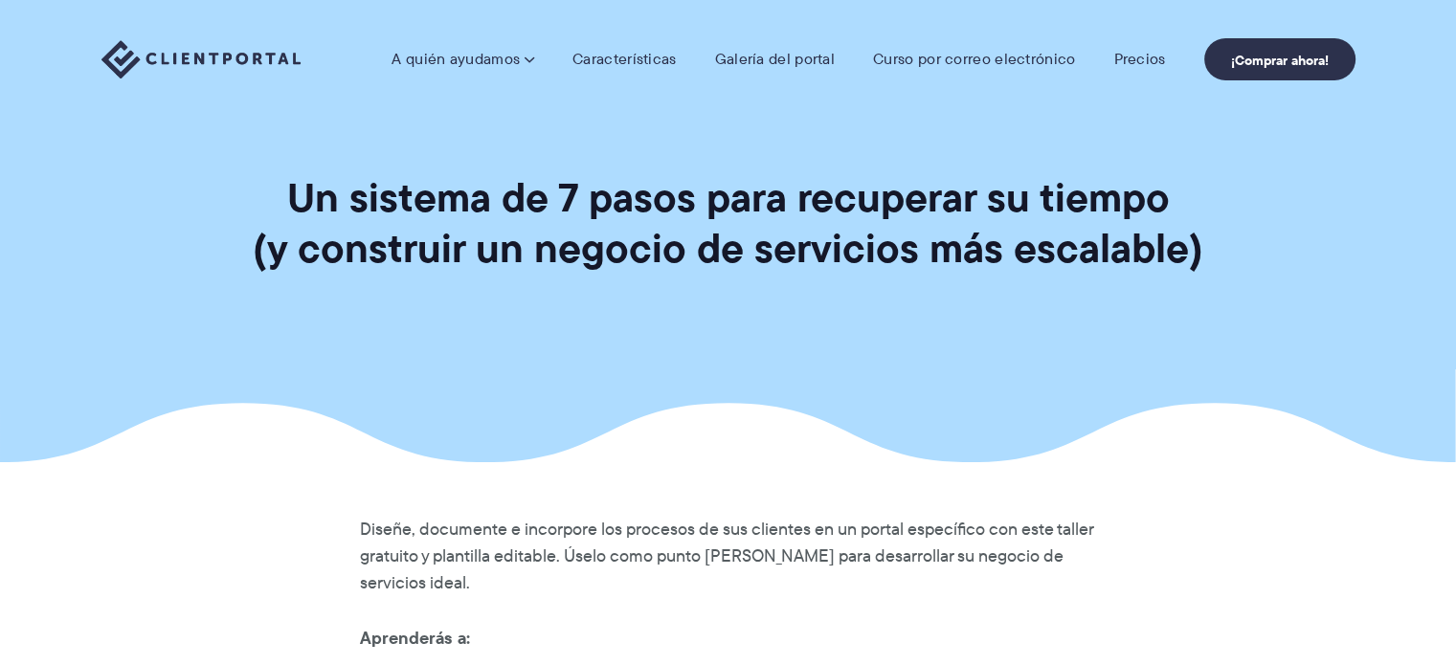
click at [1140, 368] on section "Un sistema de 7 pasos para recuperar su tiempo (y construir un negocio de servi…" at bounding box center [728, 231] width 1456 height 462
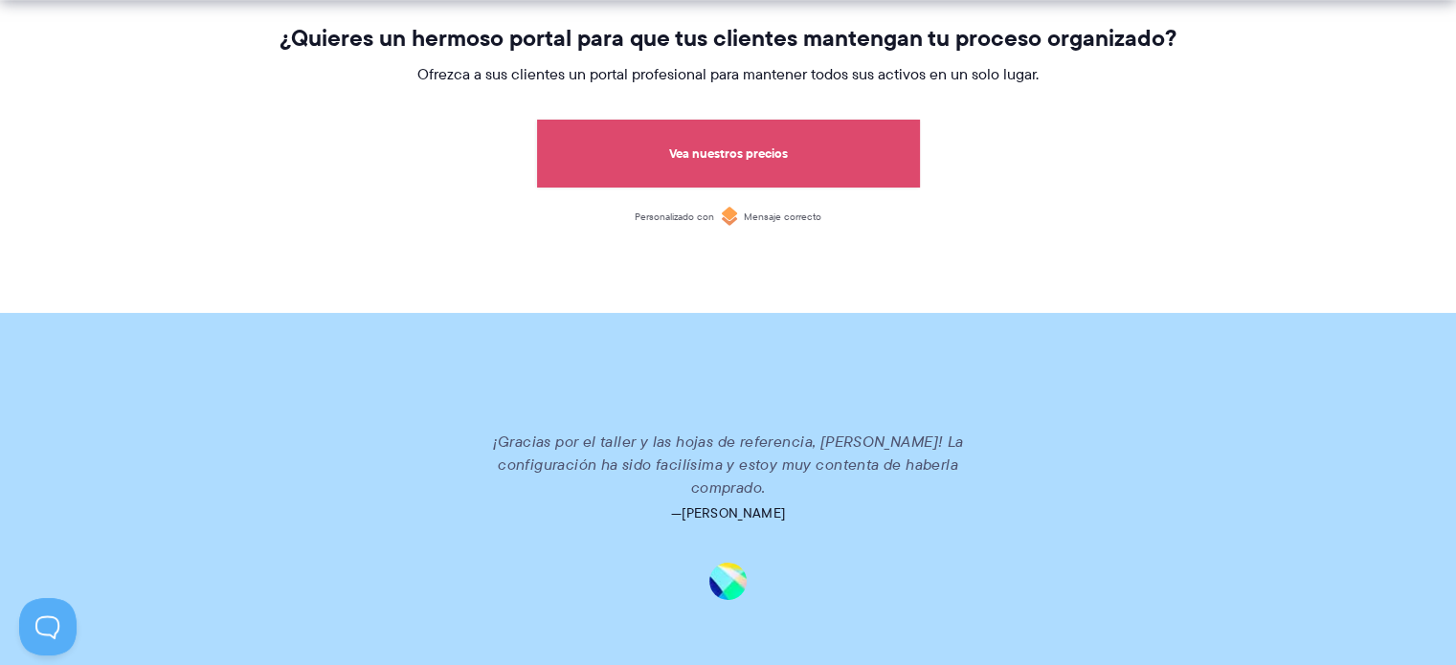
scroll to position [1819, 0]
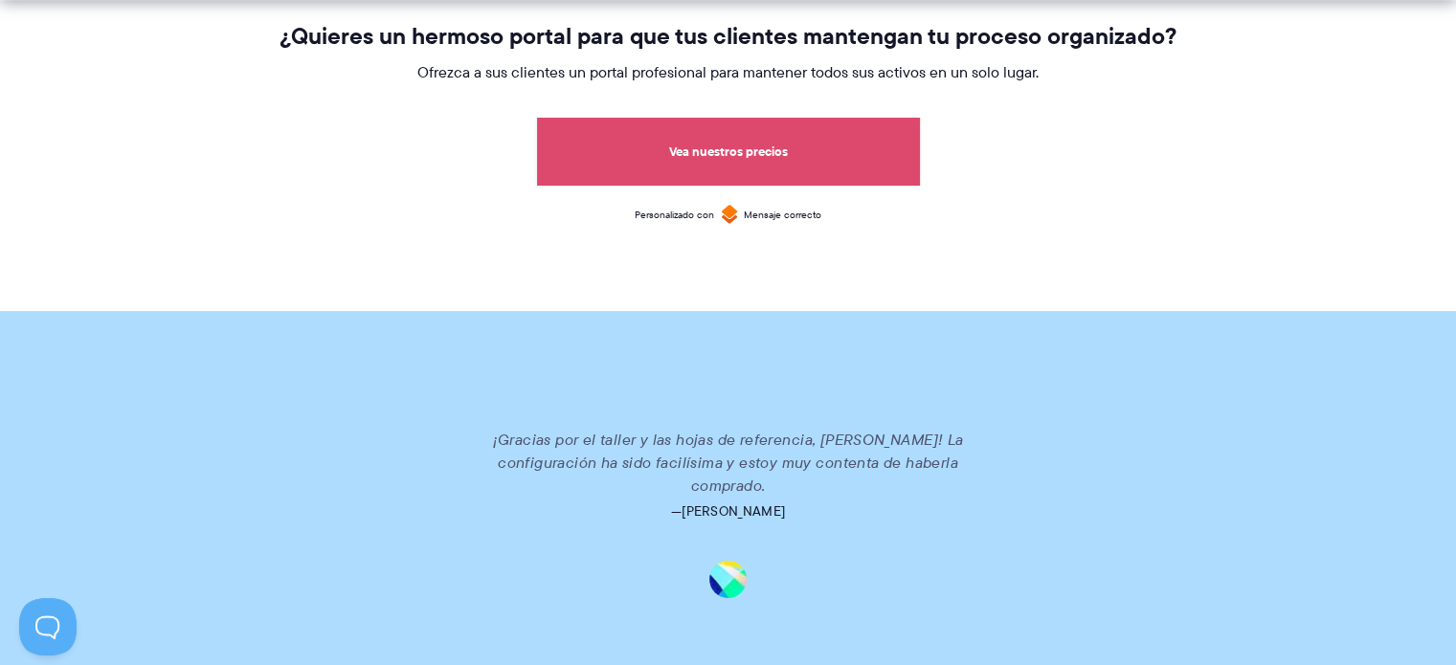
click at [781, 213] on font "Mensaje correcto" at bounding box center [783, 215] width 78 height 14
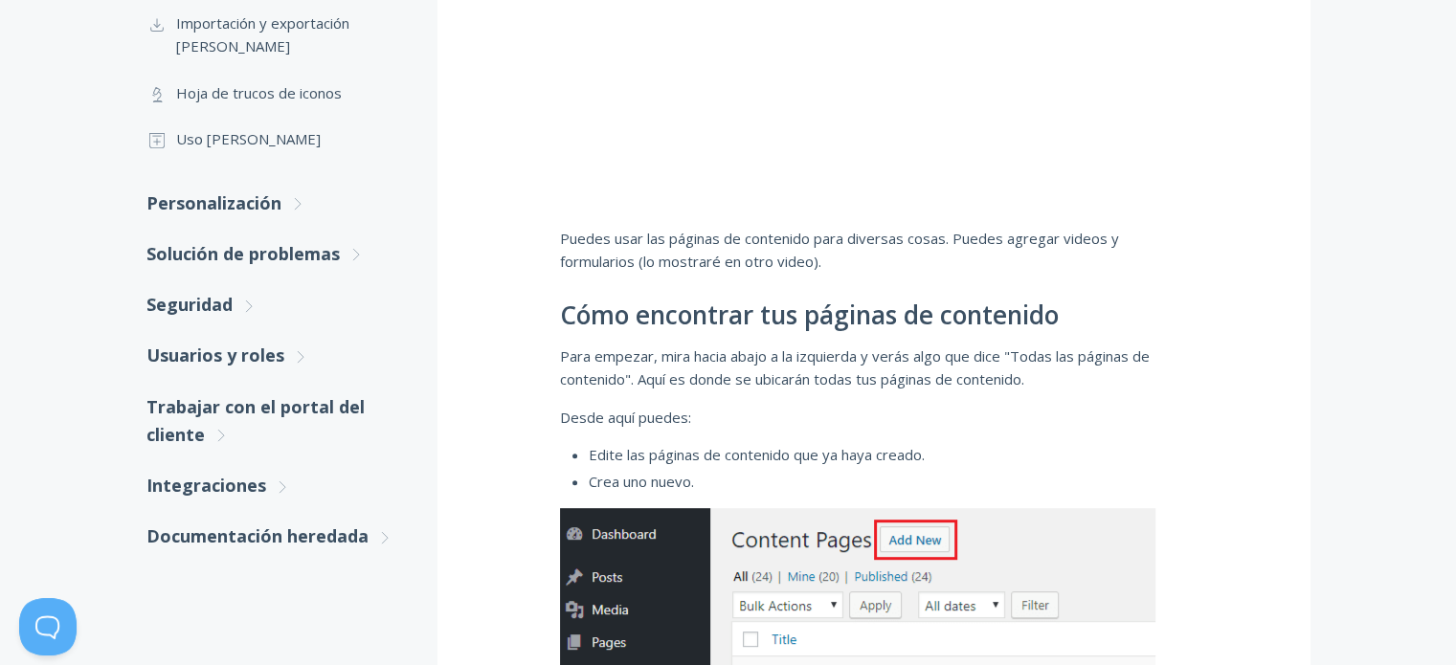
scroll to position [383, 0]
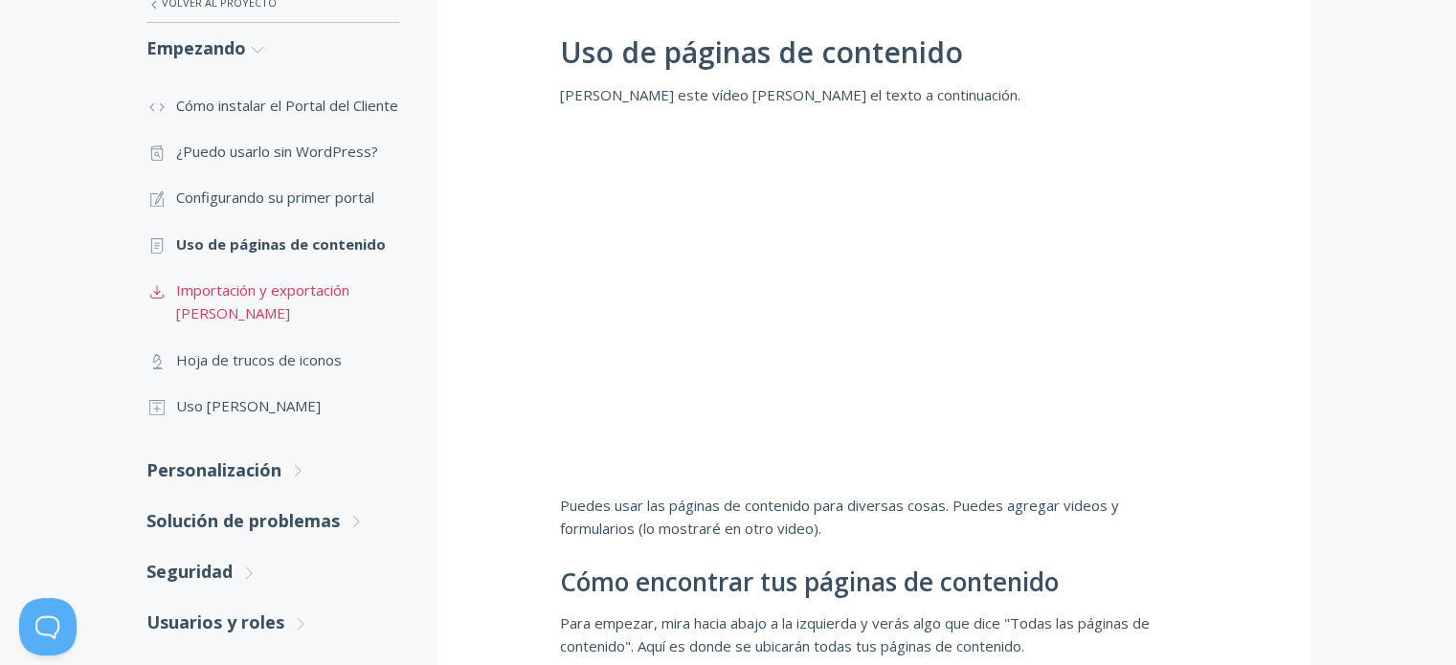
click at [330, 324] on link ".st0{fill:none;stroke:#000000;stroke-width:2;stroke-miterlimit:10;} Untitled-15…" at bounding box center [272, 302] width 253 height 70
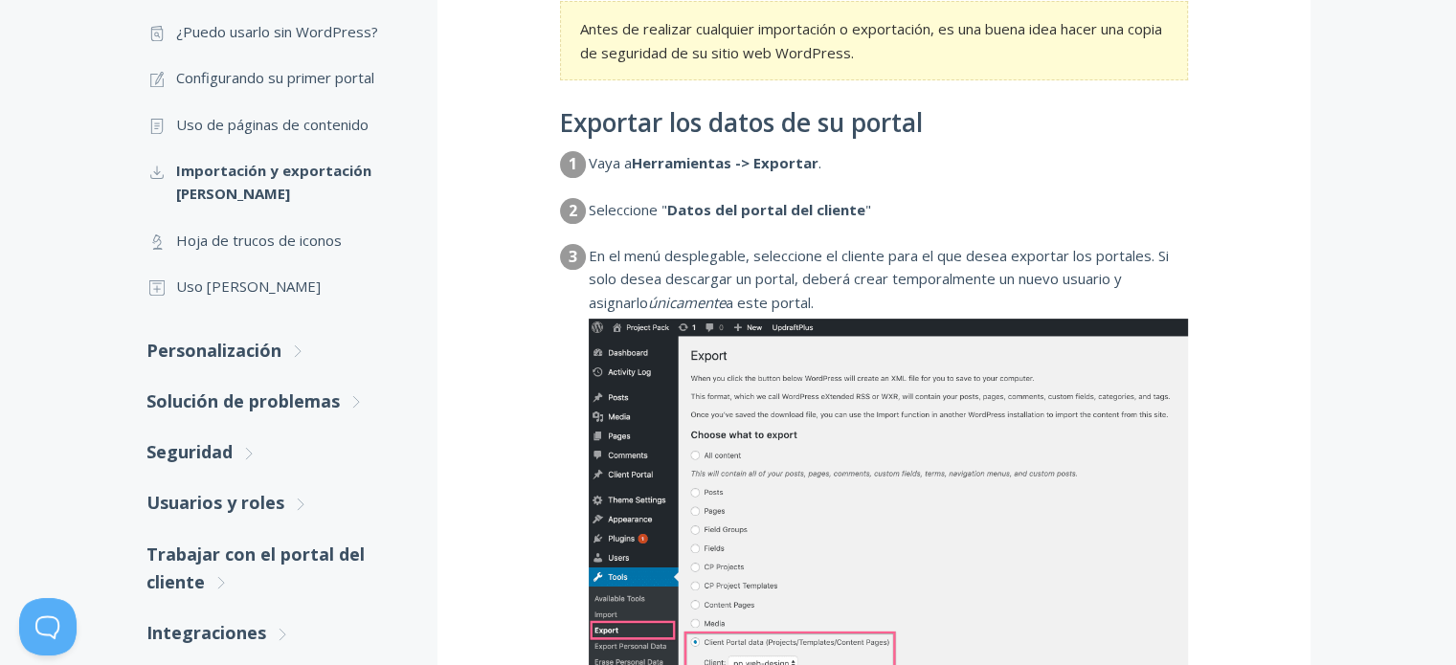
scroll to position [525, 0]
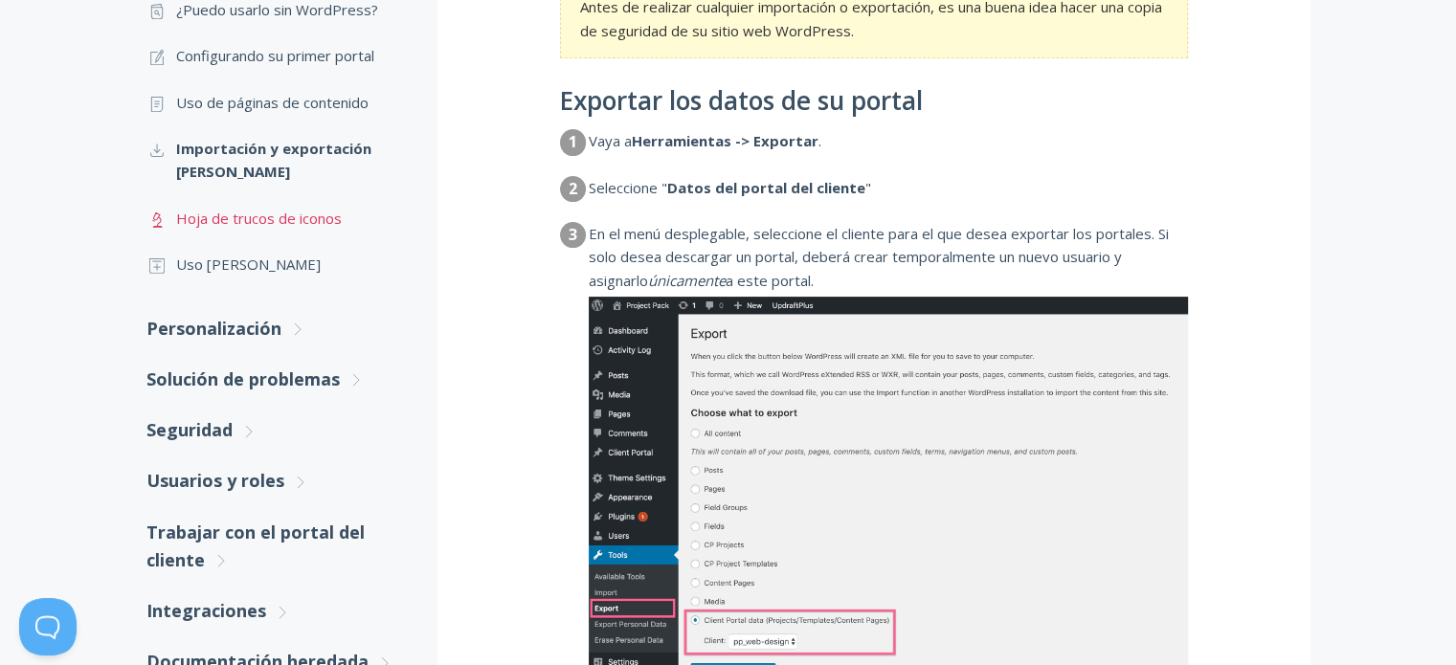
click at [336, 228] on font "Hoja de trucos de iconos" at bounding box center [259, 218] width 166 height 19
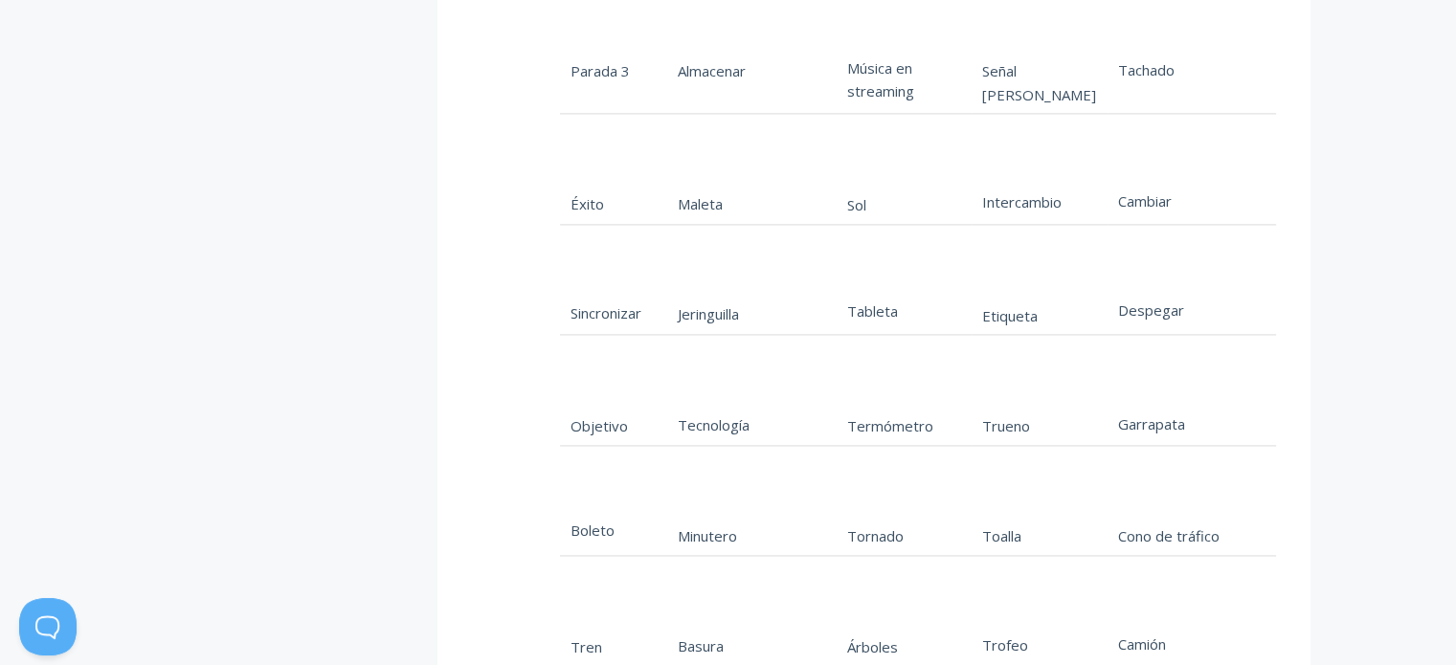
scroll to position [10627, 0]
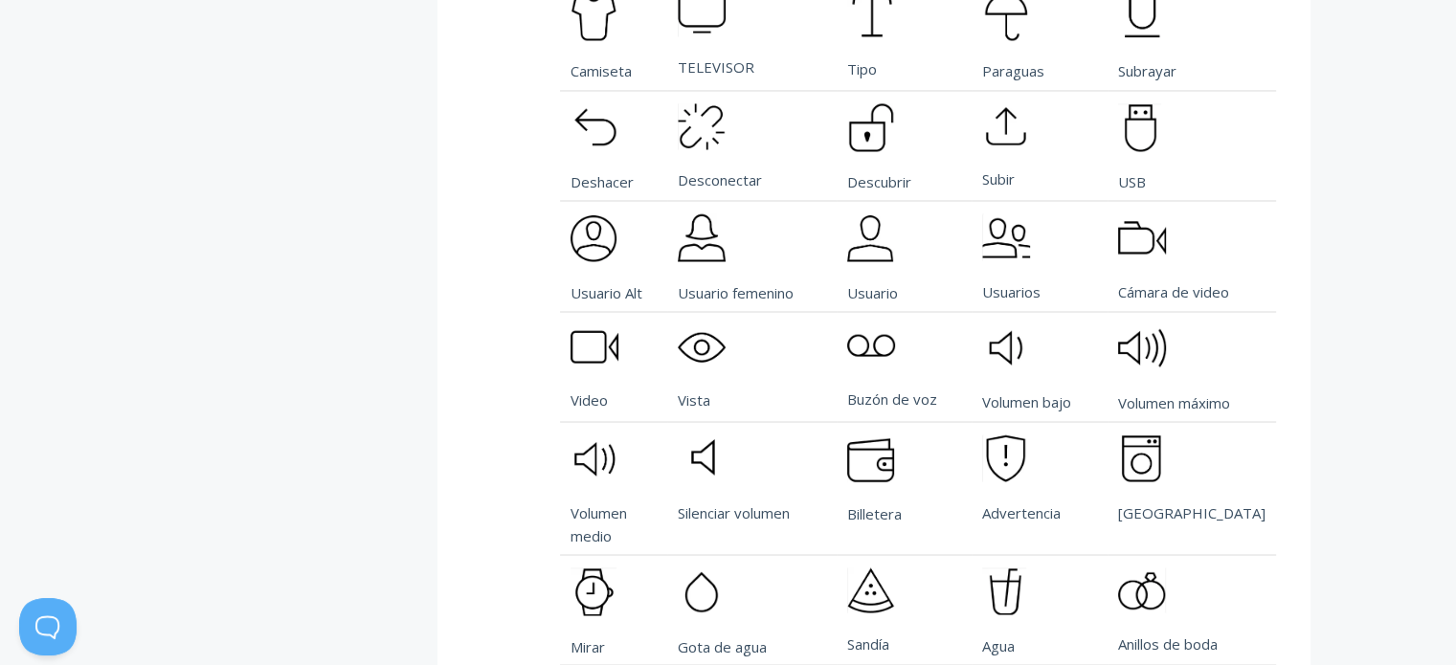
click at [984, 40] on img at bounding box center [1006, 16] width 48 height 48
click at [982, 40] on img at bounding box center [1006, 16] width 48 height 48
drag, startPoint x: 977, startPoint y: 295, endPoint x: 1389, endPoint y: 275, distance: 412.1
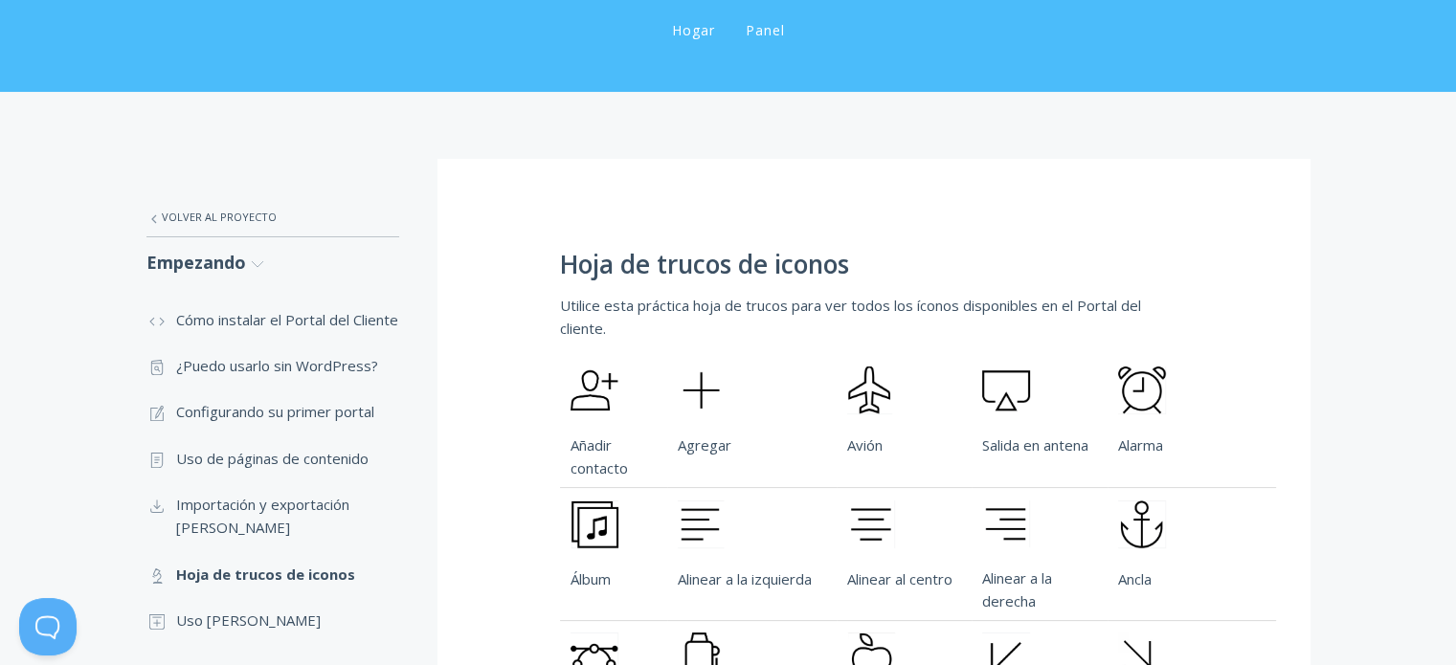
scroll to position [382, 0]
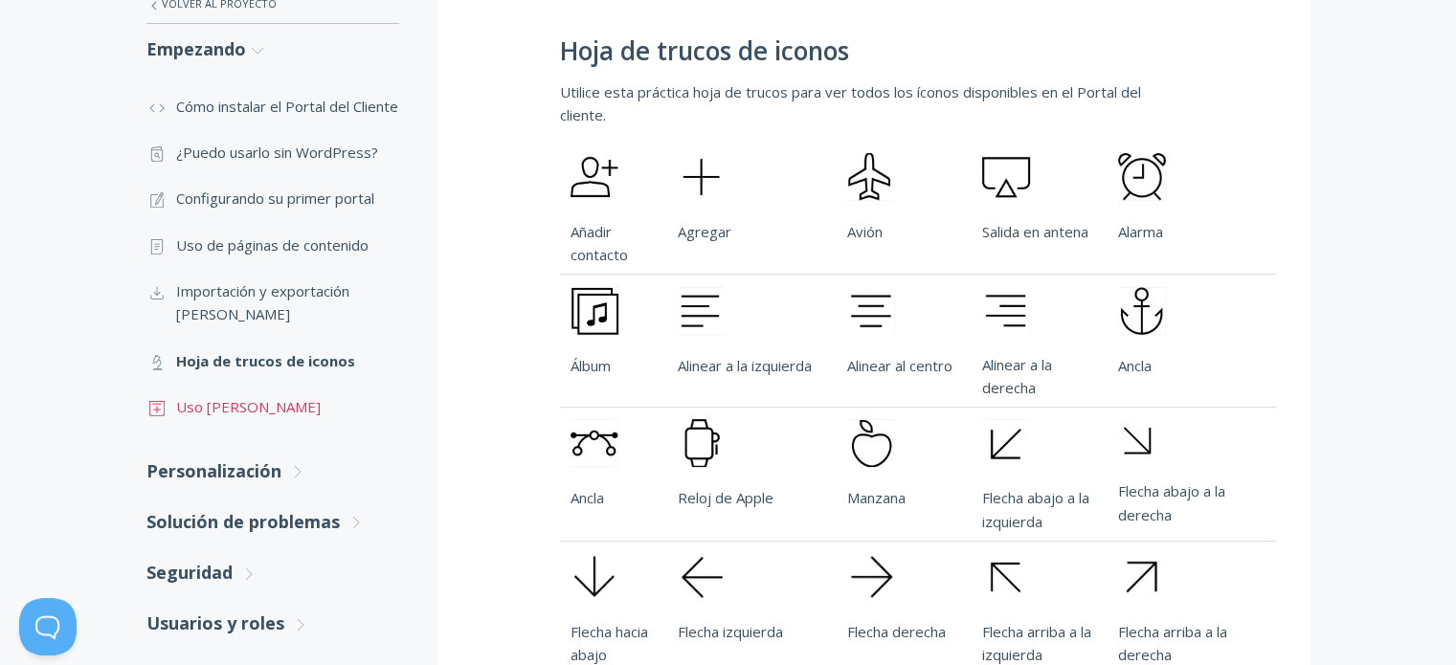
click at [283, 416] on font "Uso [PERSON_NAME]" at bounding box center [248, 406] width 145 height 19
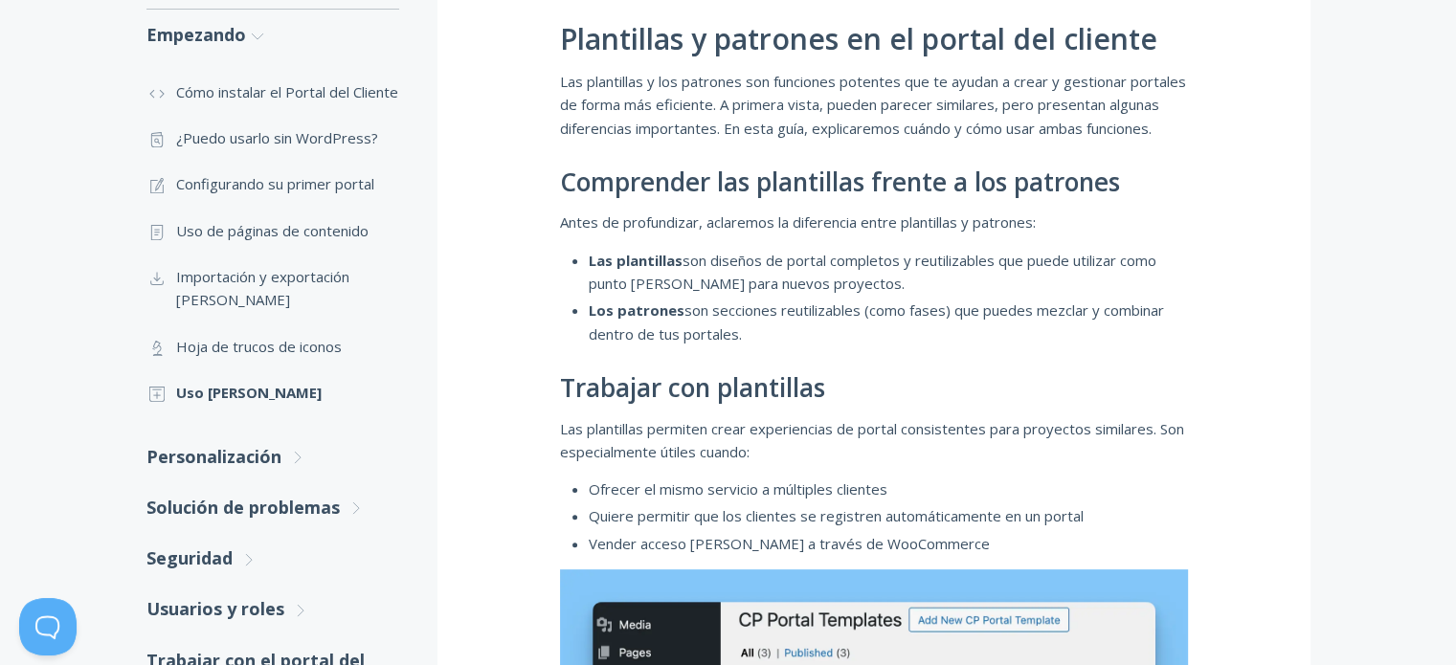
scroll to position [479, 0]
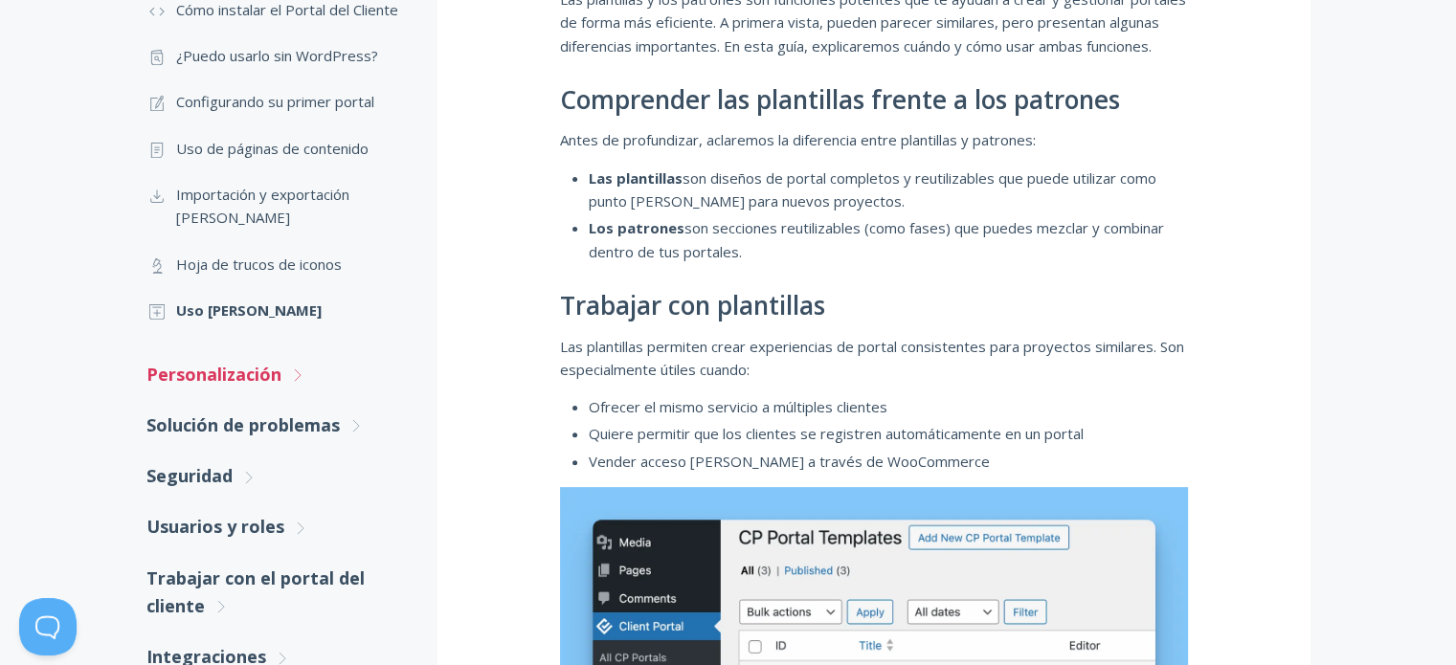
click at [293, 384] on icon ".st0{fill:none;stroke:#000000;stroke-width:2;stroke-miterlimit:10;} Untitled-27" at bounding box center [297, 375] width 17 height 17
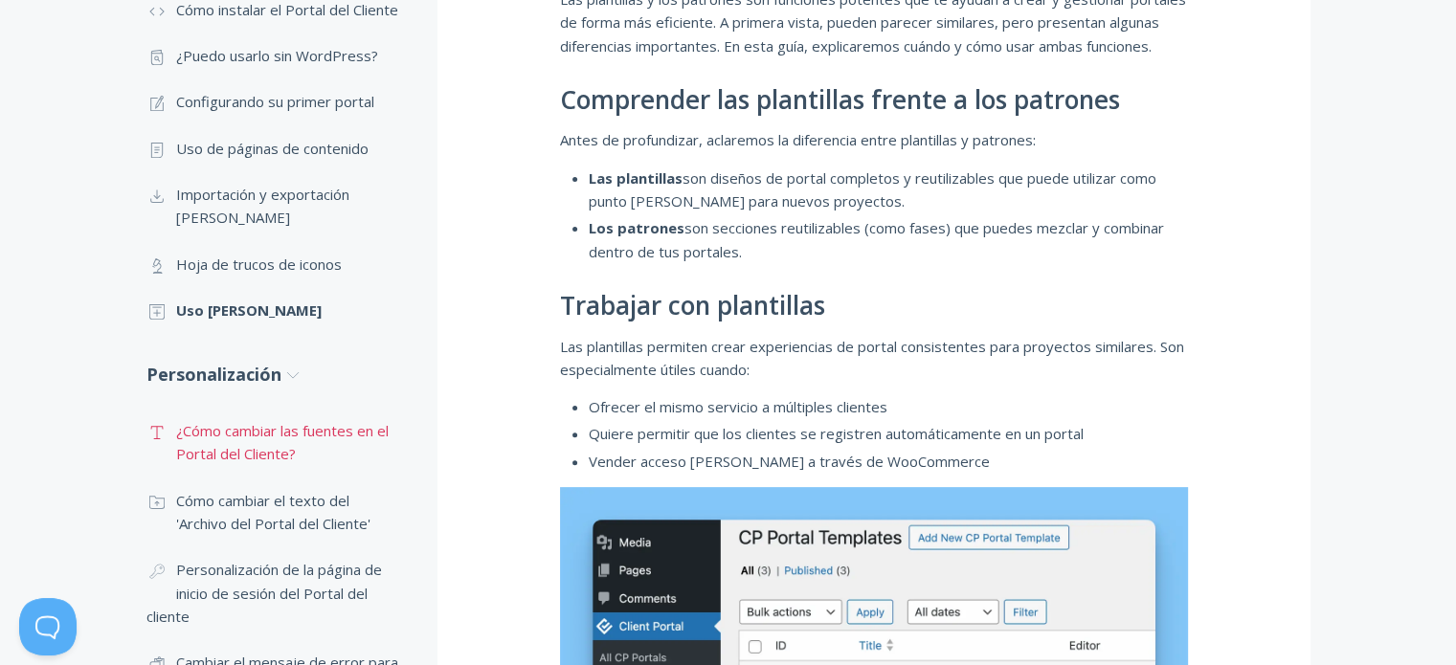
click at [293, 450] on font "¿Cómo cambiar las fuentes en el Portal del Cliente?" at bounding box center [282, 442] width 212 height 42
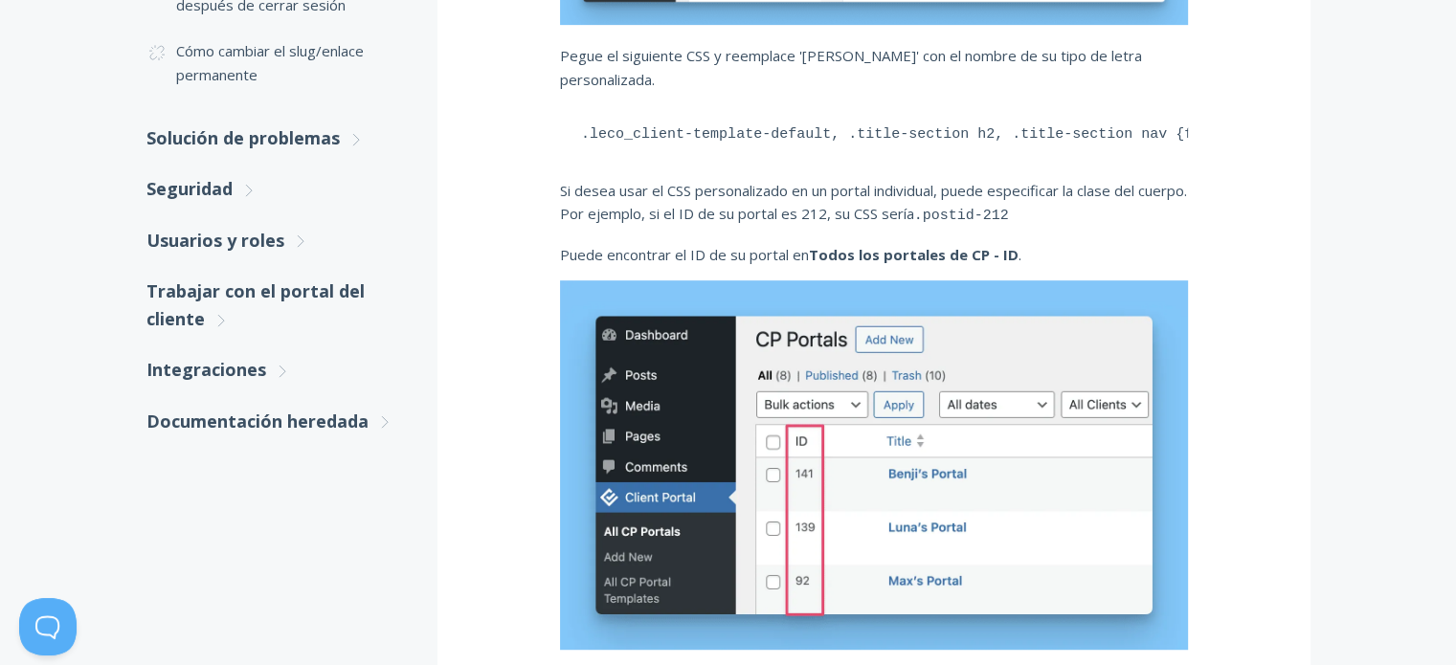
scroll to position [861, 0]
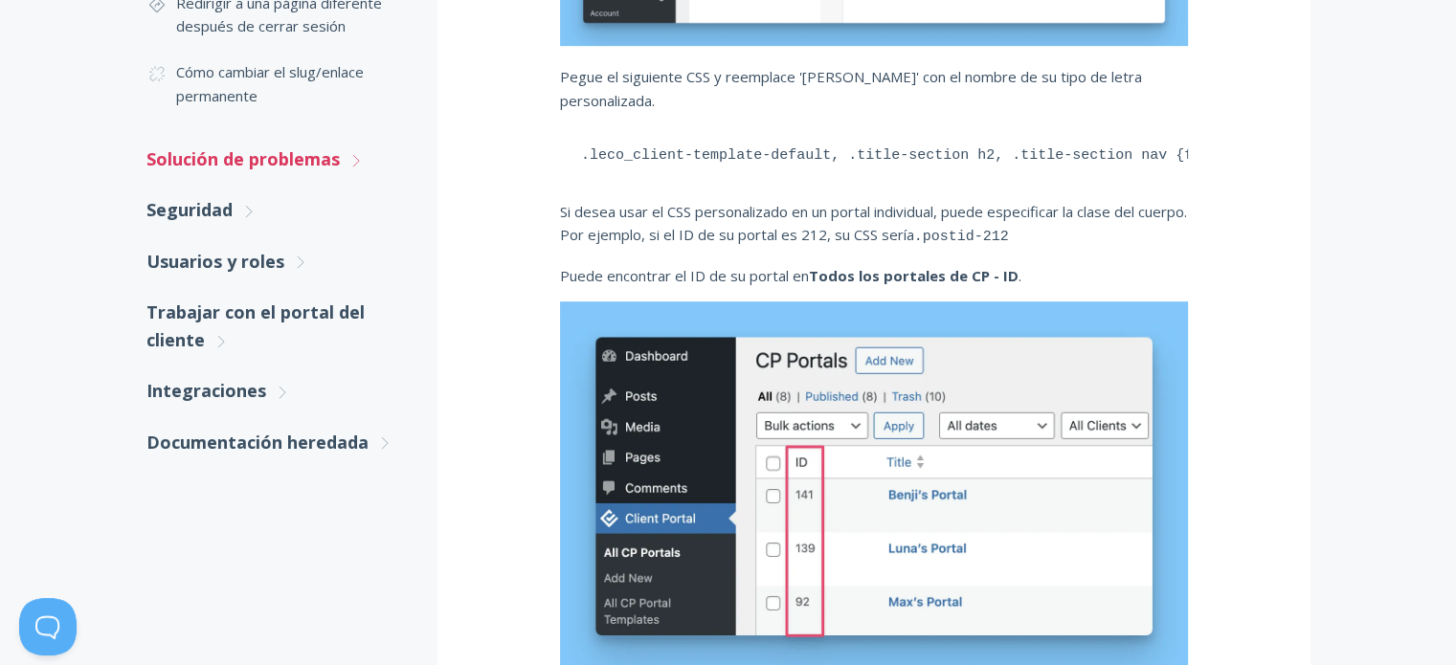
click at [326, 152] on font "Solución de problemas" at bounding box center [242, 158] width 193 height 23
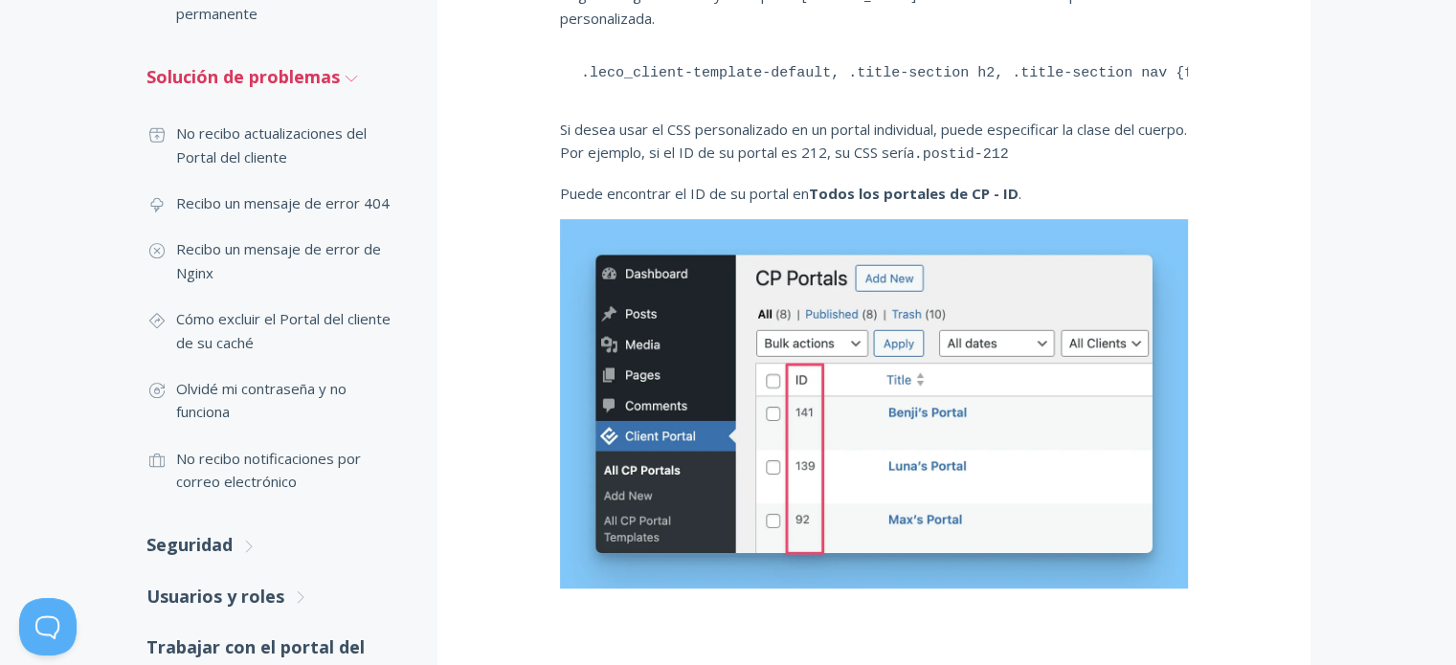
scroll to position [1053, 0]
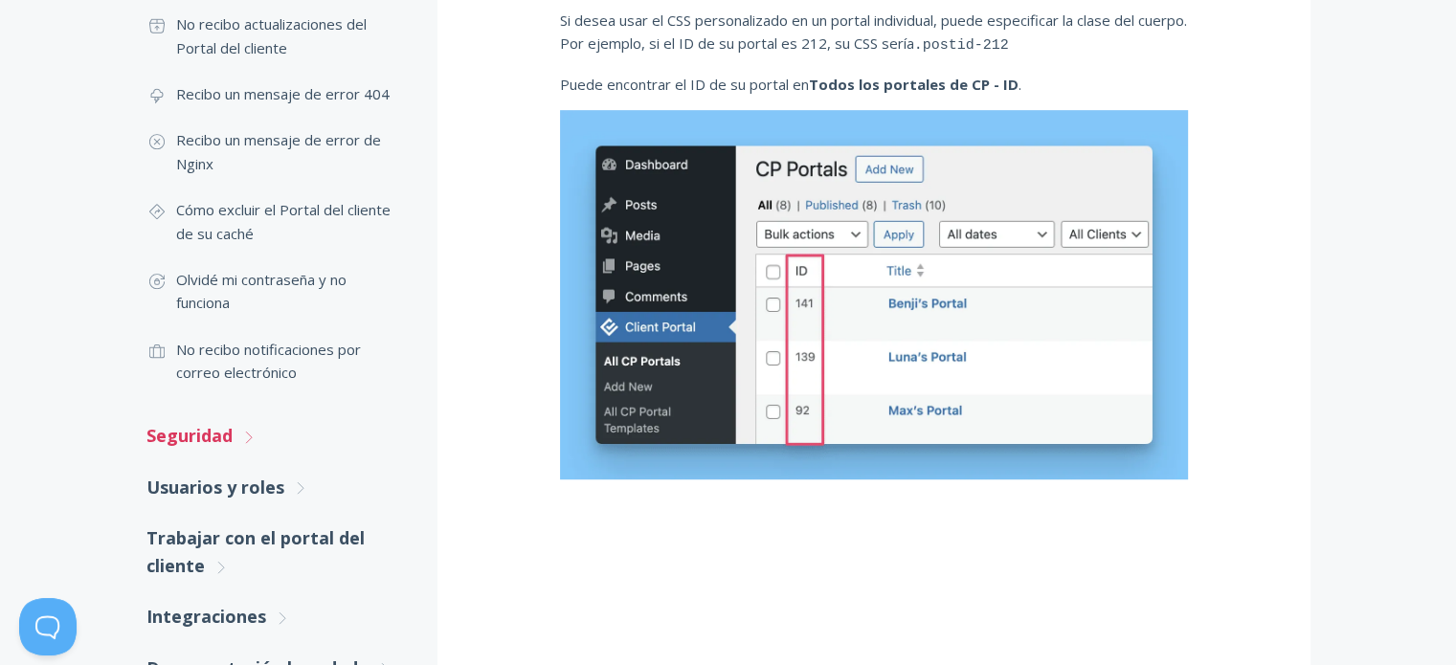
click at [260, 432] on link "Seguridad .st0{fill:none;stroke:#000000;stroke-width:2;stroke-miterlimit:10;} U…" at bounding box center [272, 436] width 253 height 51
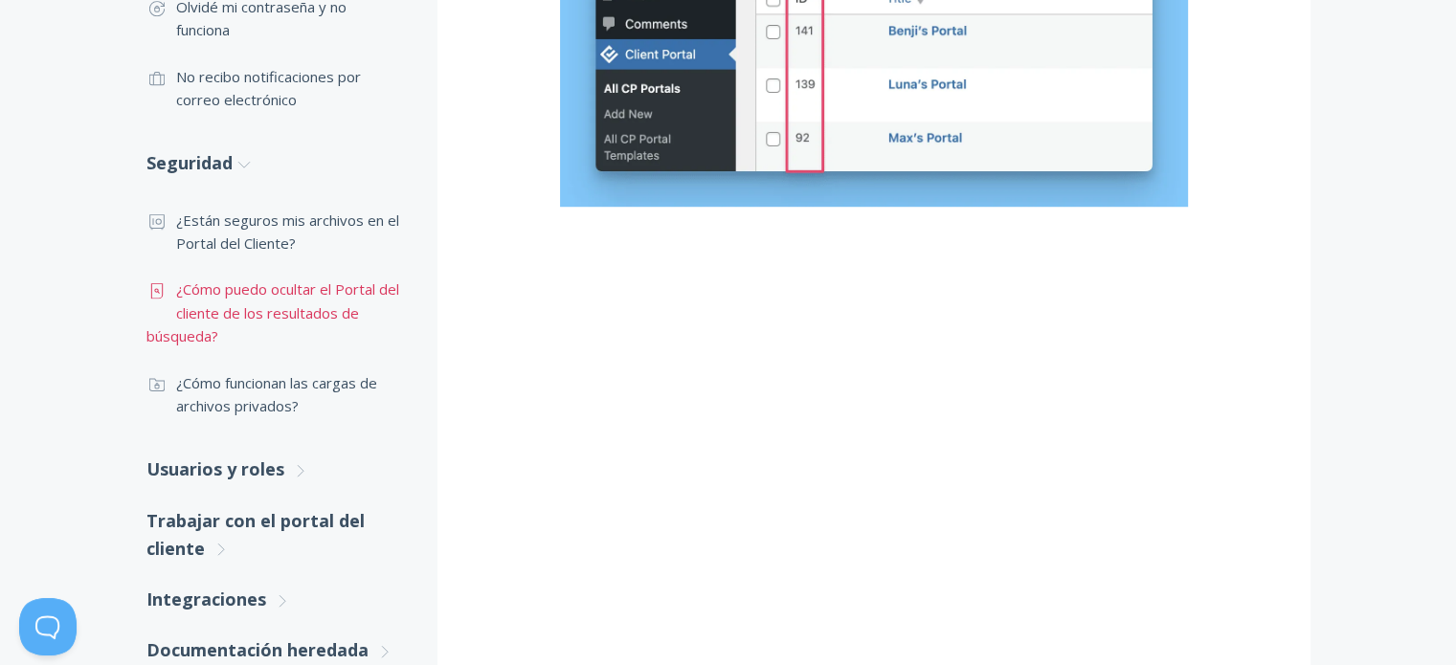
scroll to position [1340, 0]
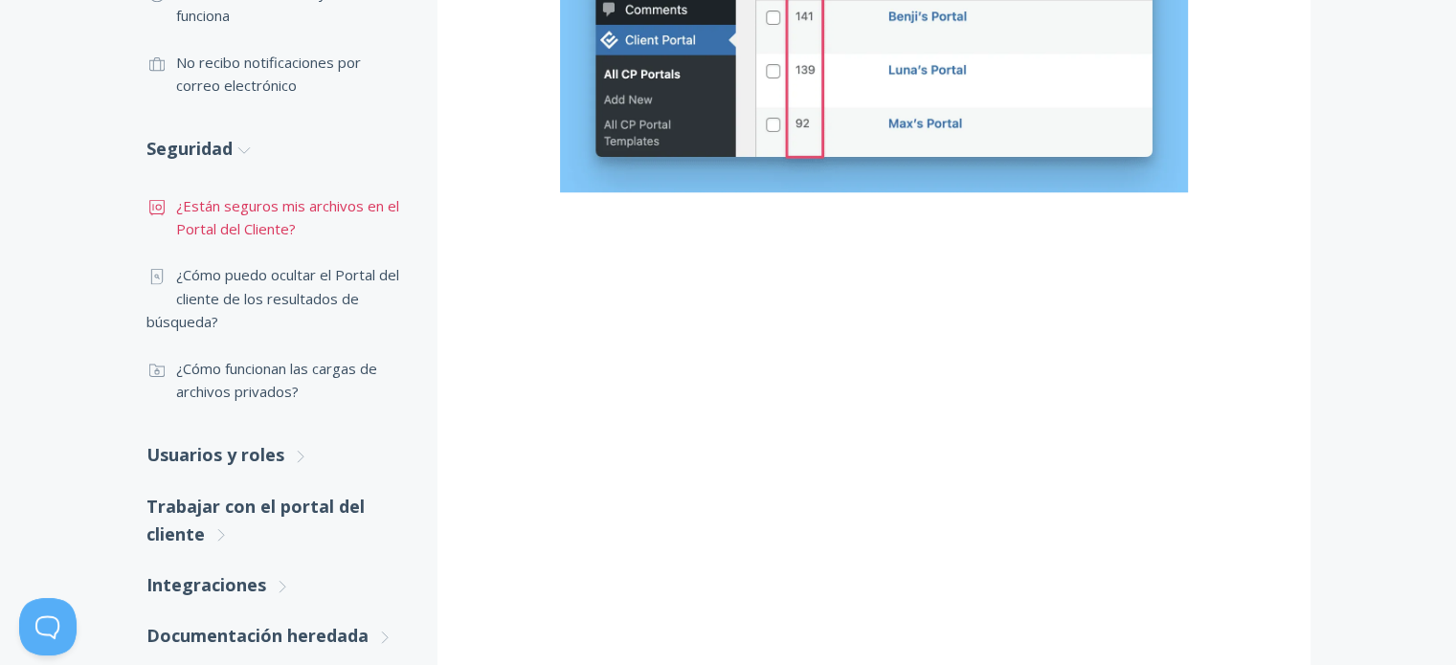
click at [259, 208] on font "¿Están seguros mis archivos en el Portal del Cliente?" at bounding box center [287, 217] width 223 height 42
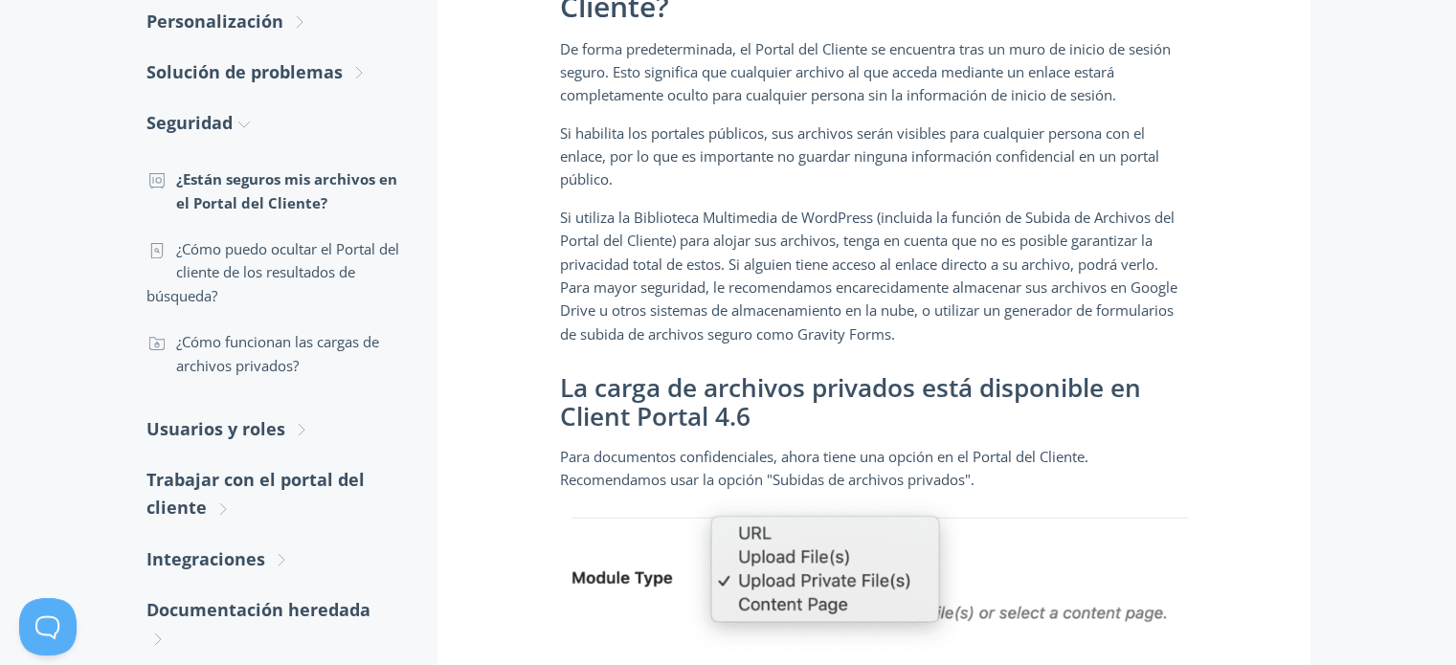
scroll to position [479, 0]
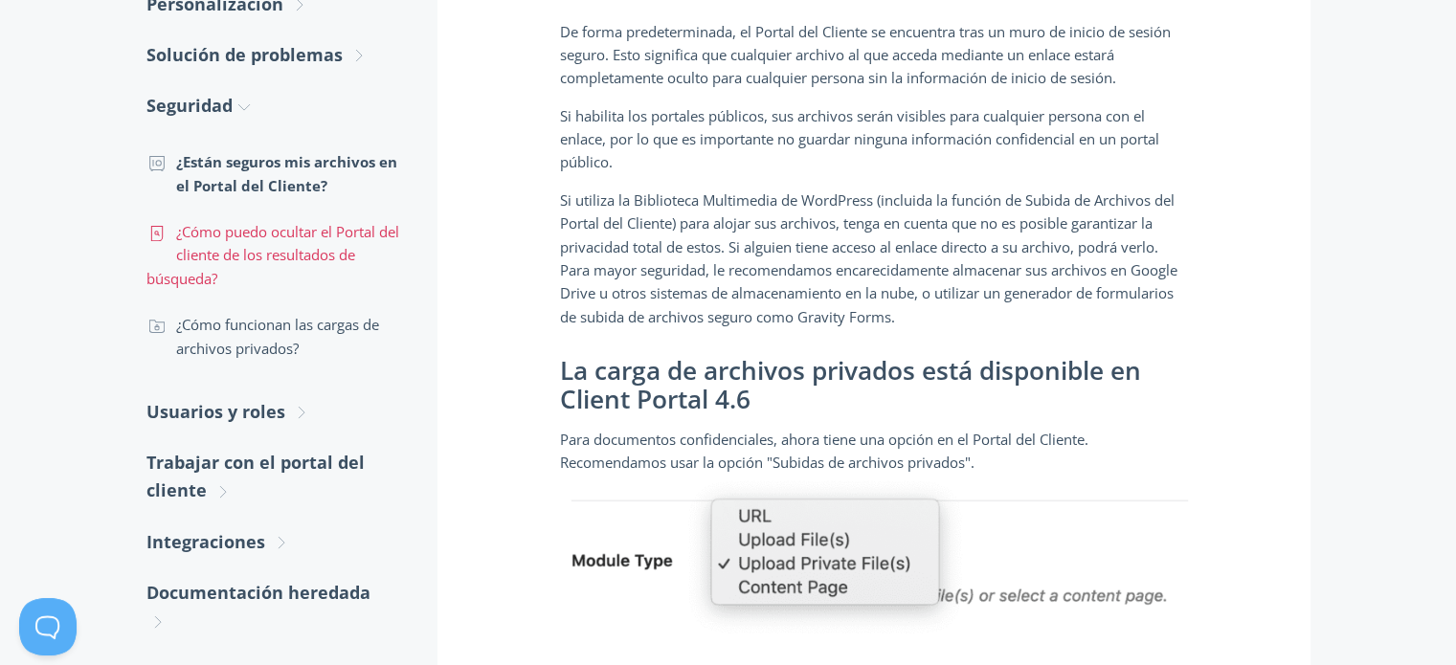
click at [367, 256] on font "¿Cómo puedo ocultar el Portal del cliente de los resultados de búsqueda?" at bounding box center [272, 255] width 253 height 66
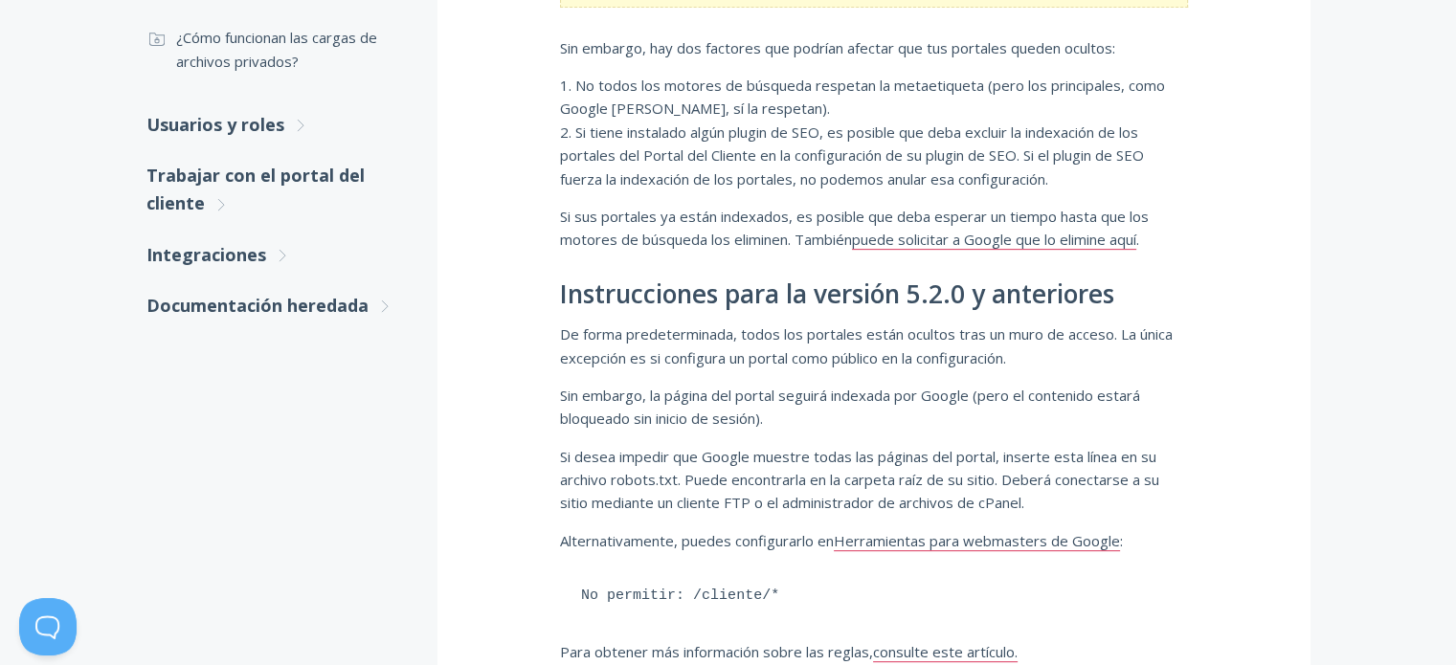
scroll to position [1149, 0]
